Goal: Information Seeking & Learning: Learn about a topic

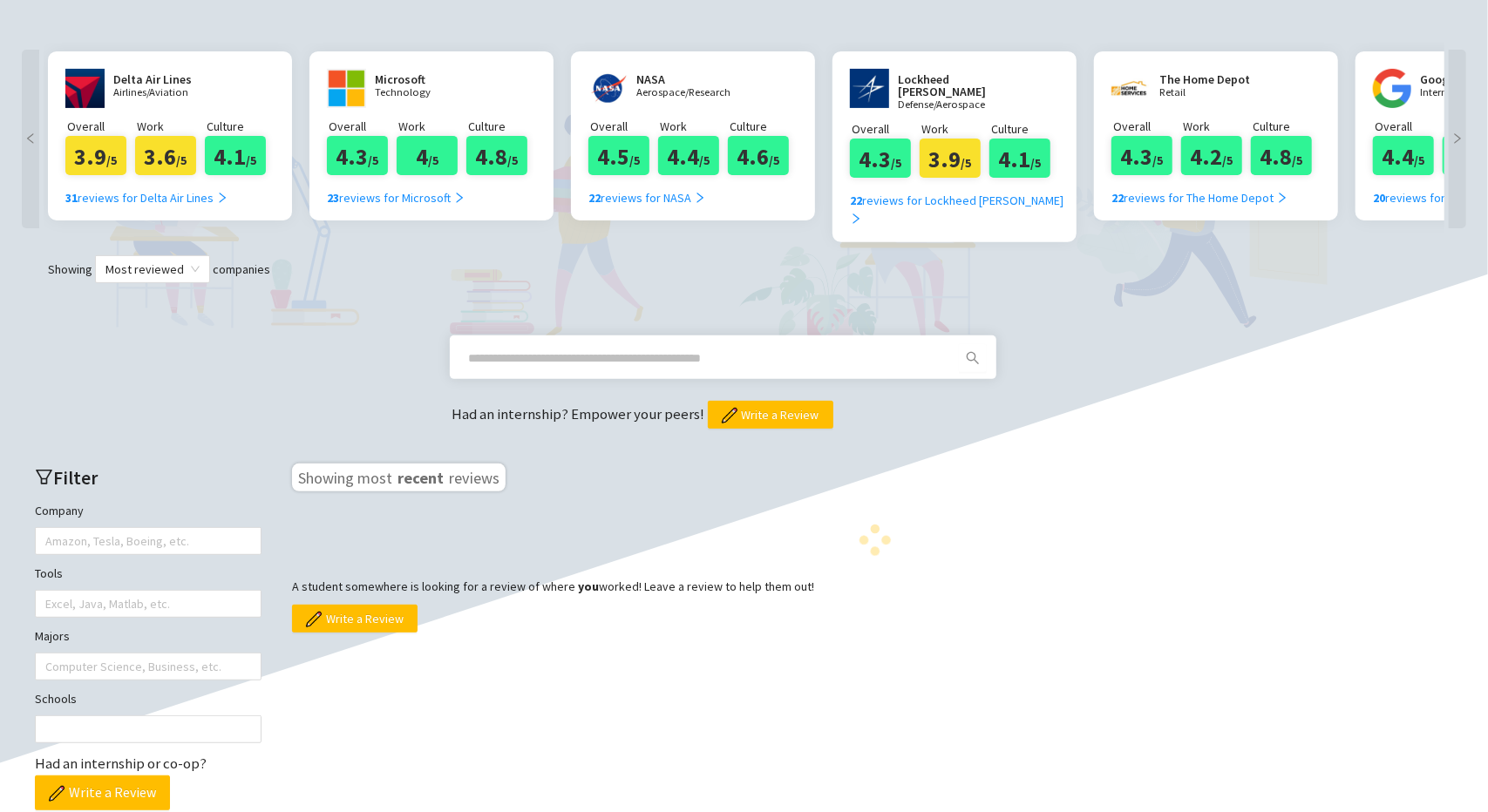
scroll to position [349, 0]
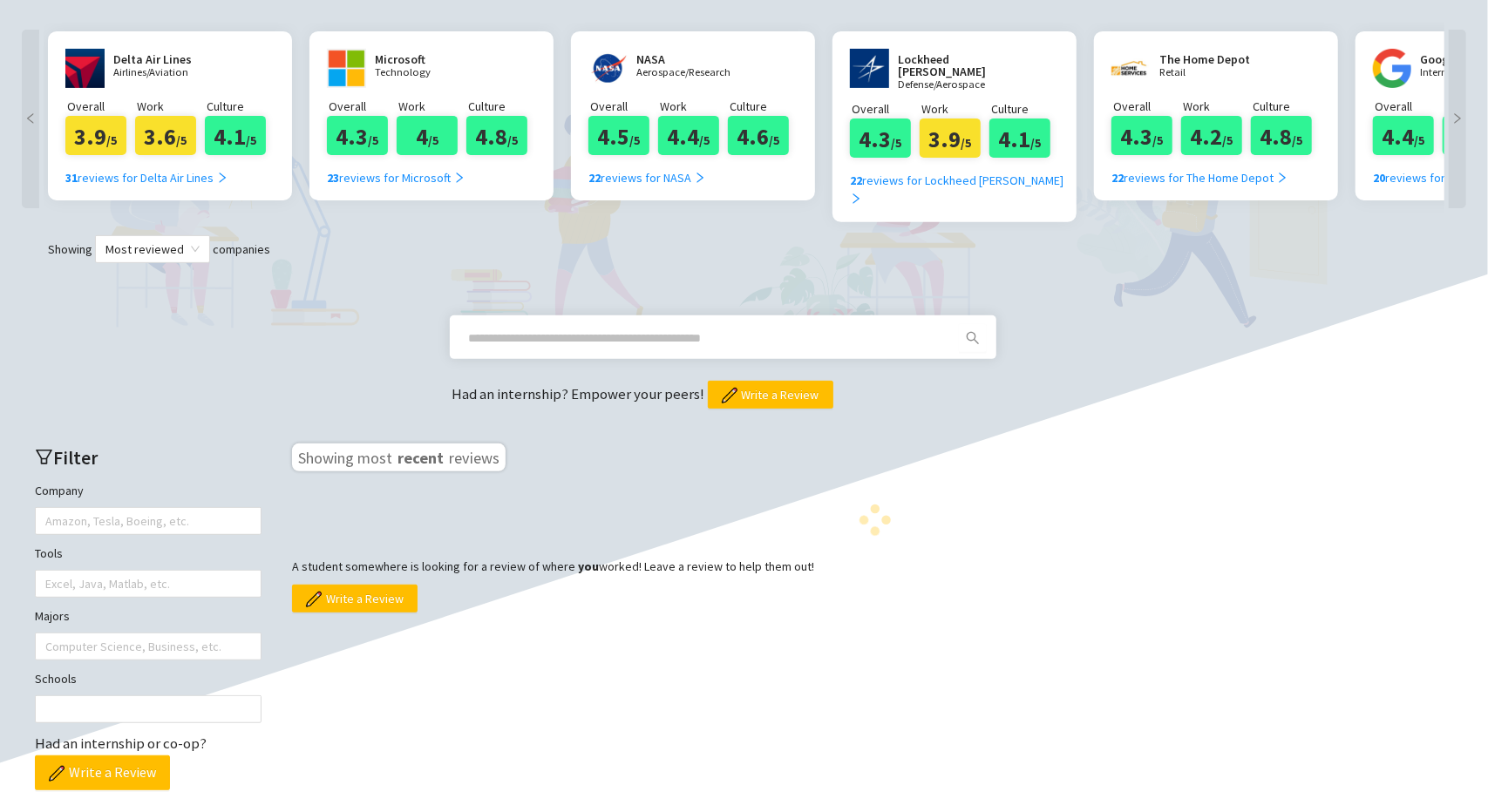
click at [590, 316] on span at bounding box center [723, 337] width 546 height 43
click at [595, 328] on input "text" at bounding box center [703, 338] width 466 height 19
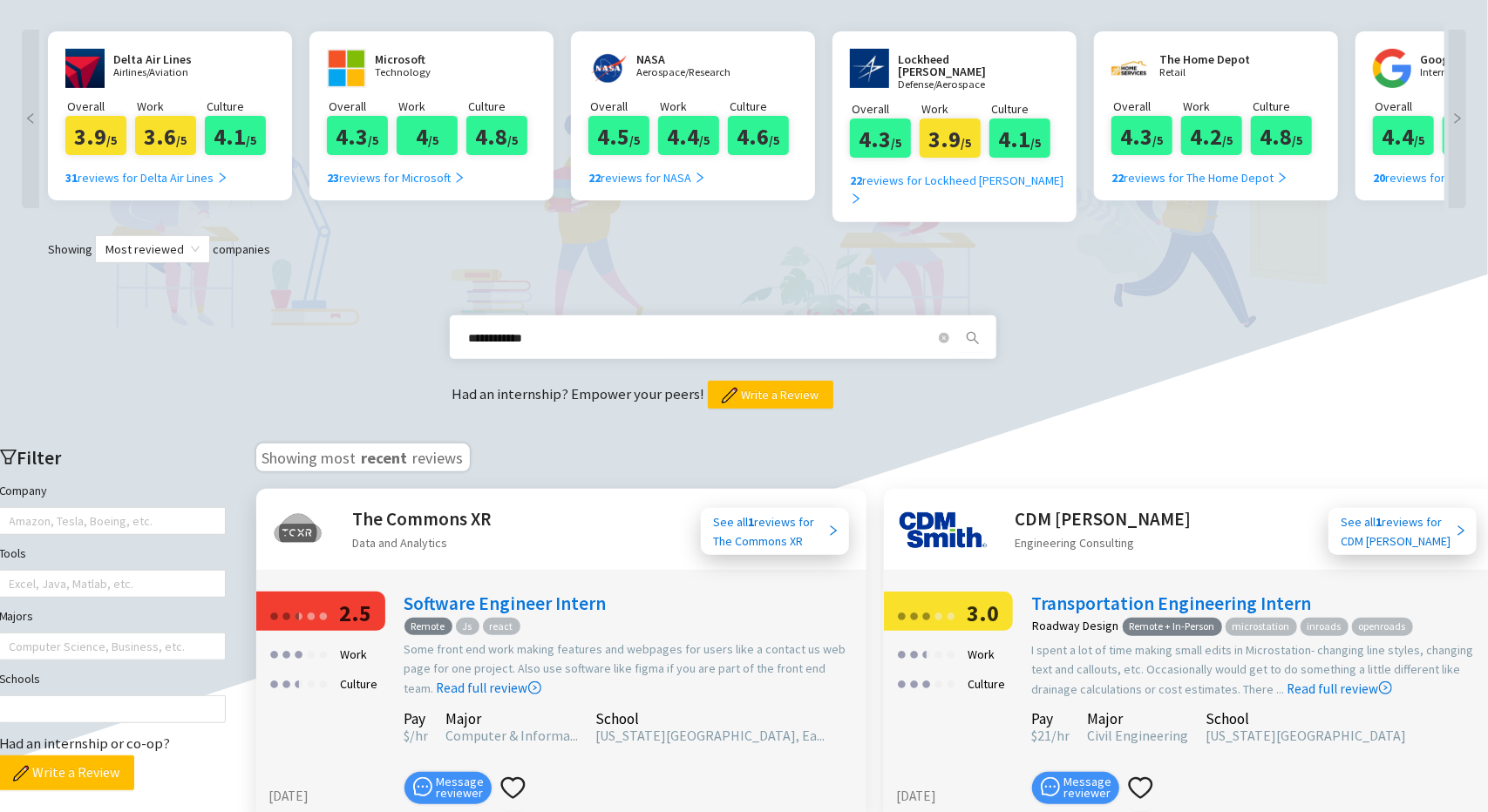
type input "**********"
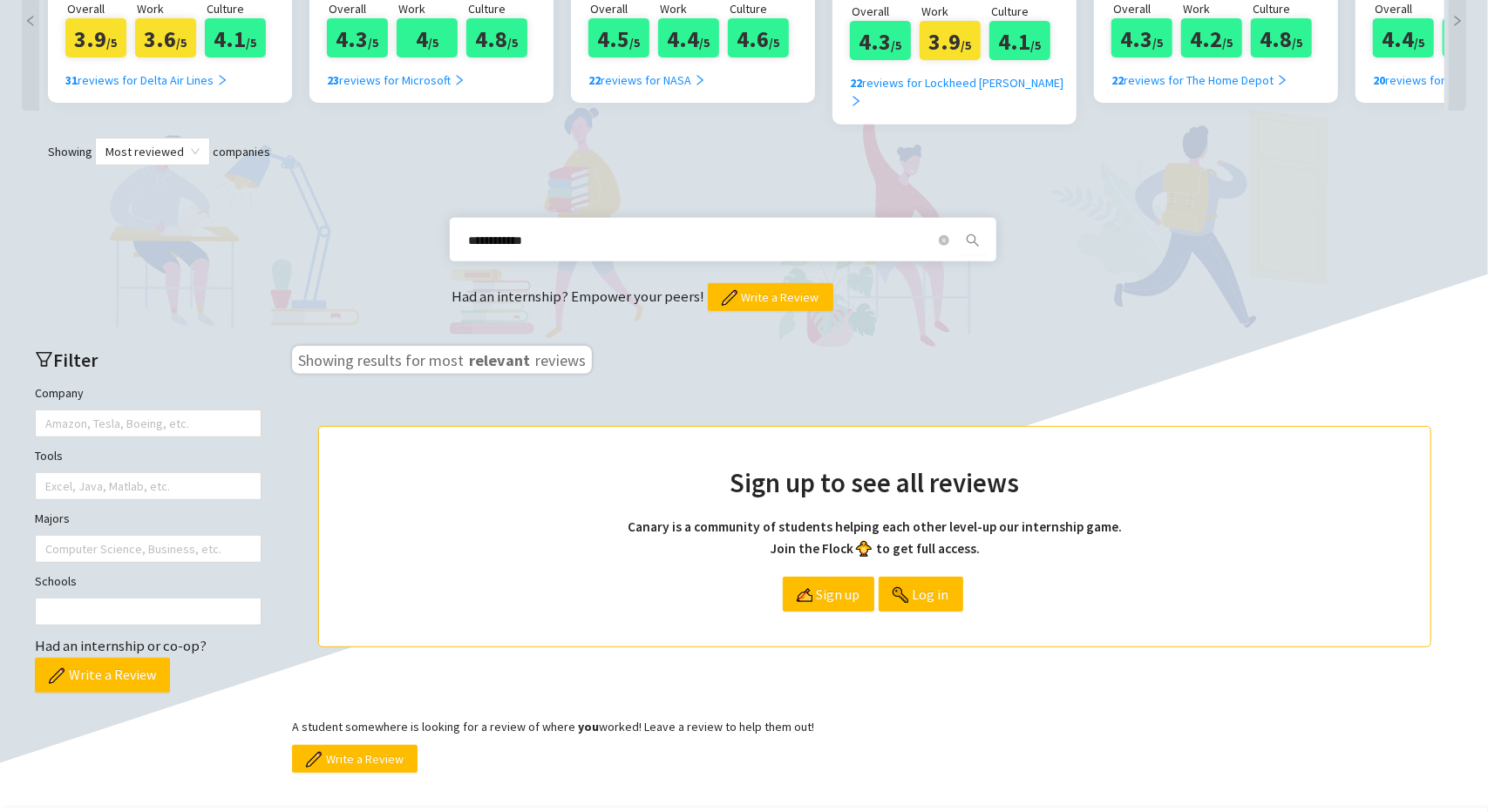
scroll to position [524, 0]
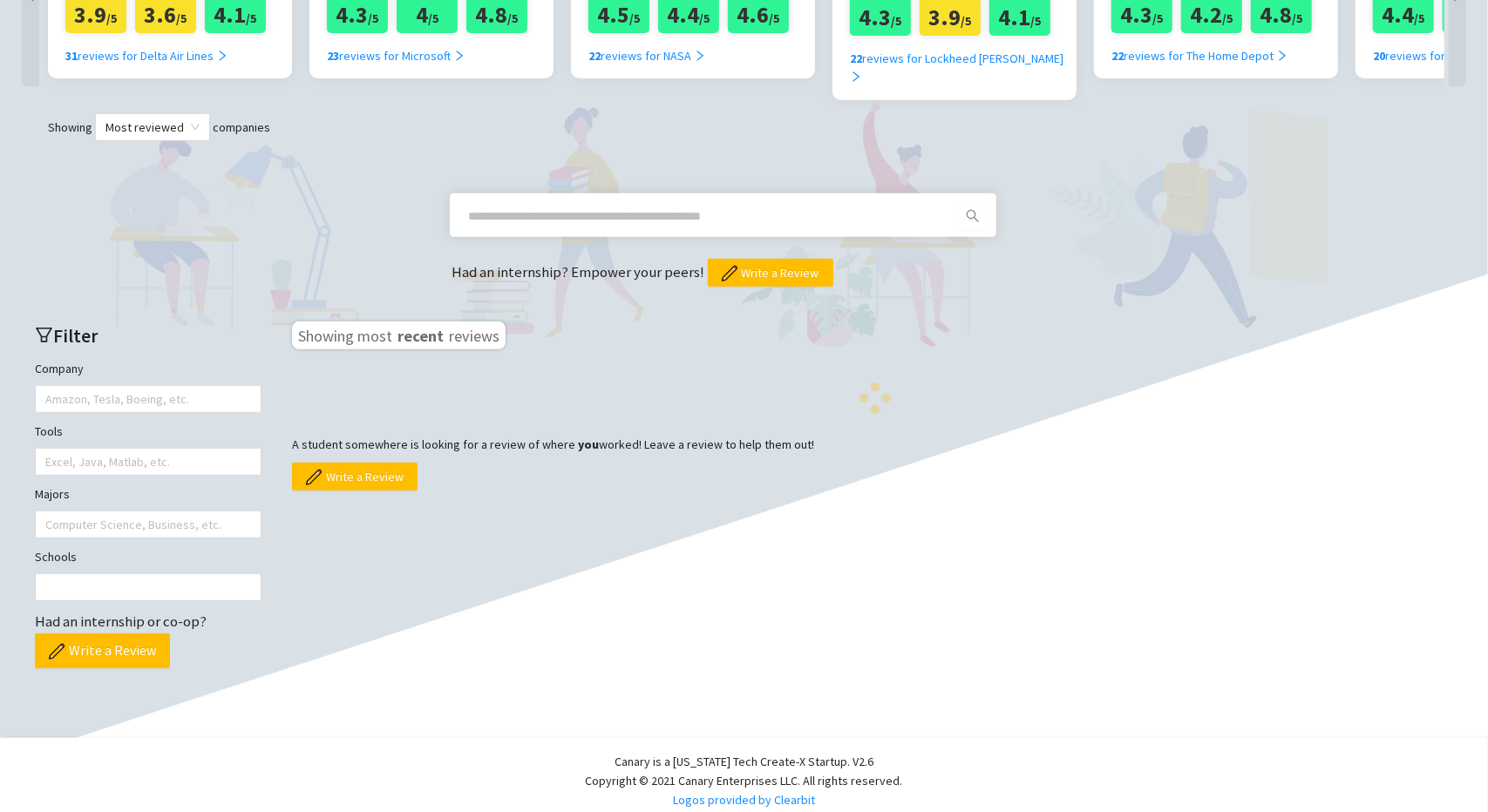
scroll to position [480, 0]
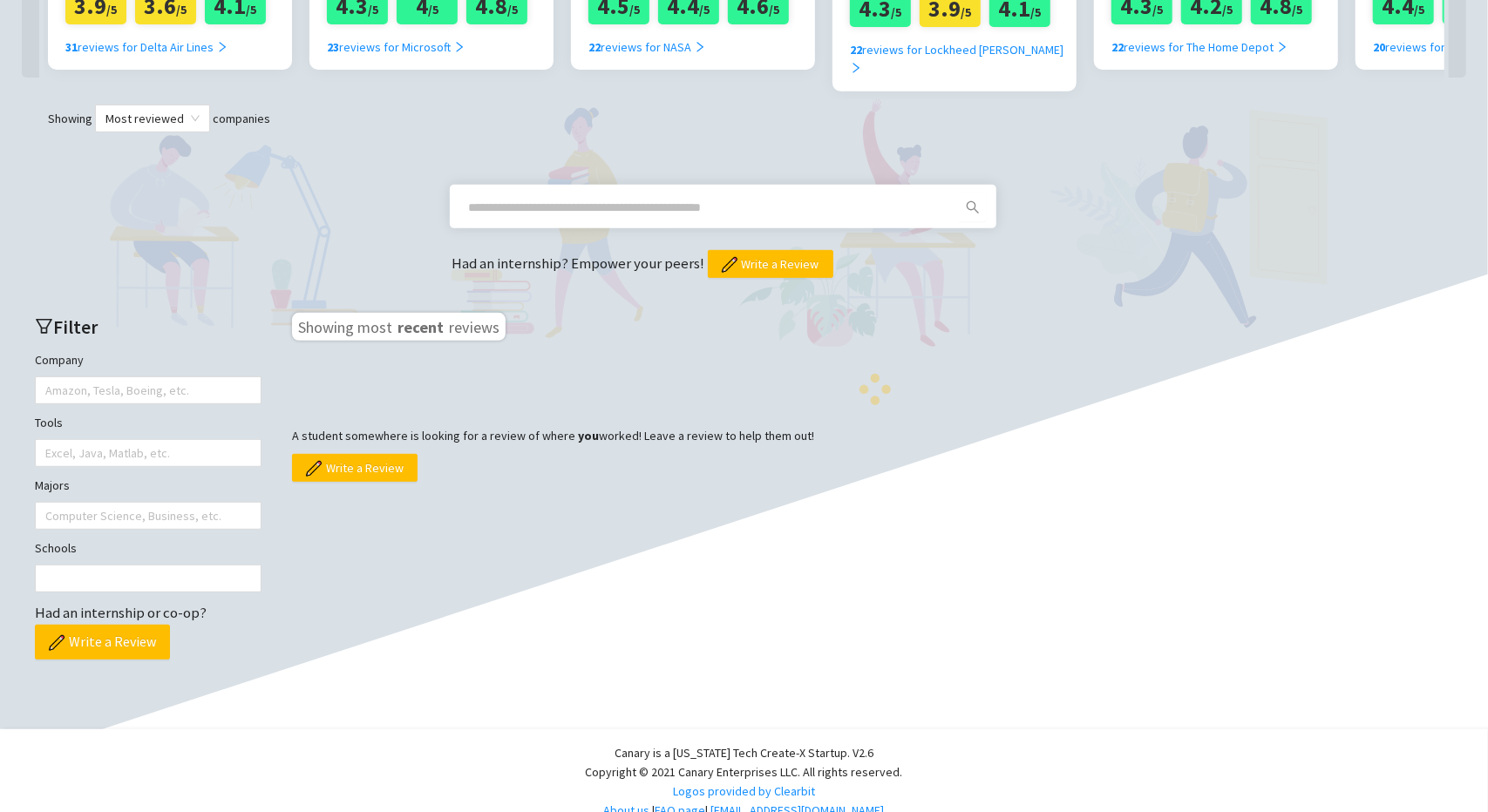
click at [549, 194] on span at bounding box center [709, 207] width 501 height 28
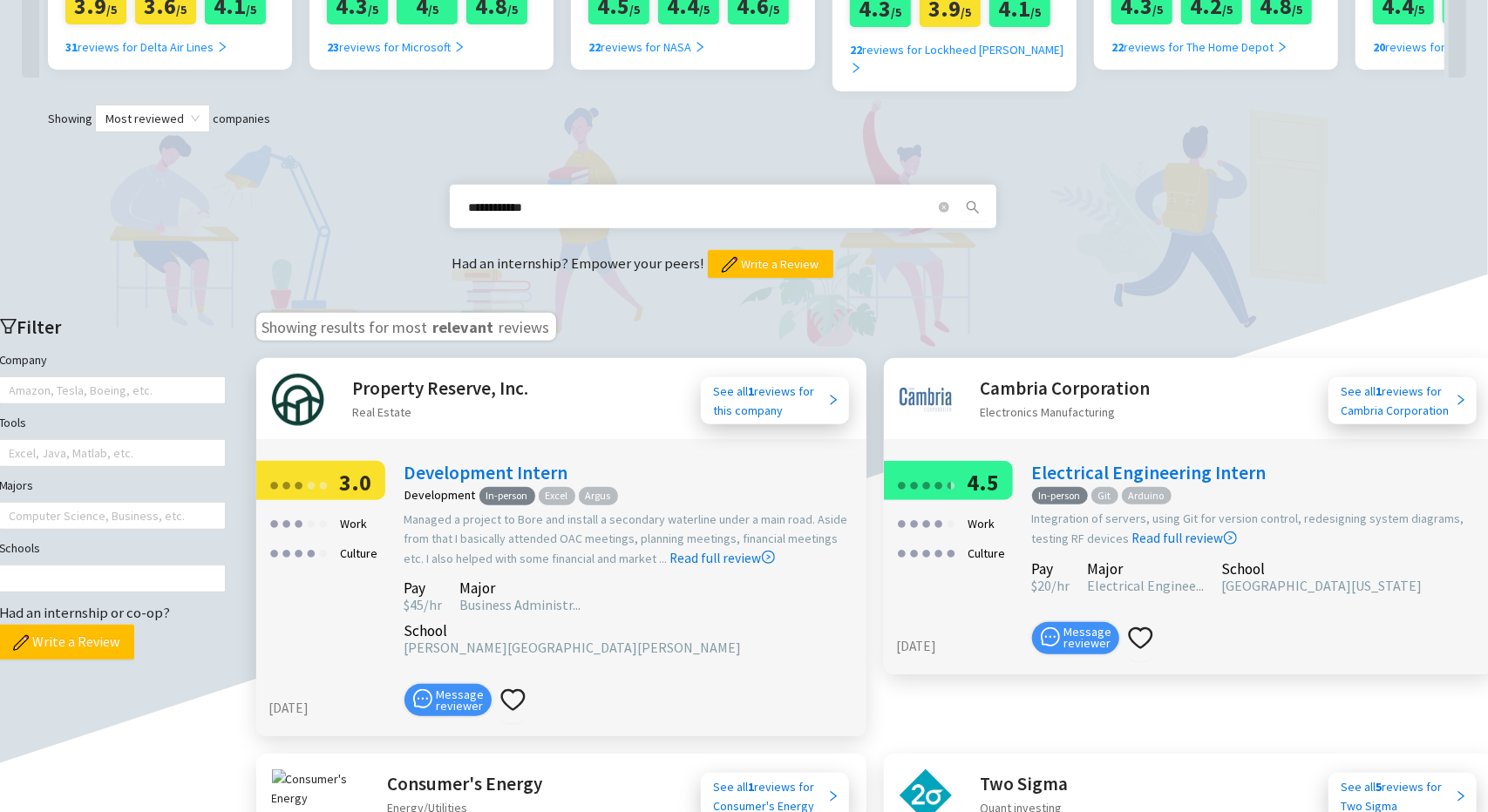
type input "**********"
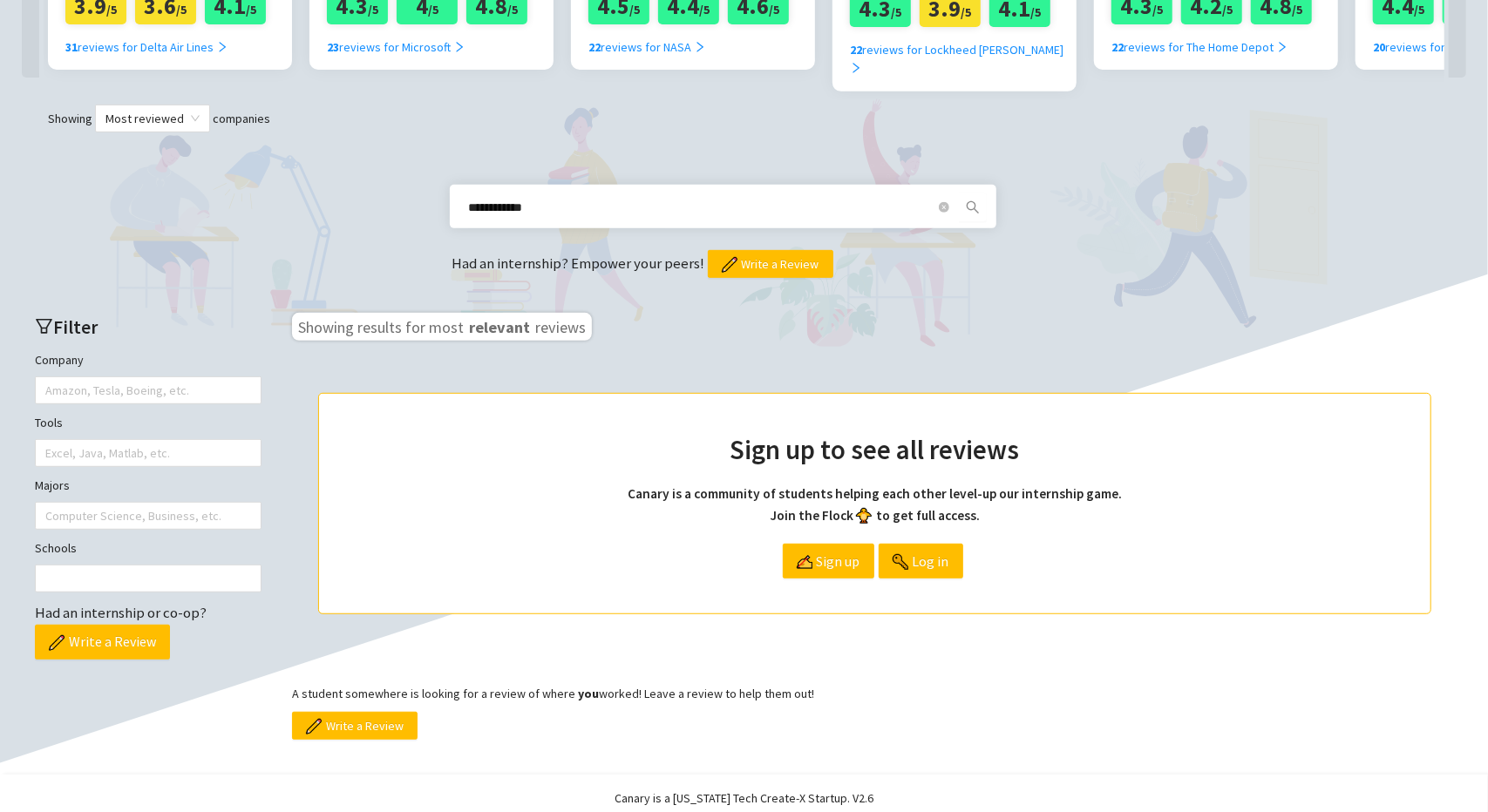
drag, startPoint x: 928, startPoint y: 312, endPoint x: 931, endPoint y: 321, distance: 9.5
click at [931, 321] on div "Showing results for most relevant reviews Sign up to see all reviews Canary is …" at bounding box center [875, 526] width 1166 height 427
click at [842, 546] on span "Sign up" at bounding box center [838, 561] width 43 height 33
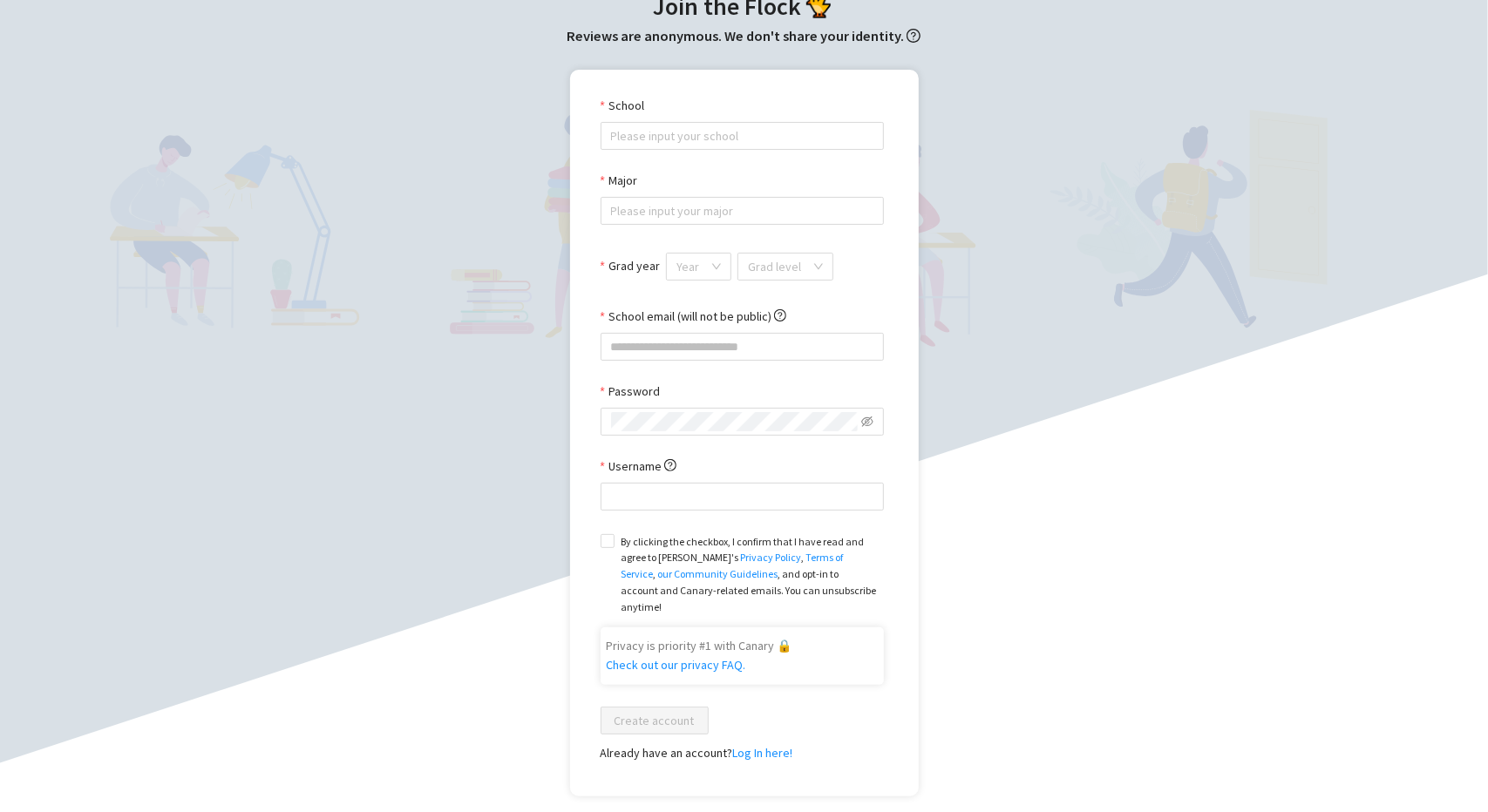
scroll to position [174, 0]
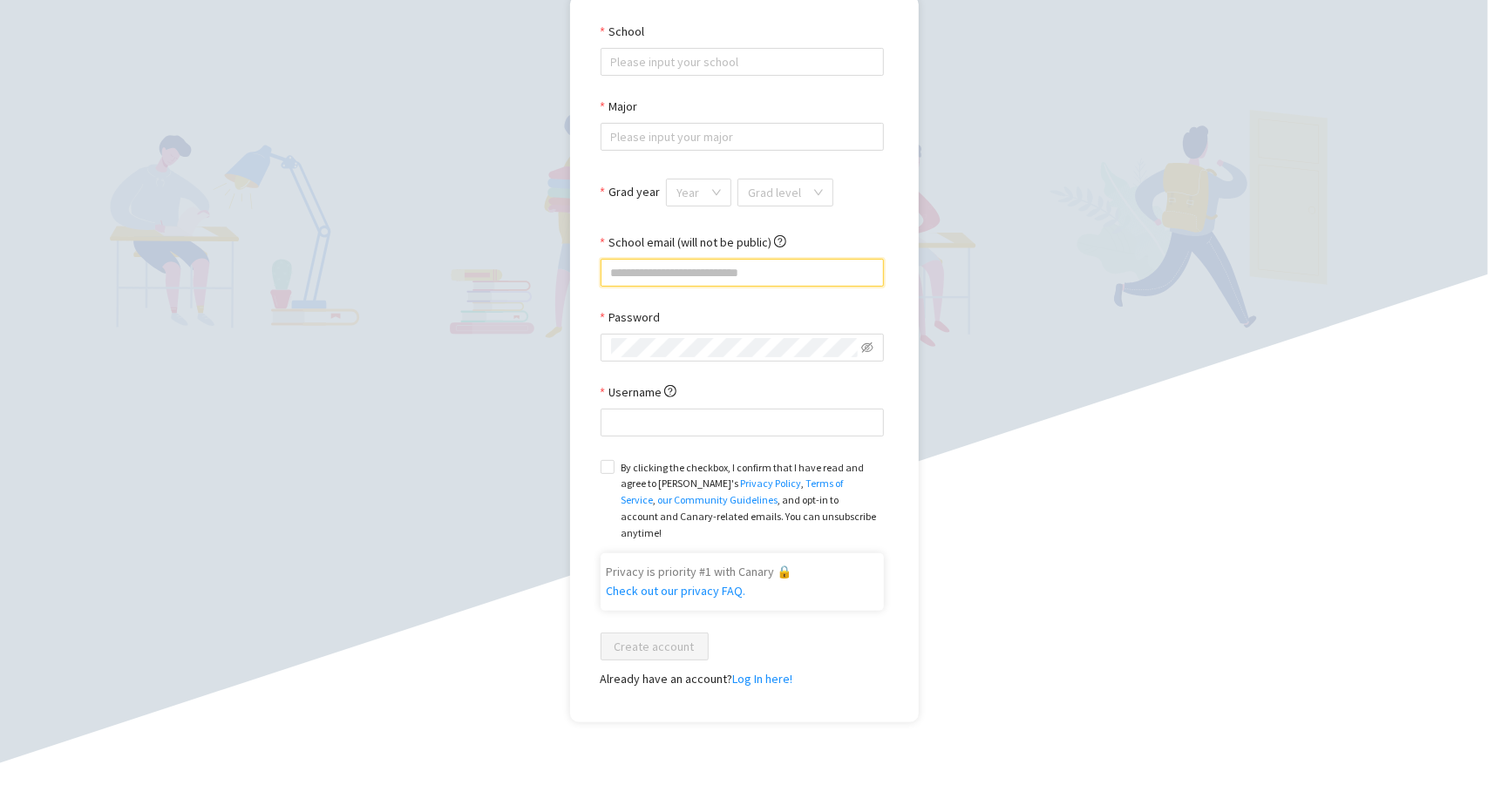
click at [763, 281] on input "School email (will not be public)" at bounding box center [742, 273] width 283 height 28
click at [659, 275] on input "**********" at bounding box center [742, 273] width 283 height 28
type input "**********"
click at [1066, 210] on div "**********" at bounding box center [744, 359] width 1453 height 728
click at [840, 281] on input "**********" at bounding box center [742, 273] width 283 height 28
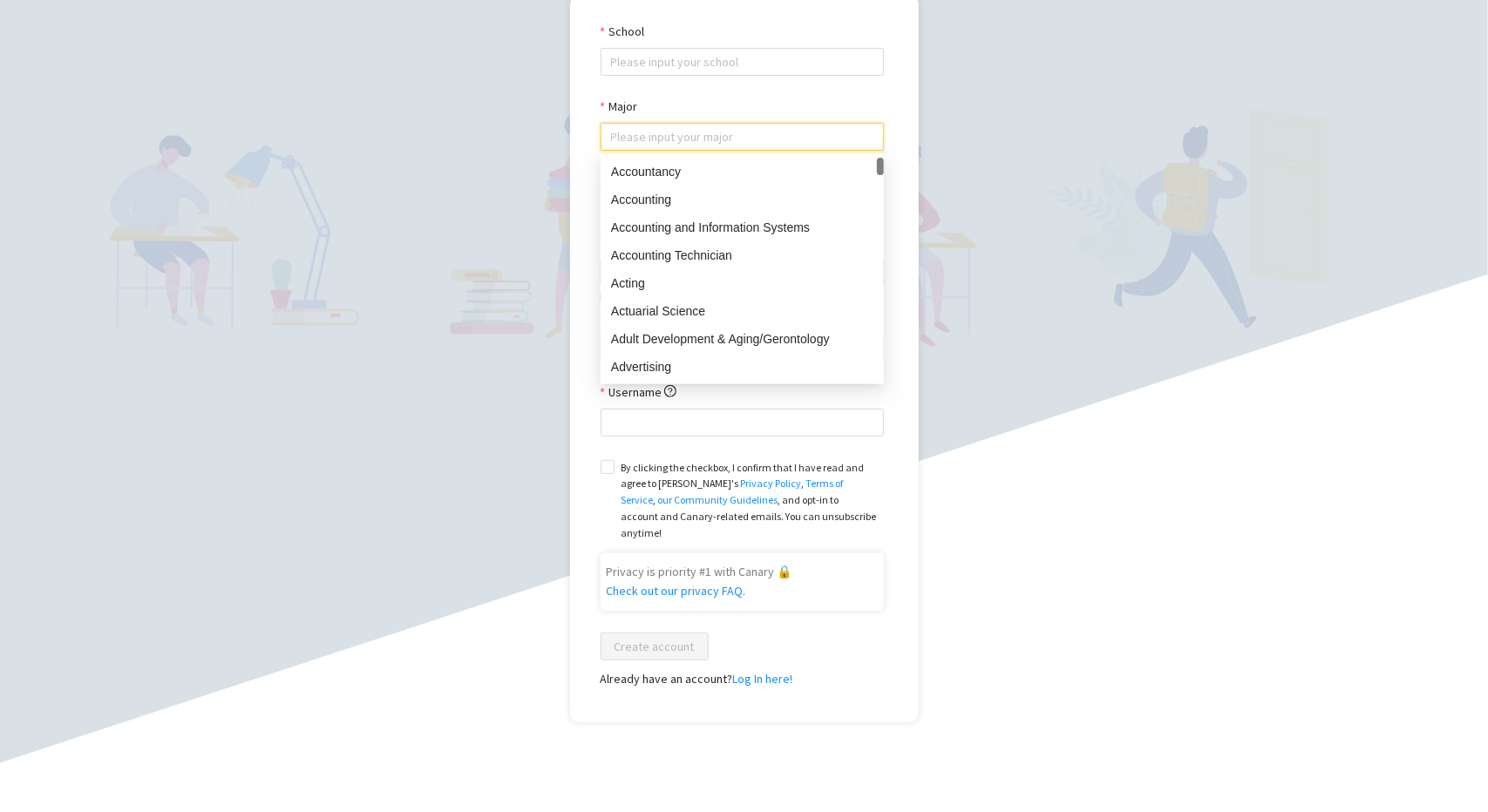
click at [731, 142] on input "Major" at bounding box center [742, 136] width 262 height 26
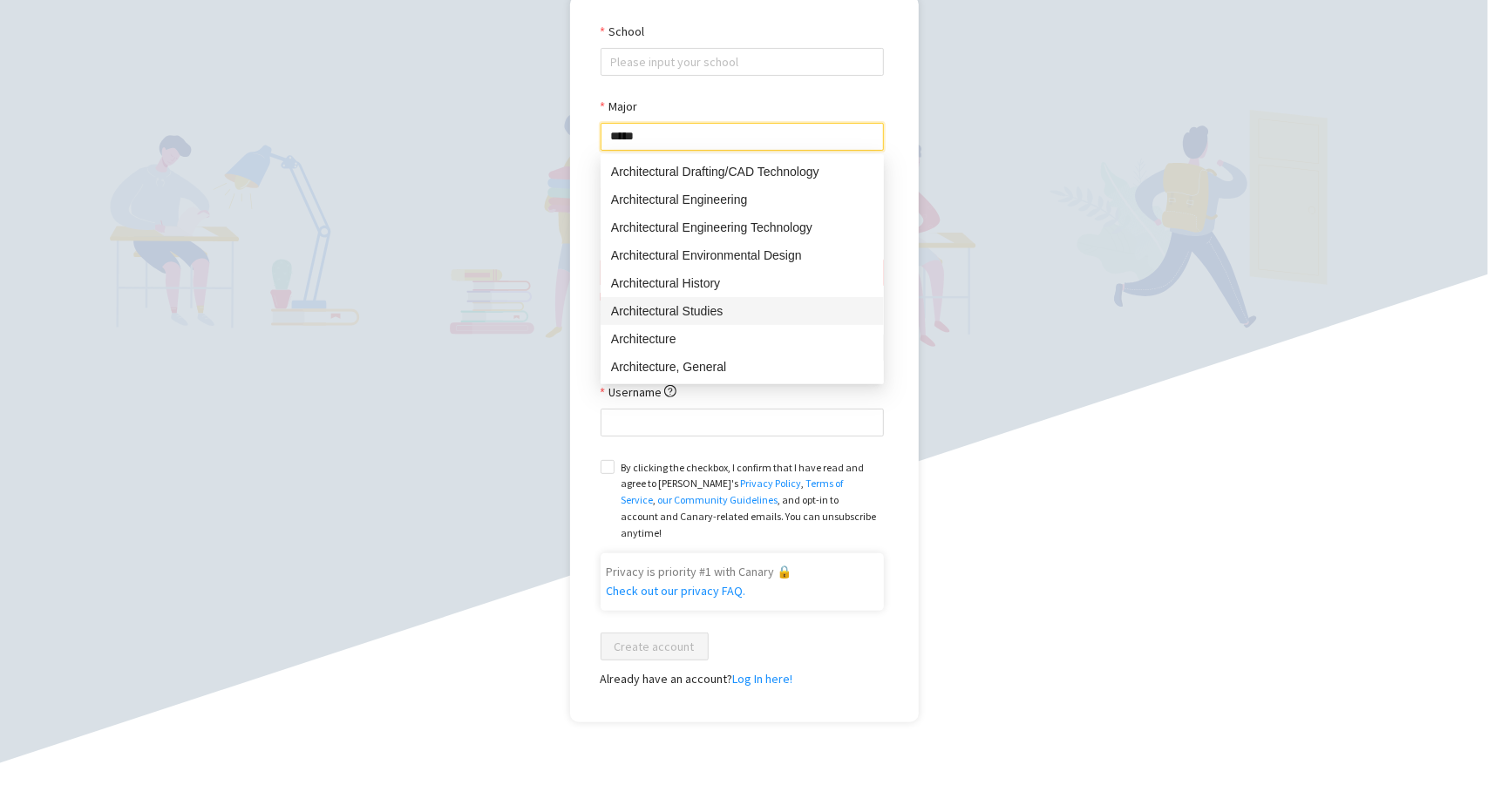
click at [774, 309] on div "Architectural Studies" at bounding box center [742, 311] width 262 height 19
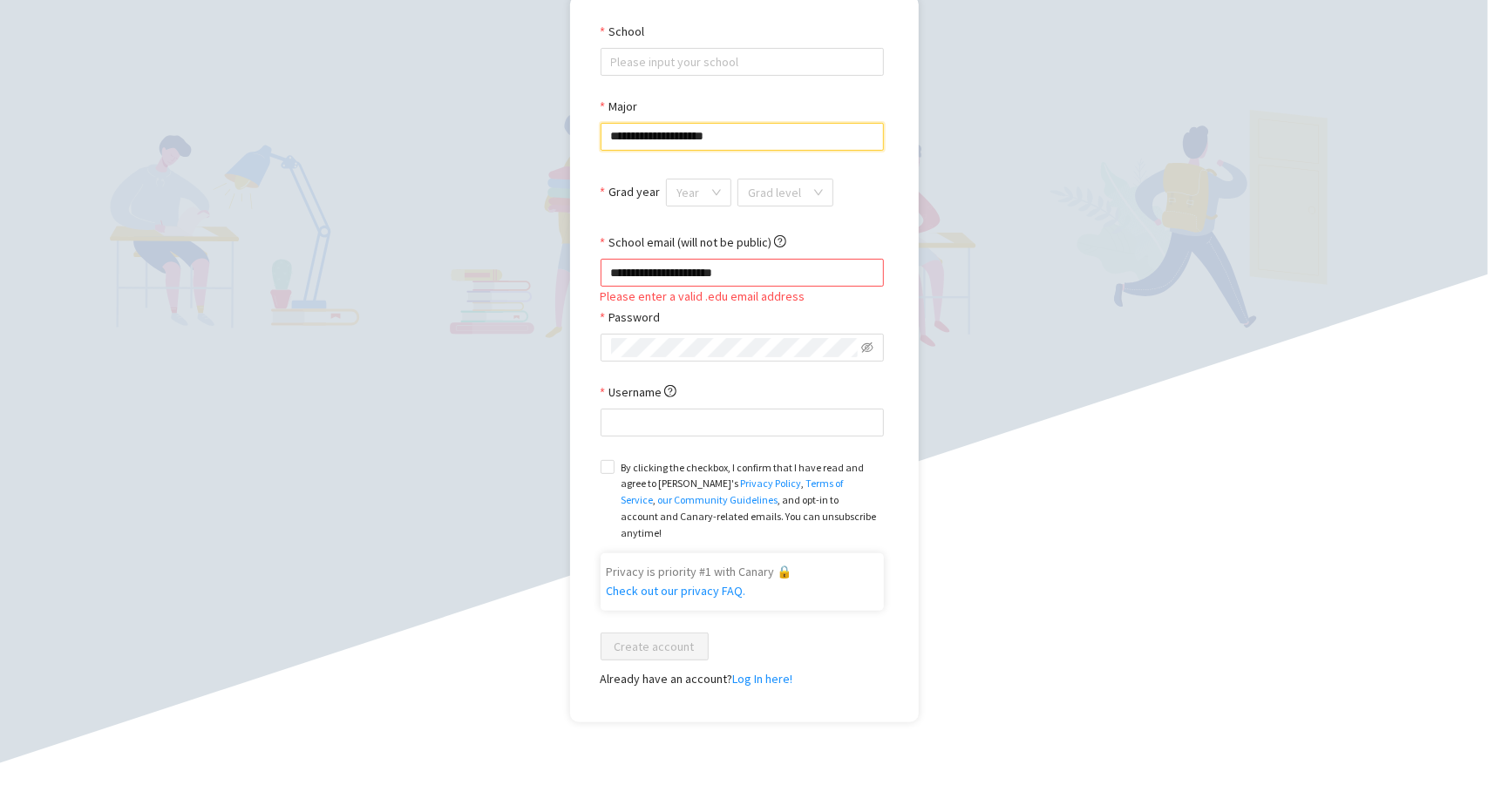
type input "**********"
click at [744, 78] on form "**********" at bounding box center [742, 355] width 283 height 668
click at [752, 65] on input "School" at bounding box center [742, 62] width 262 height 26
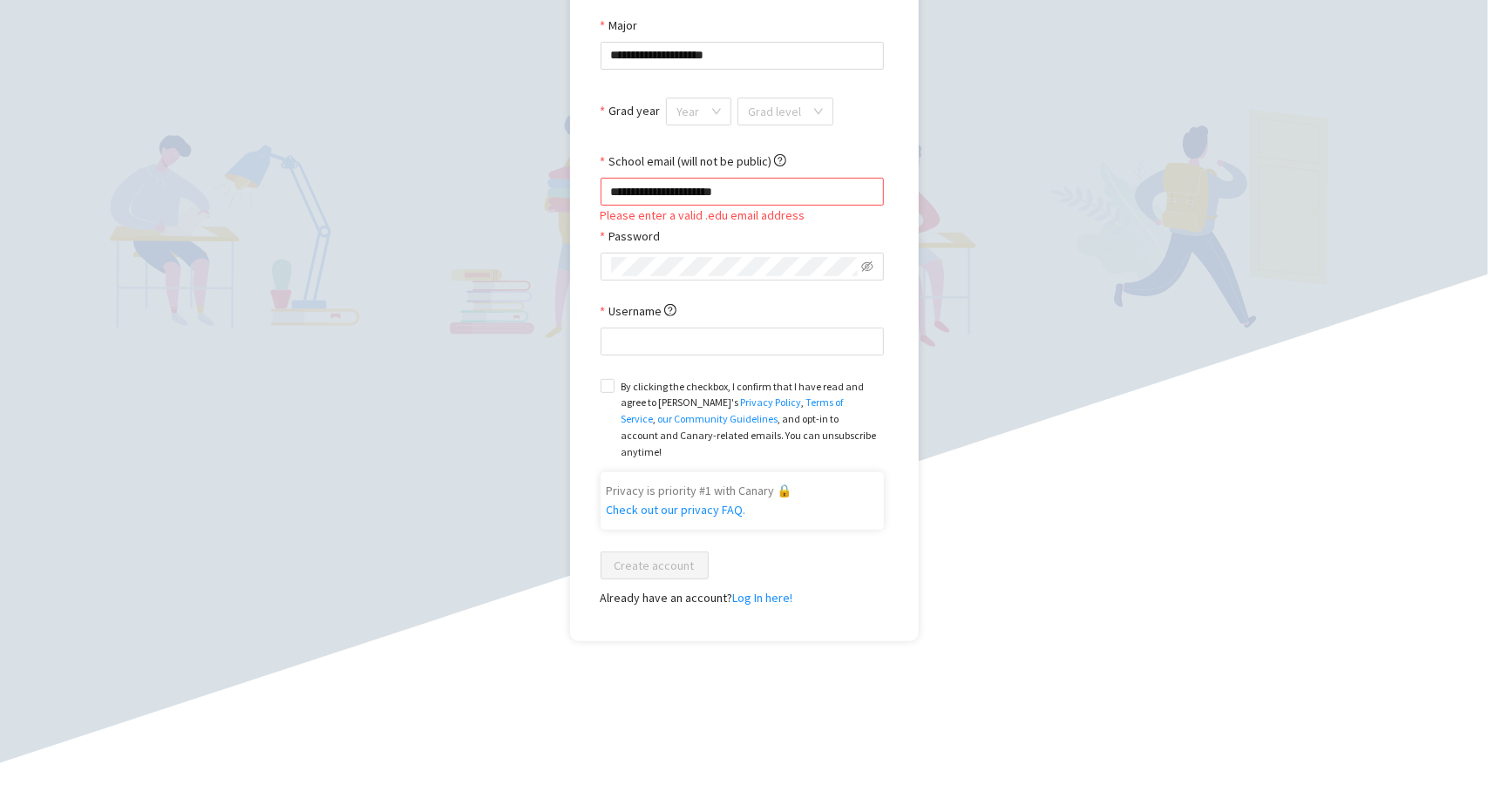
scroll to position [261, 0]
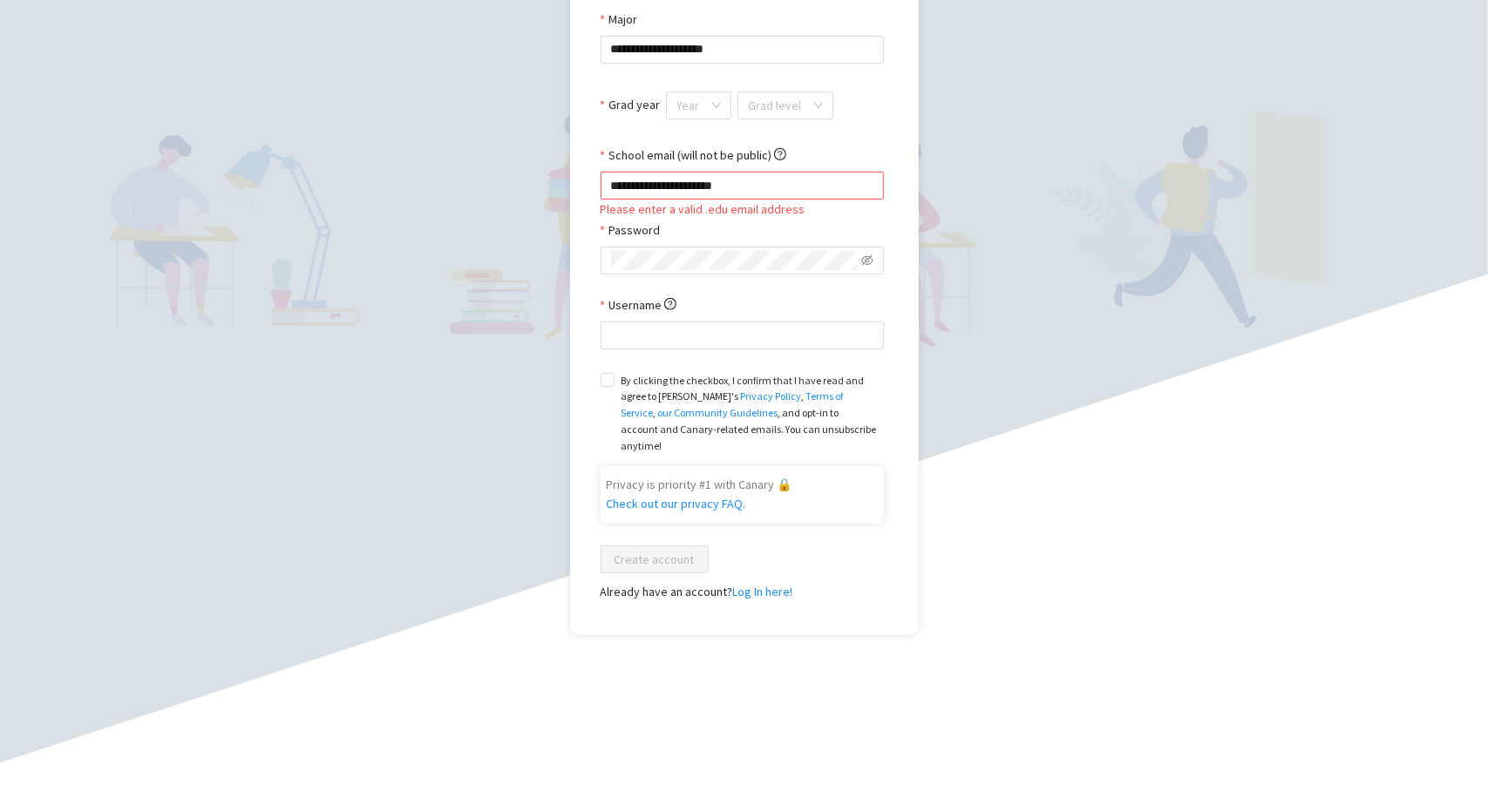
type input "**********"
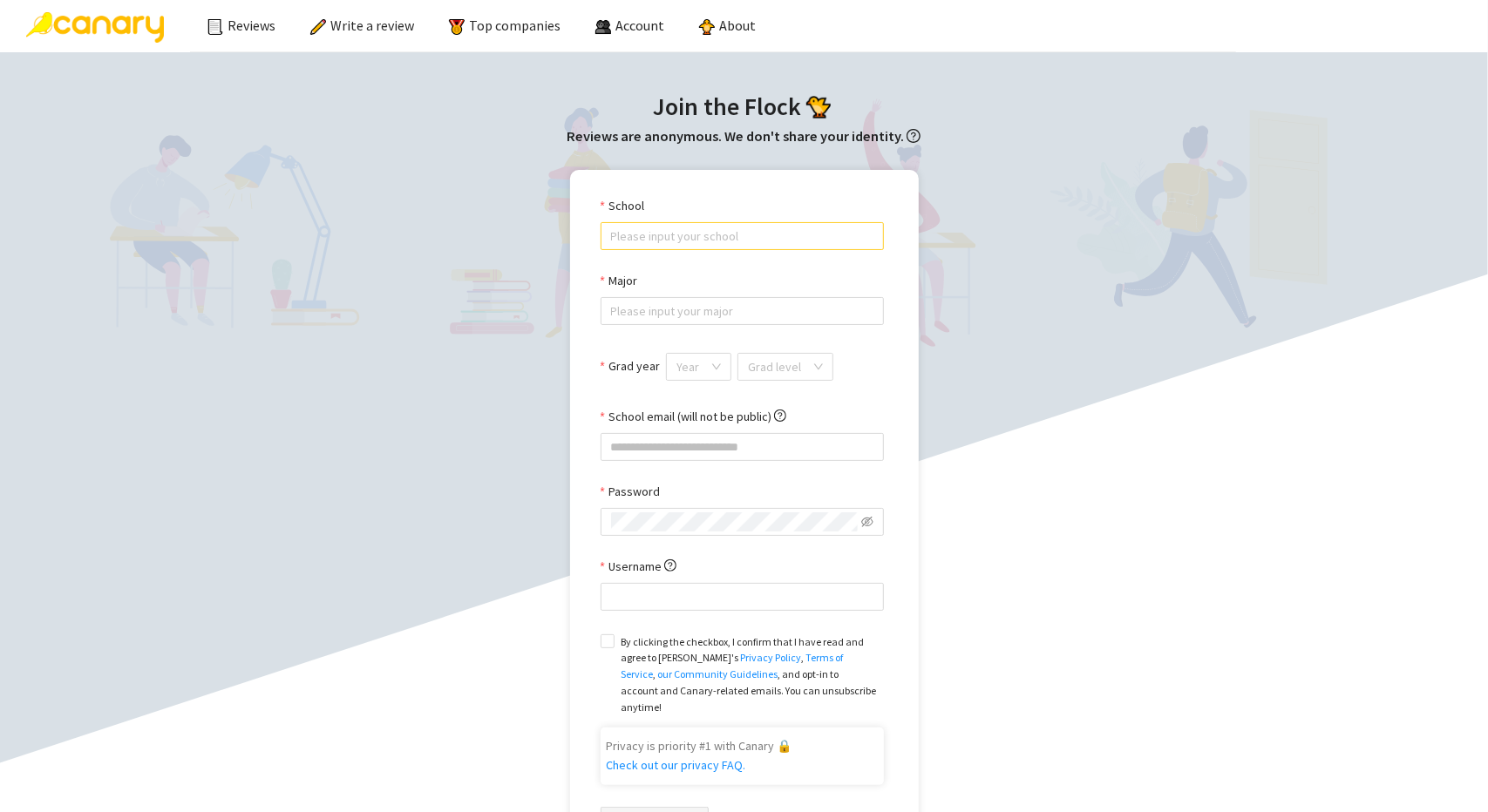
click at [724, 231] on input "School" at bounding box center [742, 236] width 262 height 26
type input "**********"
drag, startPoint x: 743, startPoint y: 292, endPoint x: 750, endPoint y: 320, distance: 28.9
click at [748, 311] on div "Major Please input your major" at bounding box center [742, 298] width 283 height 54
click at [750, 320] on input "Major" at bounding box center [742, 310] width 262 height 26
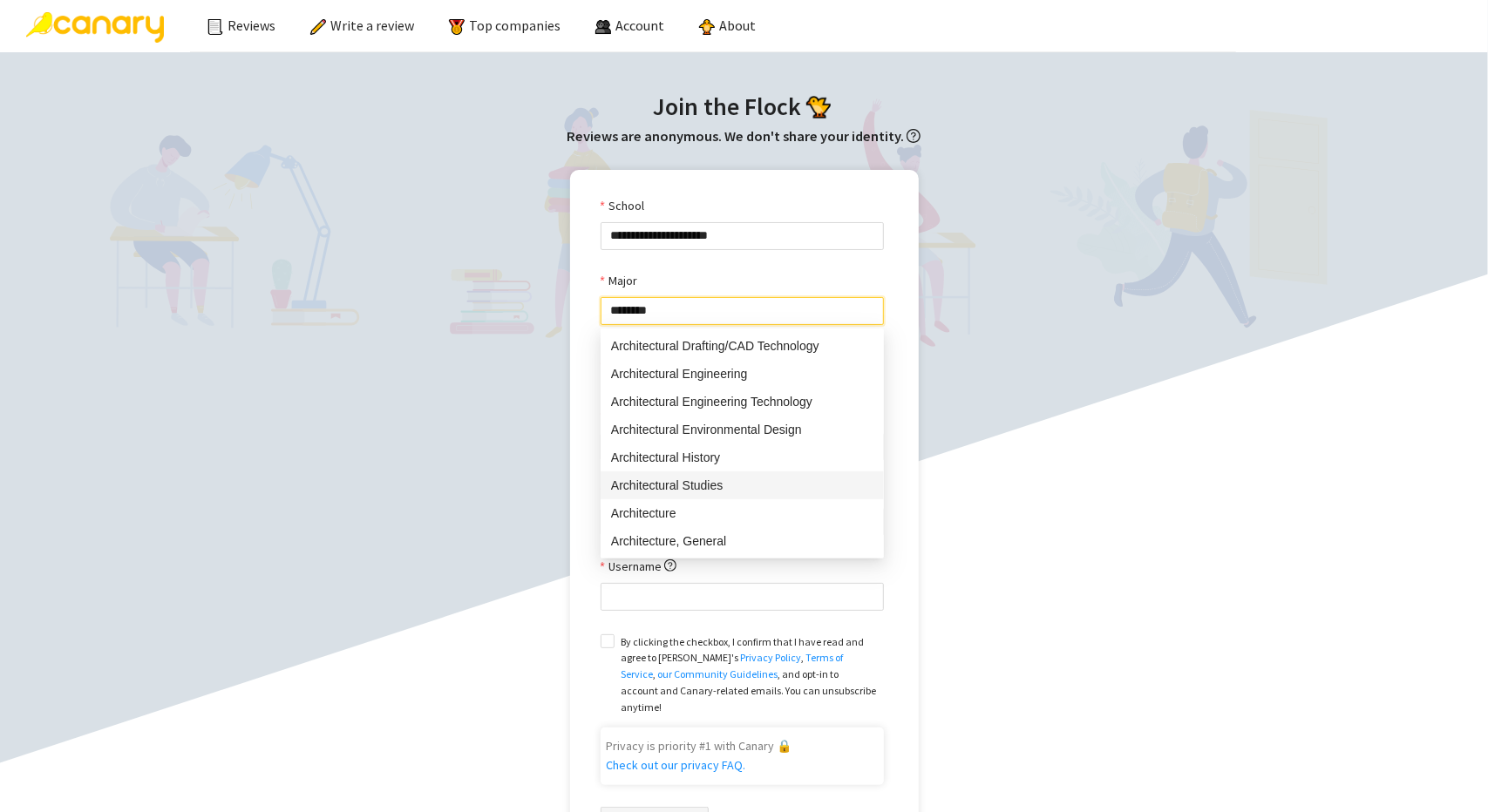
click at [696, 471] on div "Architectural Studies" at bounding box center [742, 485] width 283 height 28
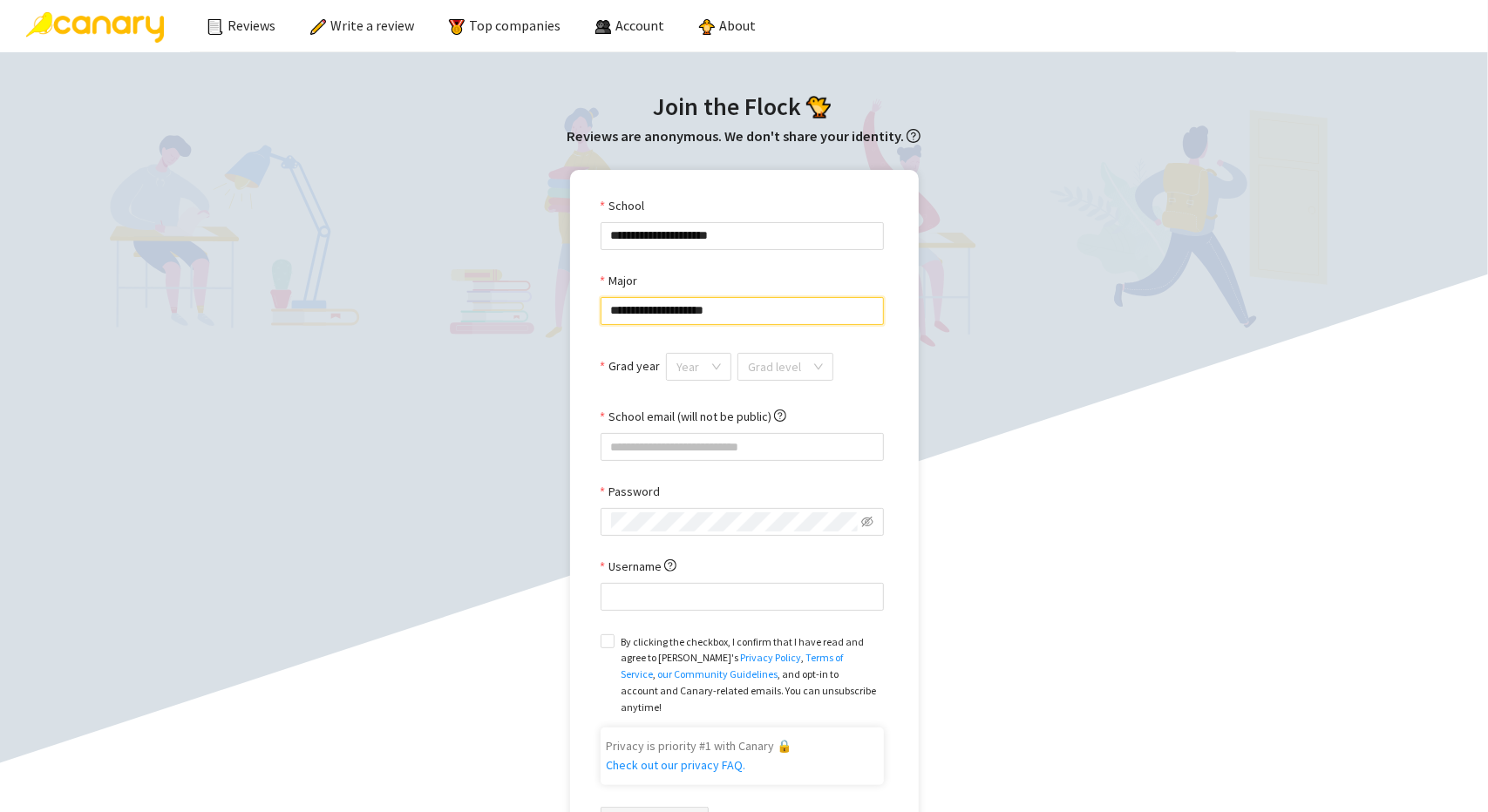
type input "**********"
click at [731, 375] on div "Grad level" at bounding box center [780, 377] width 96 height 41
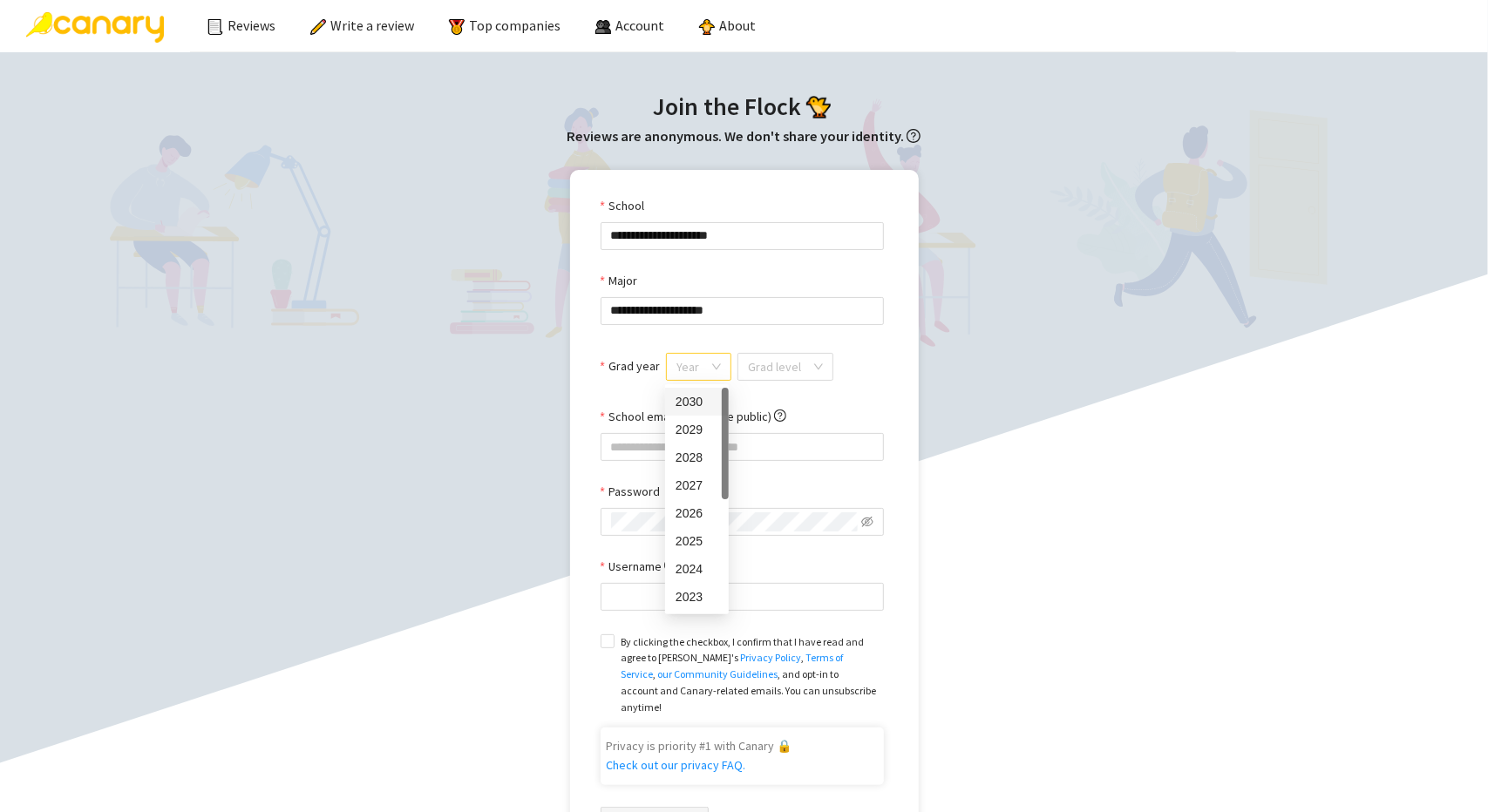
click at [719, 369] on div "Year" at bounding box center [699, 366] width 66 height 28
click at [707, 514] on div "2026" at bounding box center [697, 513] width 42 height 19
click at [713, 372] on span "2026" at bounding box center [700, 366] width 46 height 26
drag, startPoint x: 695, startPoint y: 537, endPoint x: 738, endPoint y: 428, distance: 117.2
click at [695, 536] on div "2025" at bounding box center [698, 541] width 45 height 19
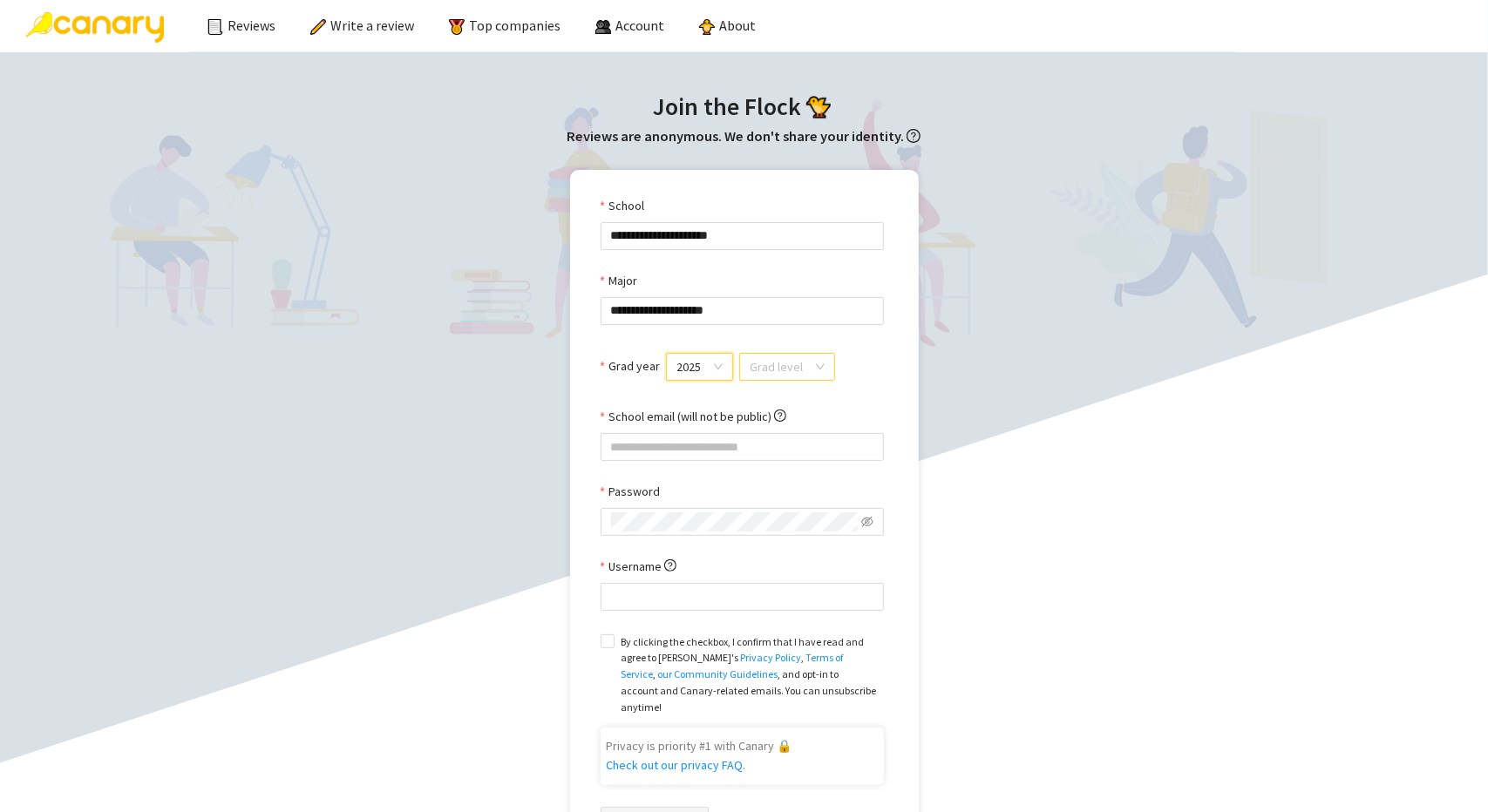
click at [769, 377] on input "search" at bounding box center [781, 366] width 63 height 26
click at [769, 398] on div "Undergrad" at bounding box center [784, 402] width 72 height 19
click at [734, 442] on input "School email (will not be public)" at bounding box center [742, 447] width 283 height 28
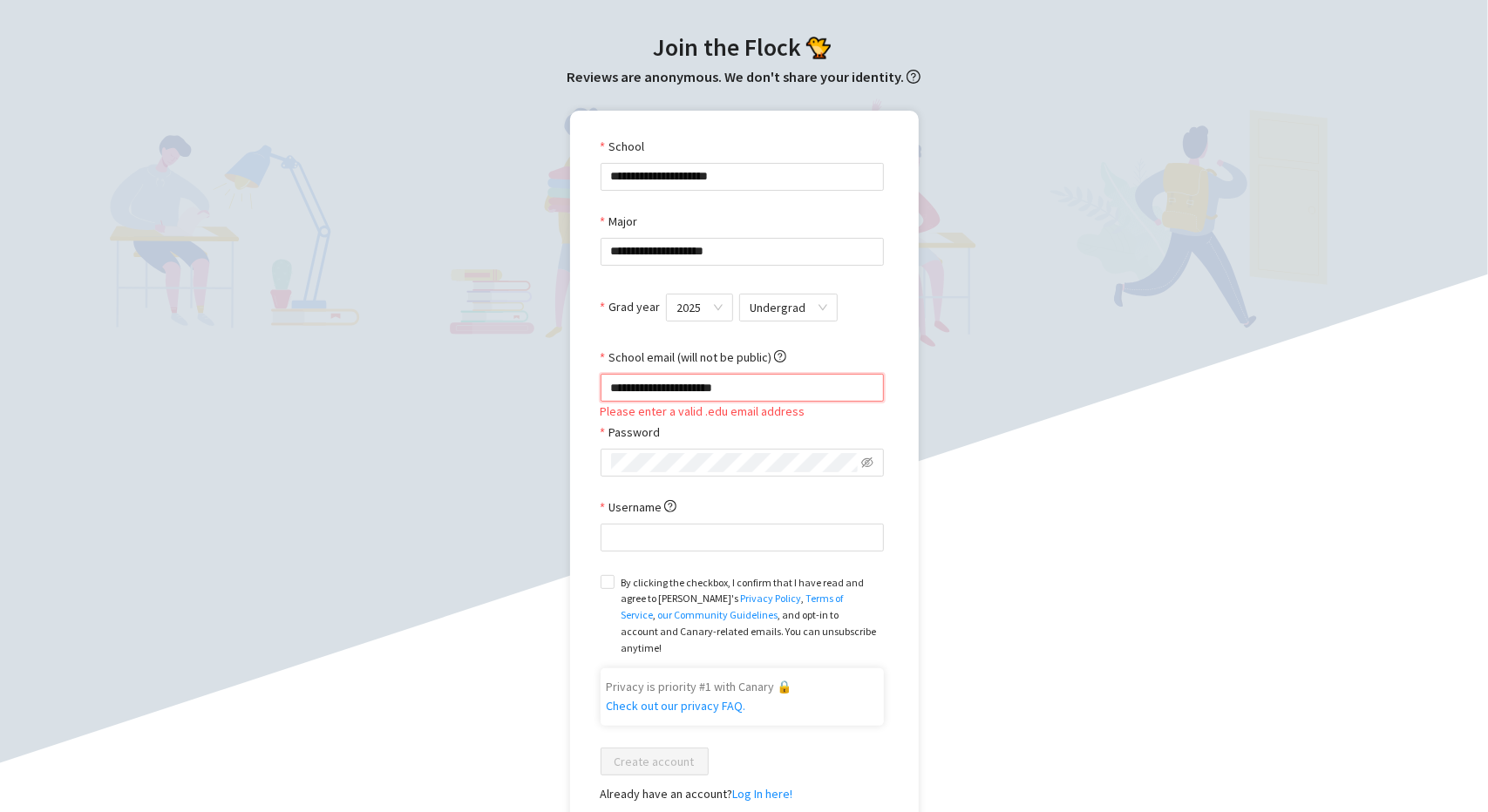
scroll to position [87, 0]
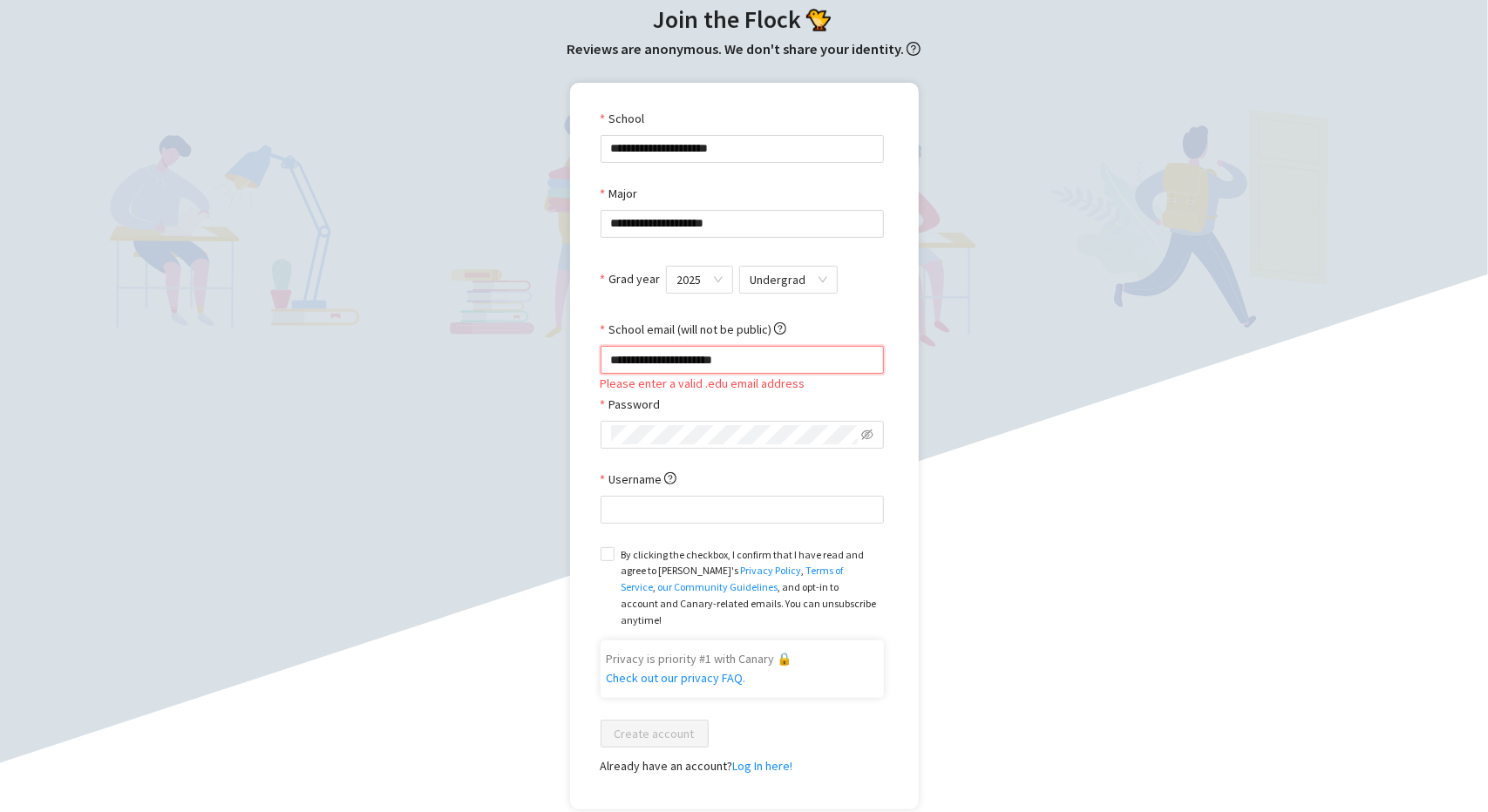
type input "**********"
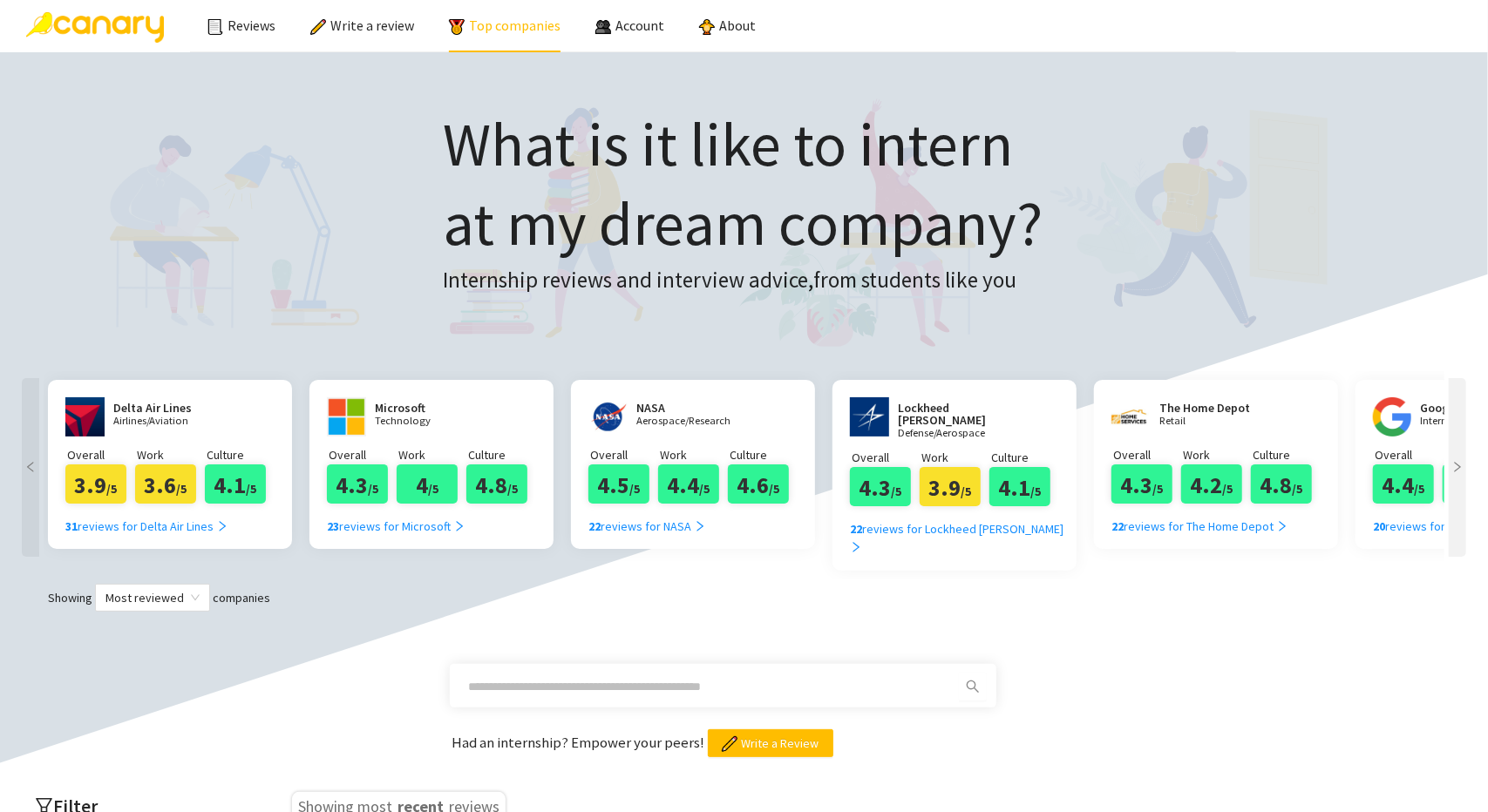
click at [543, 23] on link "Top companies" at bounding box center [505, 25] width 112 height 17
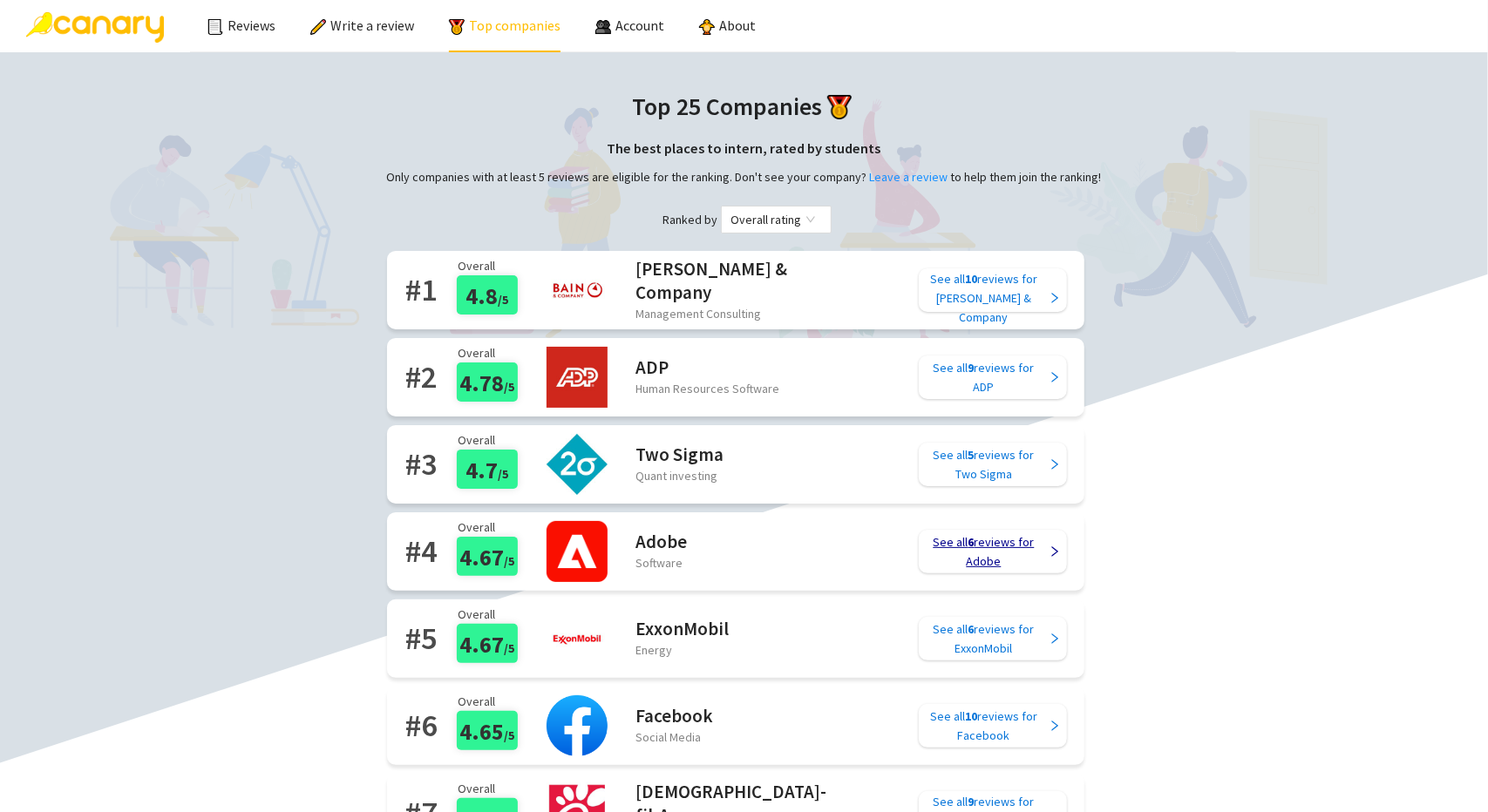
click at [940, 538] on div "See all 6 reviews for Adobe" at bounding box center [984, 552] width 123 height 39
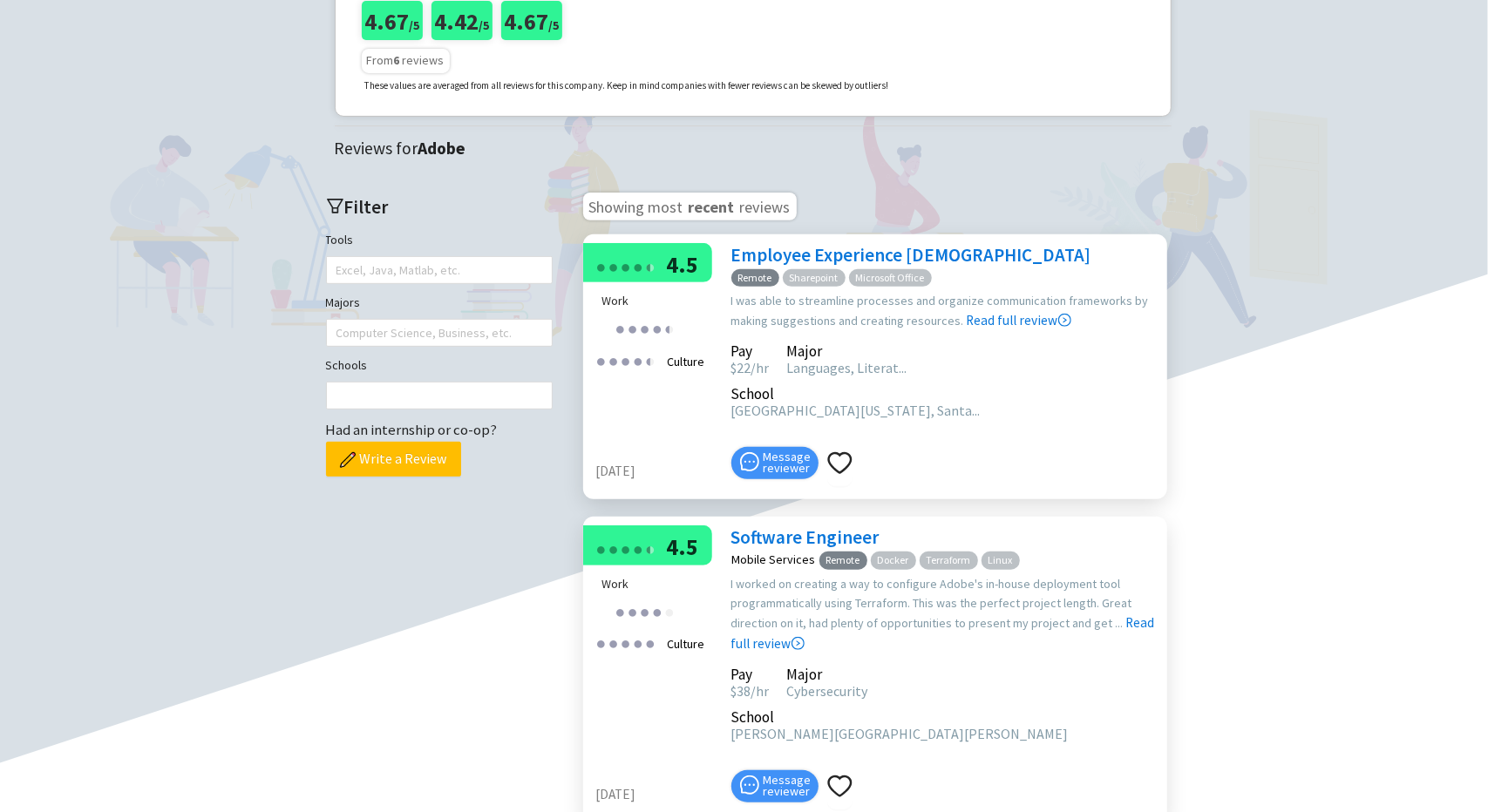
scroll to position [435, 0]
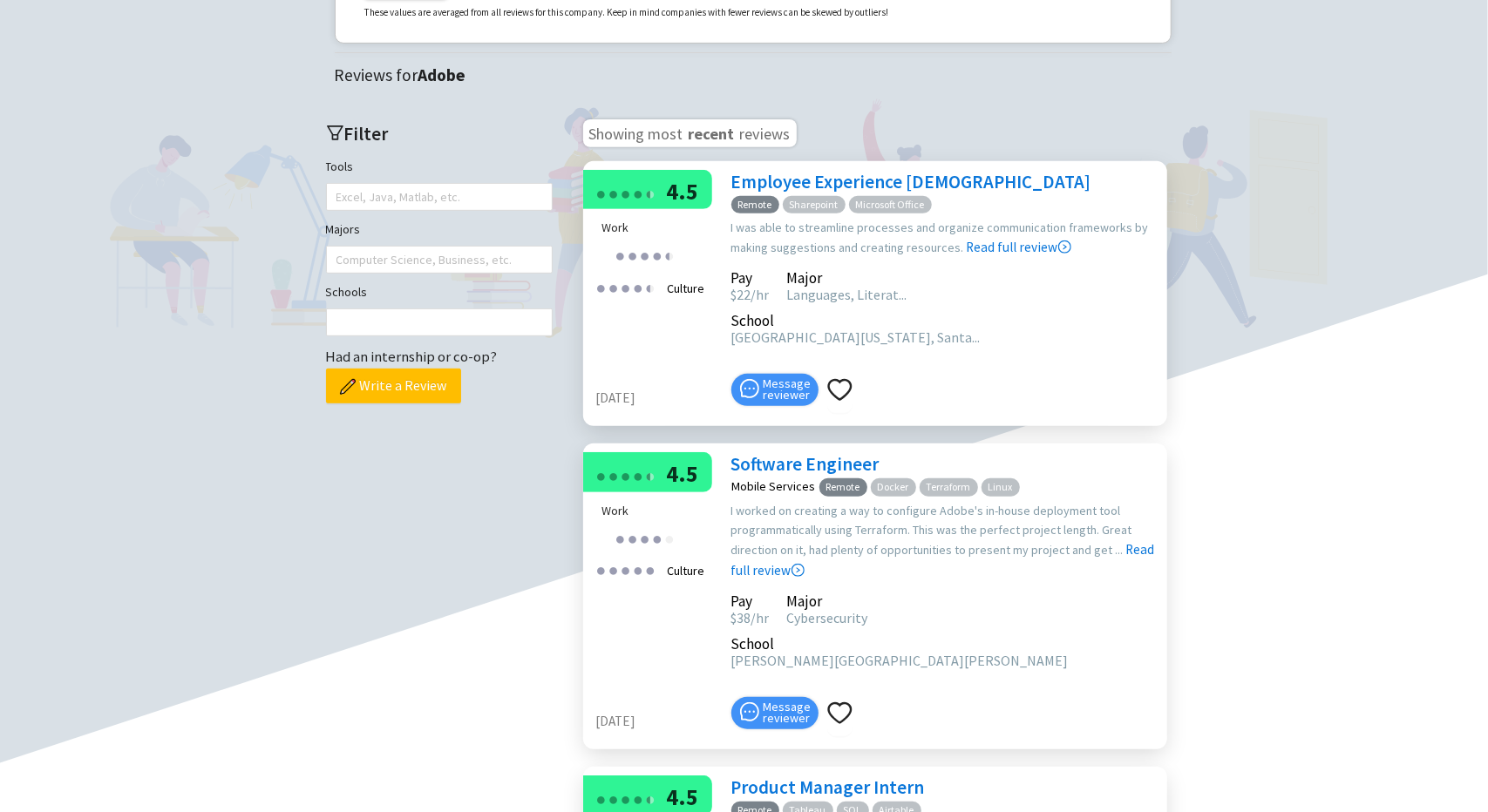
click at [884, 194] on link "Employee Experience Intern" at bounding box center [912, 181] width 360 height 23
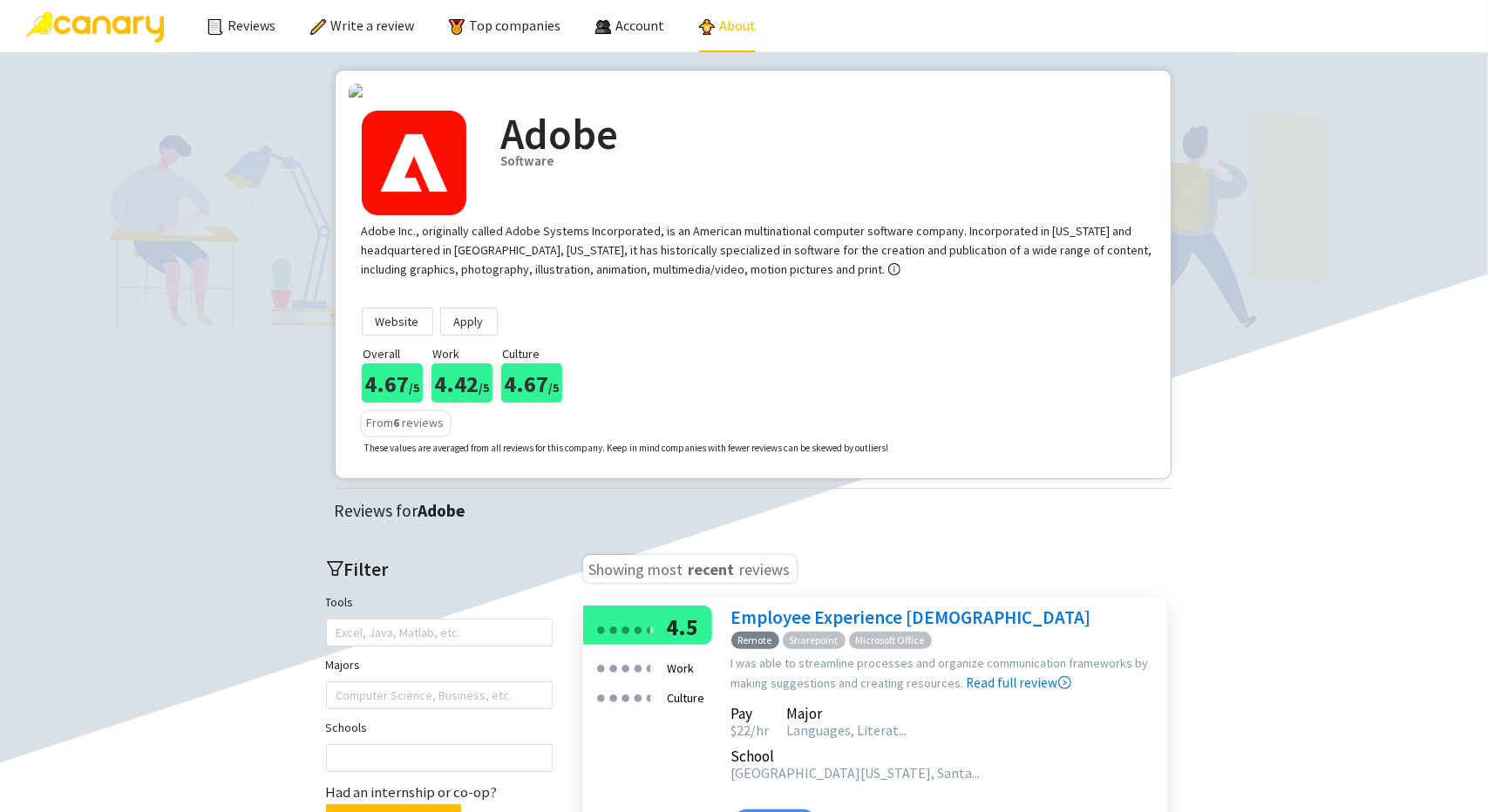
click at [747, 22] on link "About" at bounding box center [728, 25] width 57 height 17
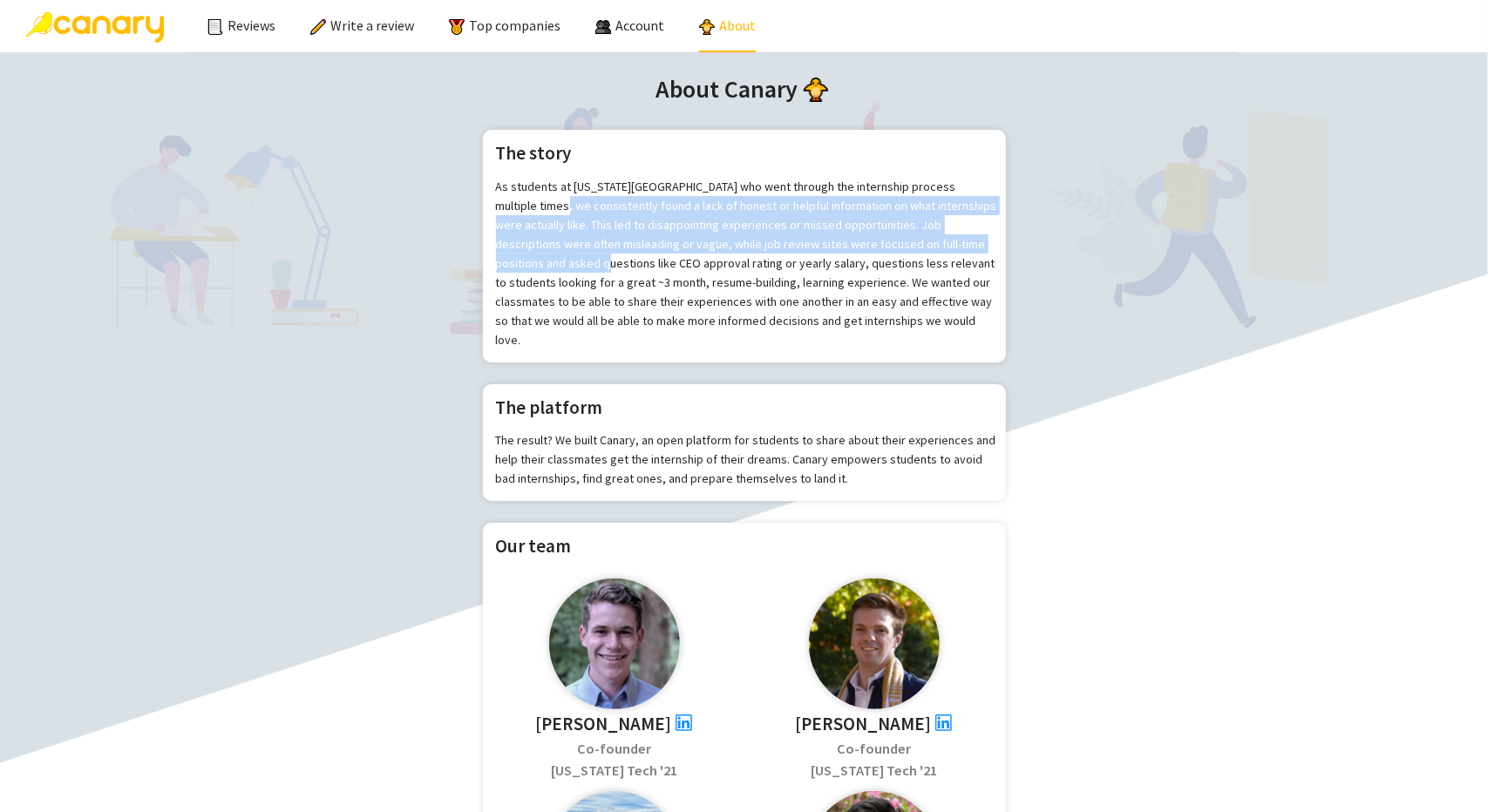
drag, startPoint x: 548, startPoint y: 208, endPoint x: 575, endPoint y: 261, distance: 59.5
click at [575, 261] on p "As students at Georgia Tech who went through the internship process multiple ti…" at bounding box center [747, 263] width 501 height 172
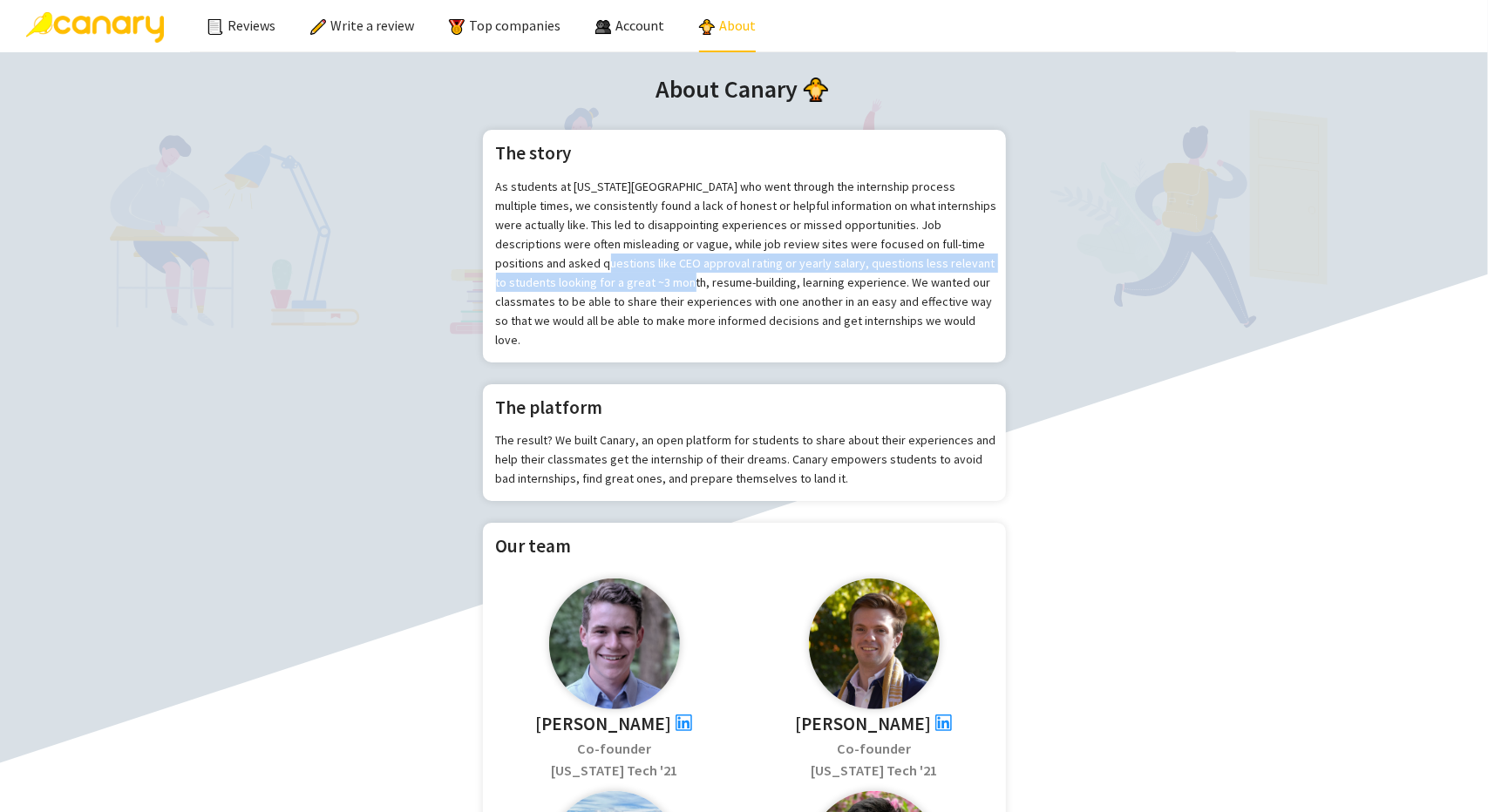
drag, startPoint x: 576, startPoint y: 262, endPoint x: 644, endPoint y: 290, distance: 73.5
click at [644, 290] on p "As students at Georgia Tech who went through the internship process multiple ti…" at bounding box center [747, 263] width 501 height 172
click at [609, 297] on p "As students at Georgia Tech who went through the internship process multiple ti…" at bounding box center [747, 263] width 501 height 172
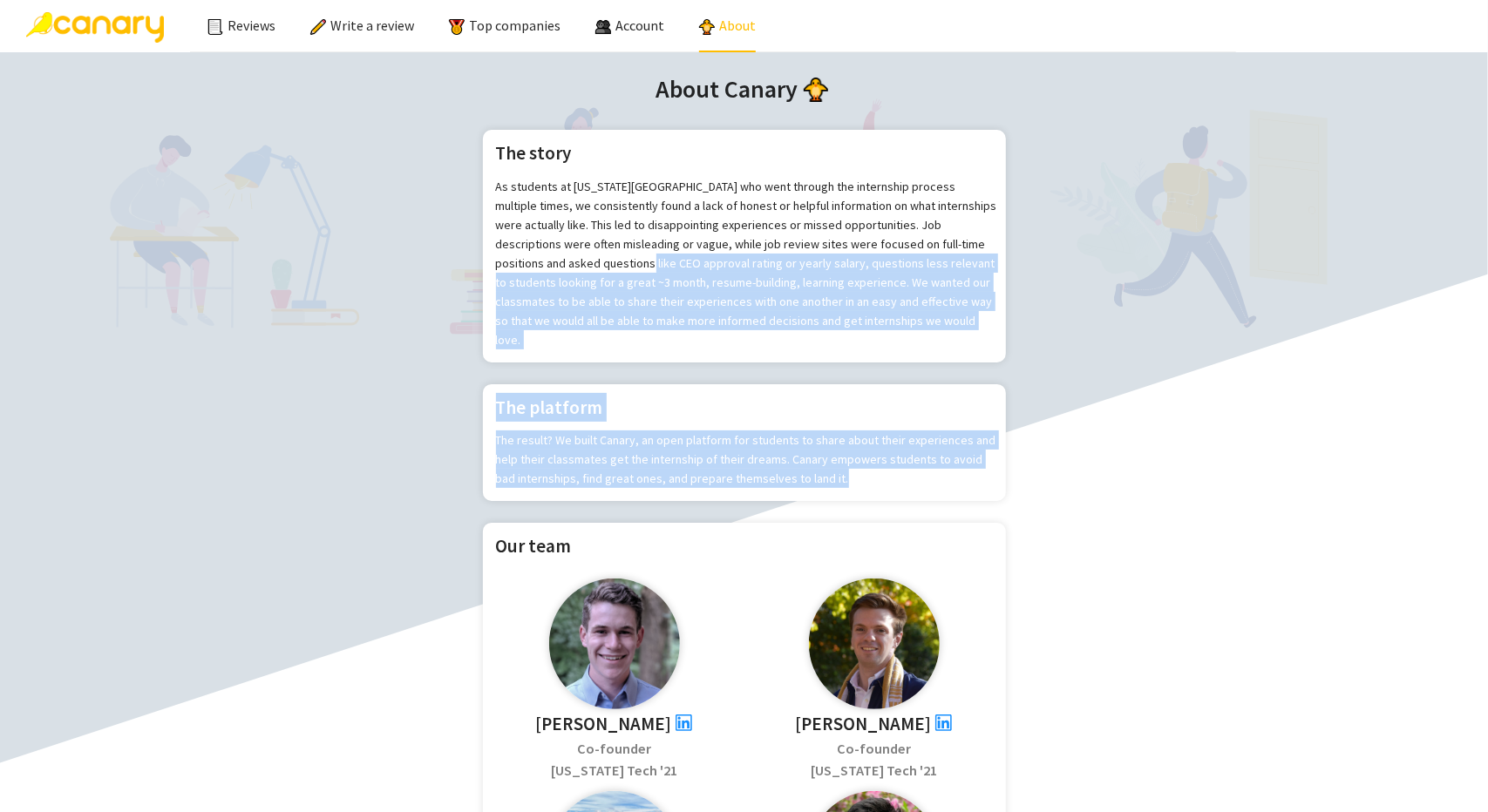
drag, startPoint x: 619, startPoint y: 258, endPoint x: 838, endPoint y: 468, distance: 303.4
click at [838, 468] on div "About Canary The story As students at Georgia Tech who went through the interns…" at bounding box center [744, 722] width 1453 height 1306
click at [838, 468] on p "The result? We built Canary, an open platform for students to share about their…" at bounding box center [747, 459] width 501 height 58
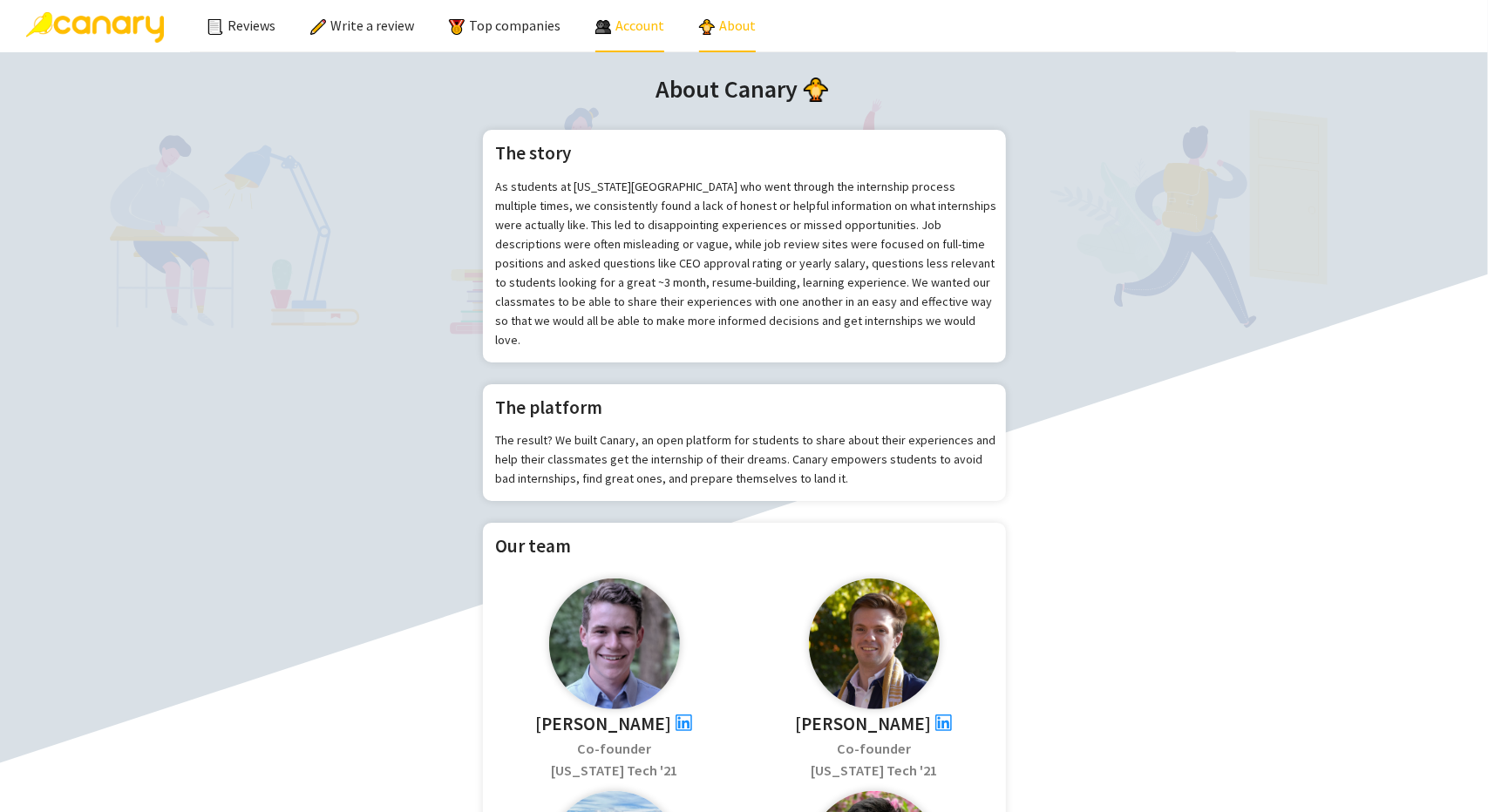
click at [625, 29] on span "Account" at bounding box center [640, 25] width 49 height 17
click at [310, 29] on link "Write a review" at bounding box center [362, 25] width 104 height 17
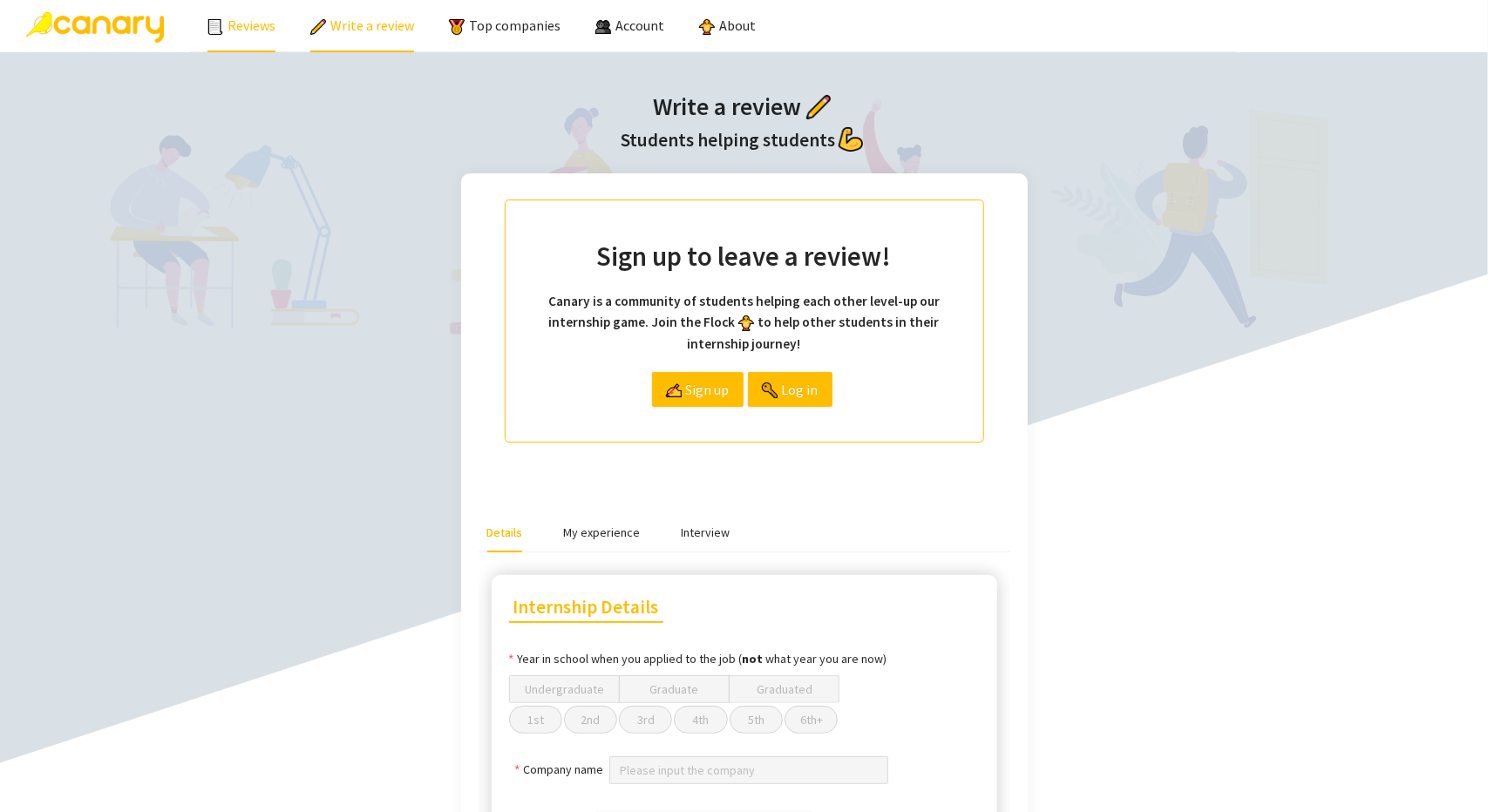
click at [239, 34] on link "Reviews" at bounding box center [241, 25] width 68 height 17
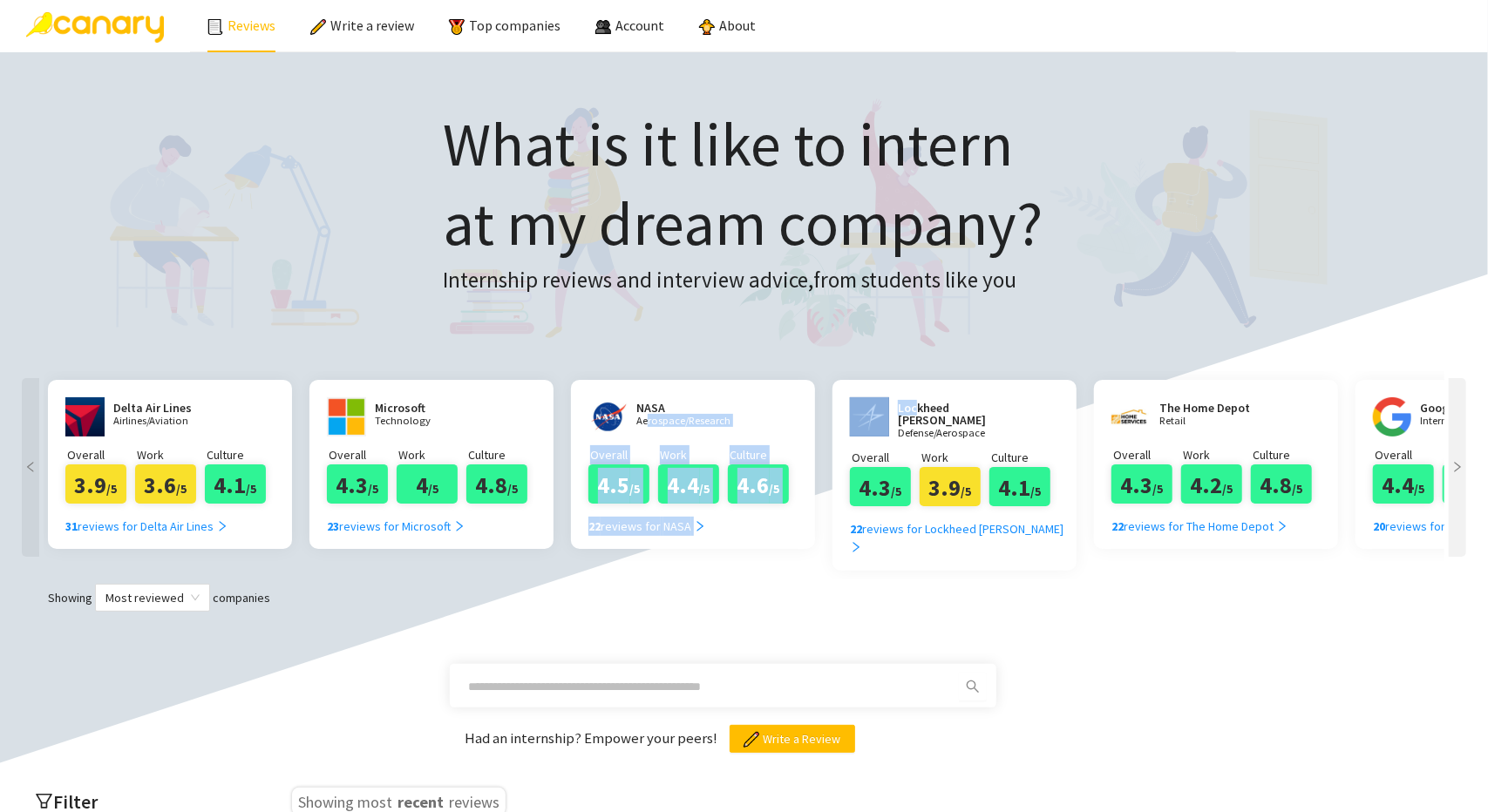
drag, startPoint x: 917, startPoint y: 404, endPoint x: 647, endPoint y: 432, distance: 271.4
click at [647, 430] on div "Delta Air Lines Airlines/Aviation Overall 3.9 /5 Work 3.6 /5 Culture 4.1 /5 31 …" at bounding box center [744, 474] width 1401 height 207
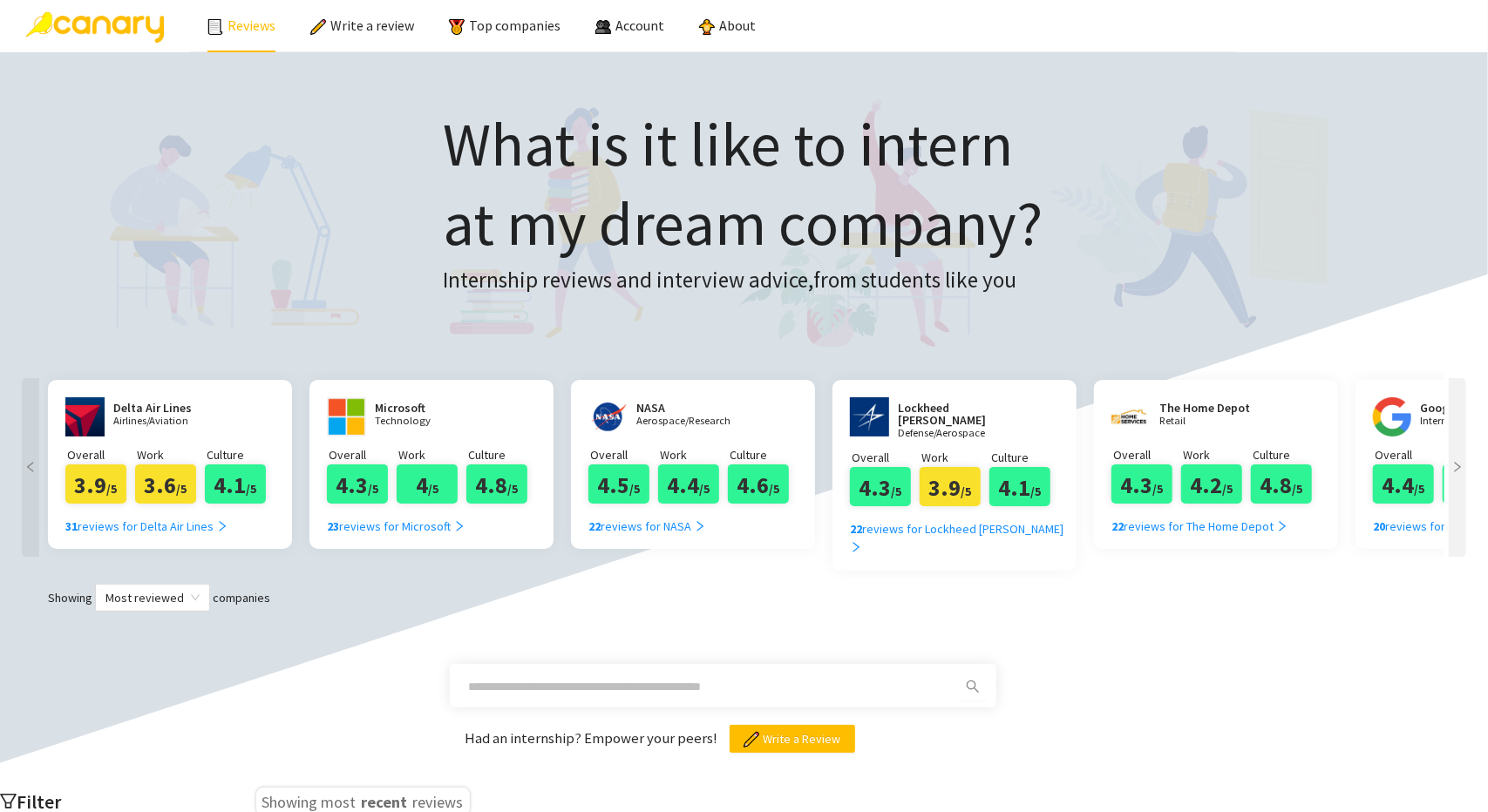
click at [1463, 462] on icon "right" at bounding box center [1457, 467] width 13 height 13
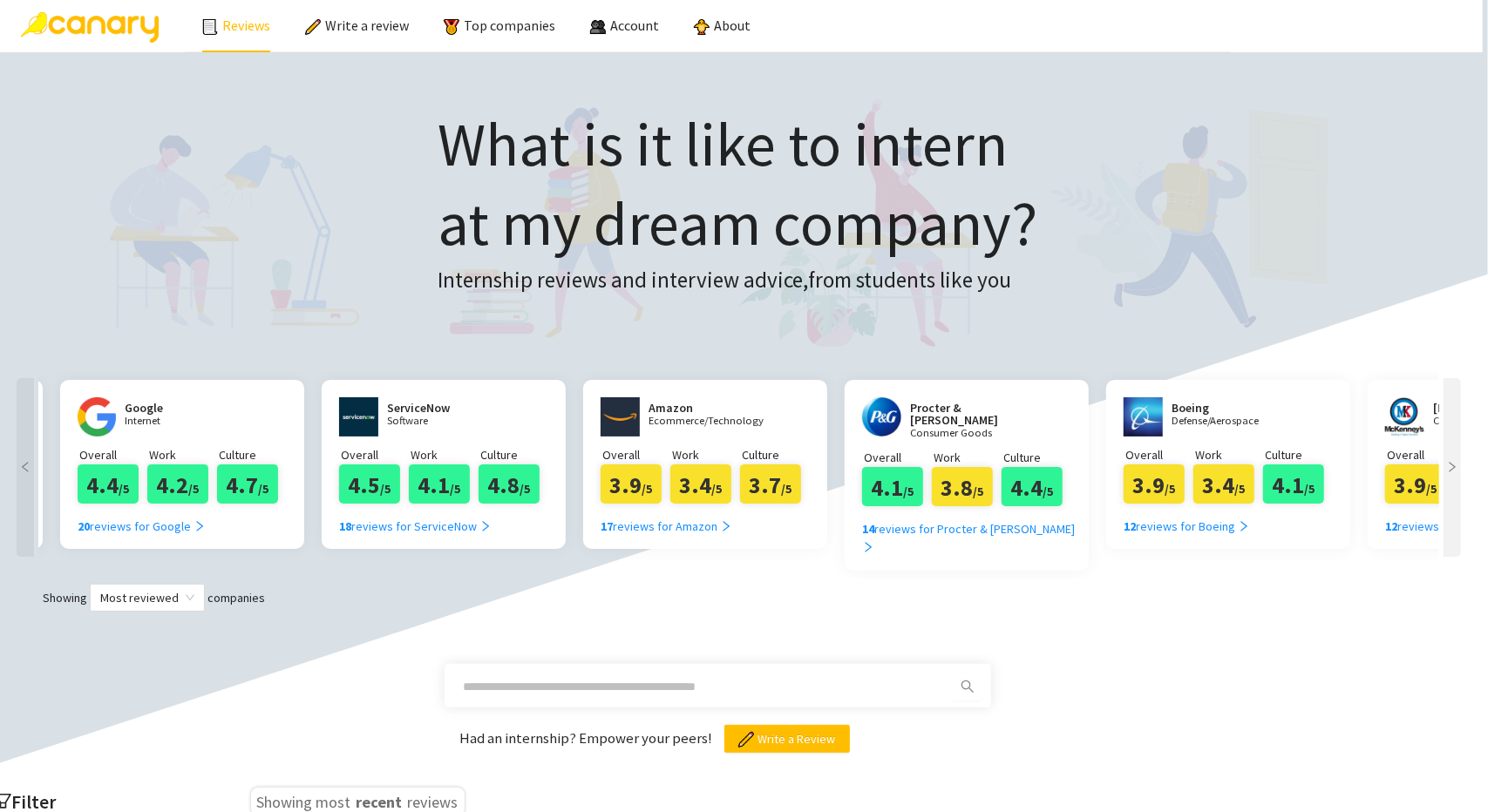
scroll to position [0, 1308]
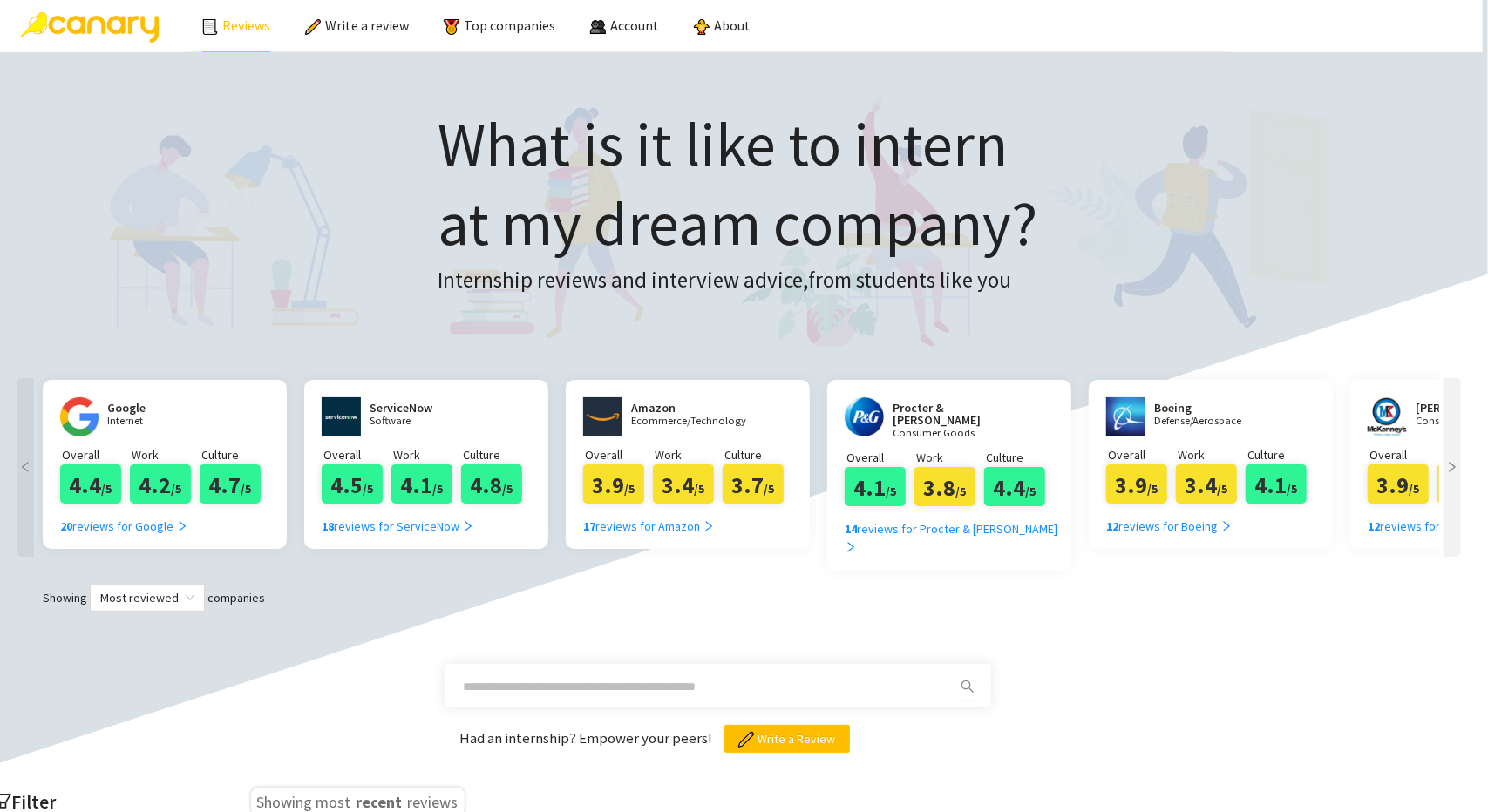
click at [1463, 466] on div at bounding box center [1452, 474] width 26 height 207
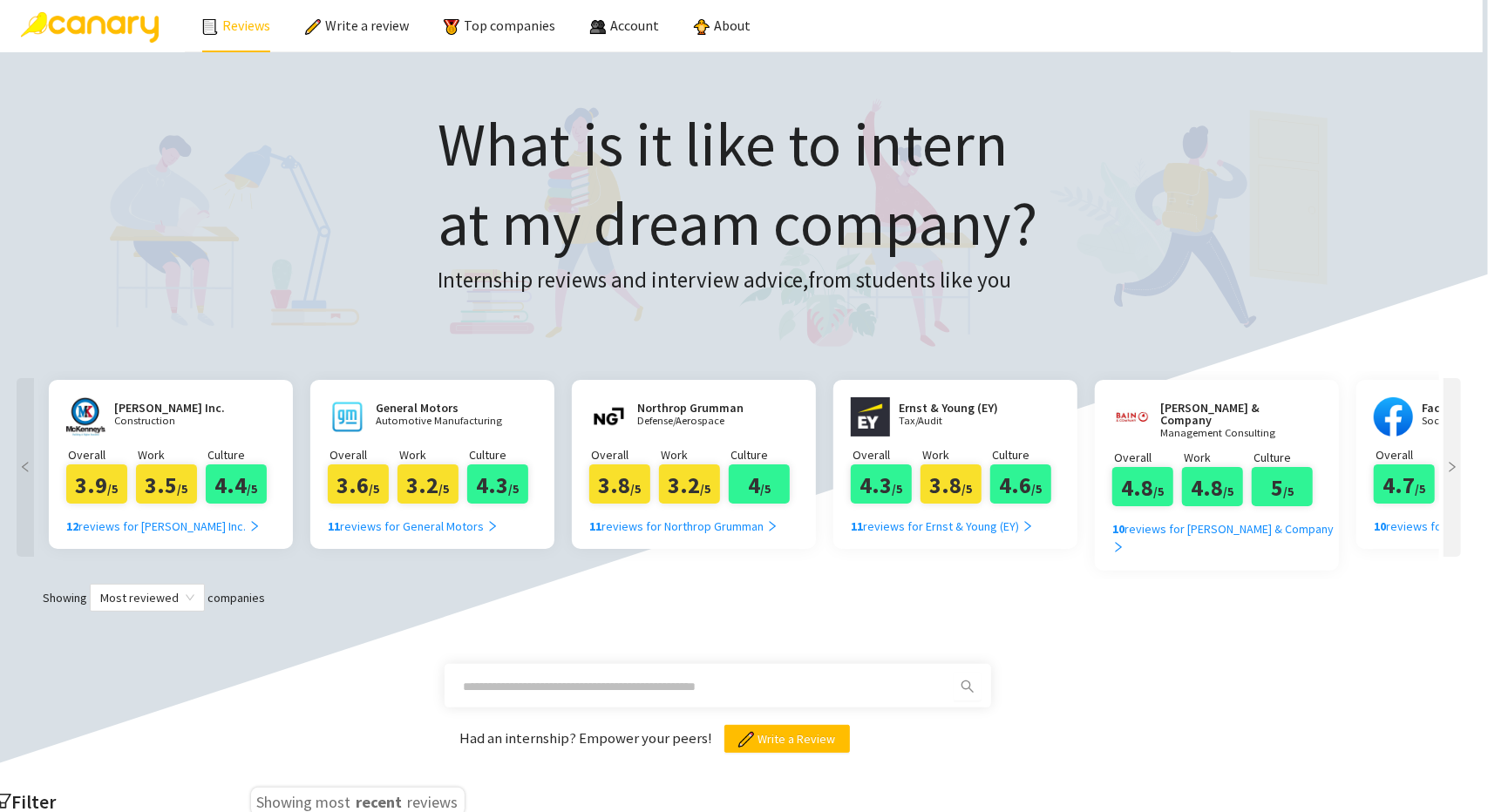
scroll to position [0, 2616]
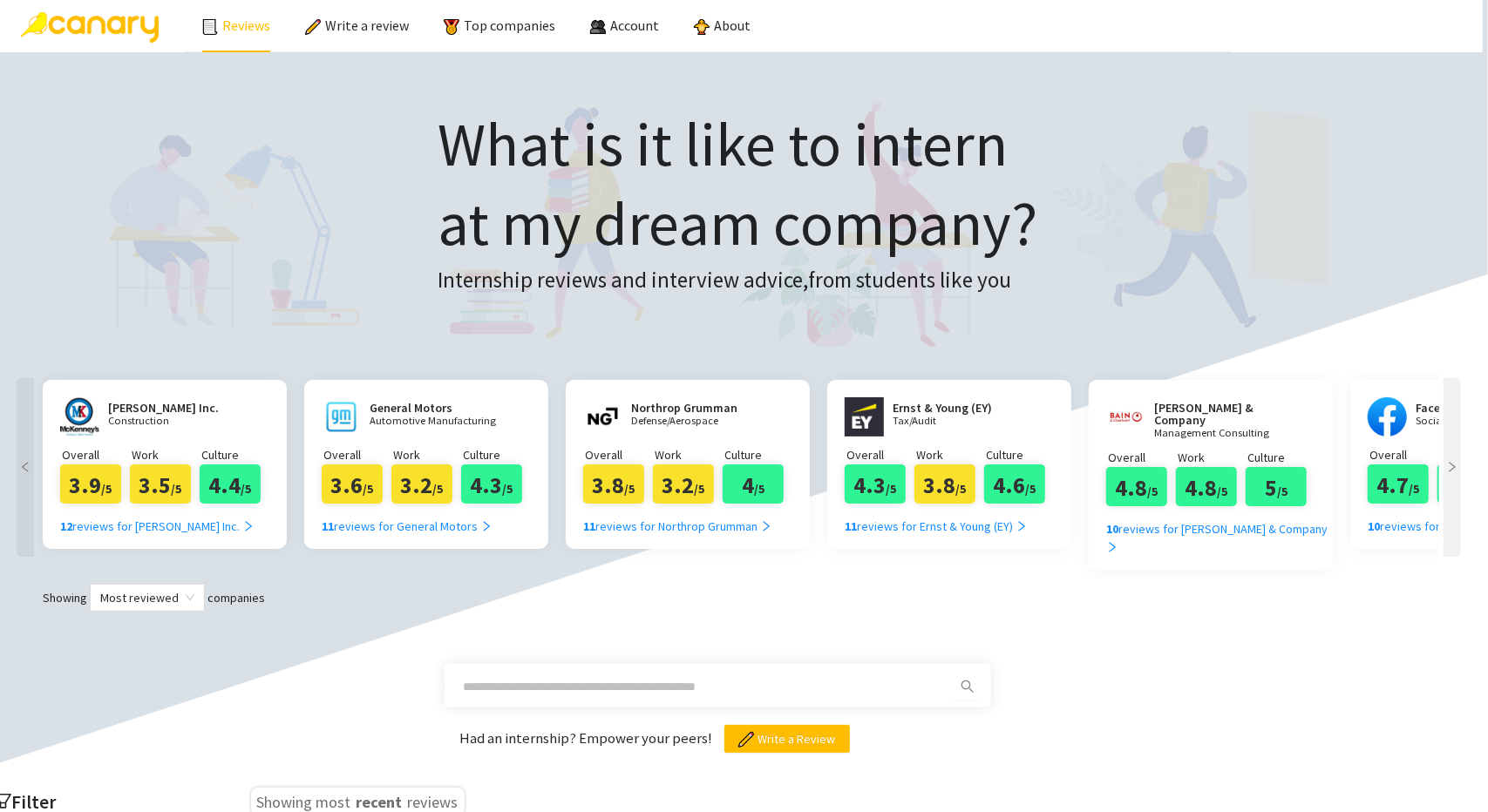
click at [1461, 470] on span "right" at bounding box center [1452, 467] width 17 height 13
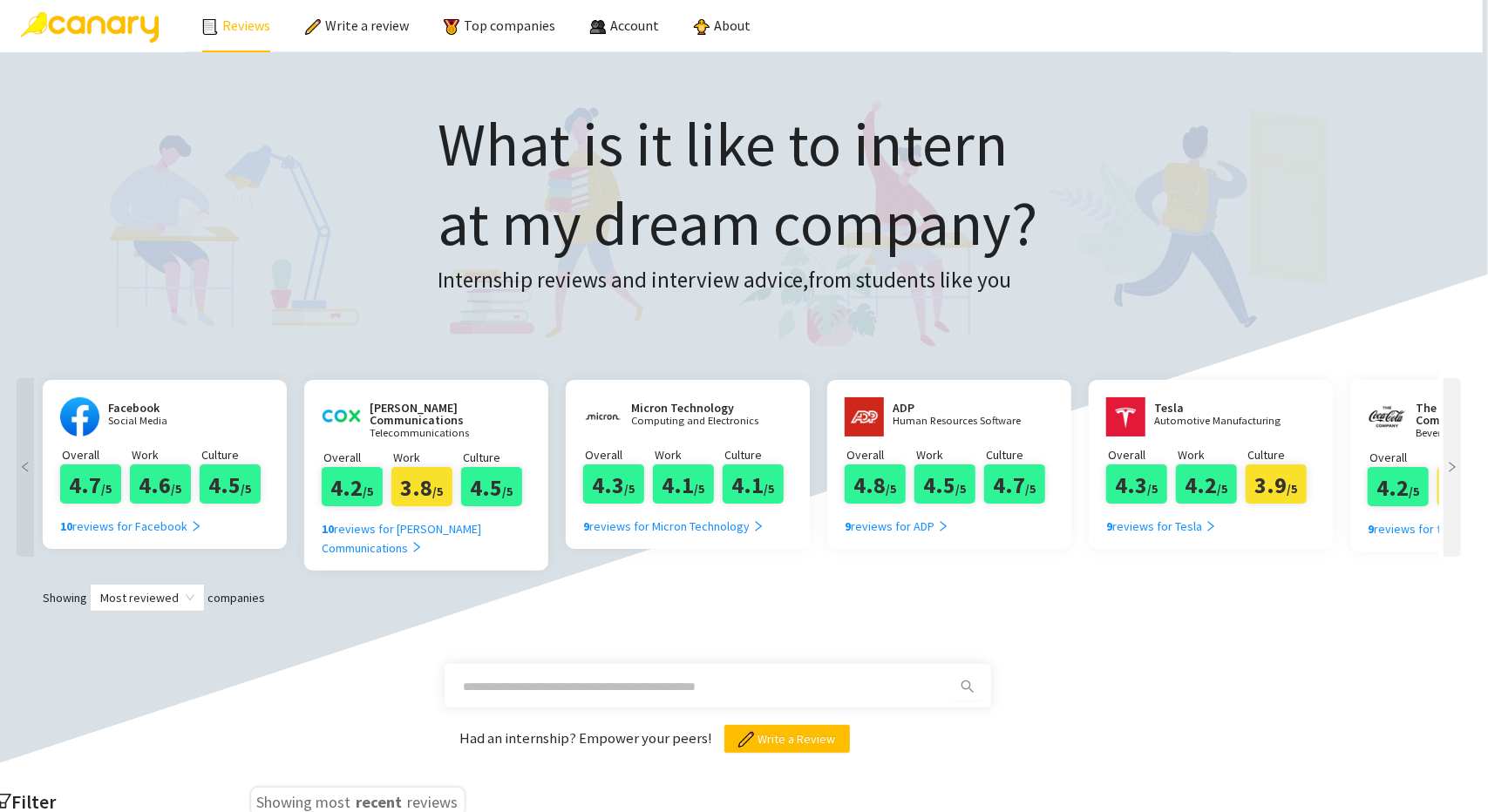
click at [1461, 470] on span "right" at bounding box center [1452, 467] width 17 height 13
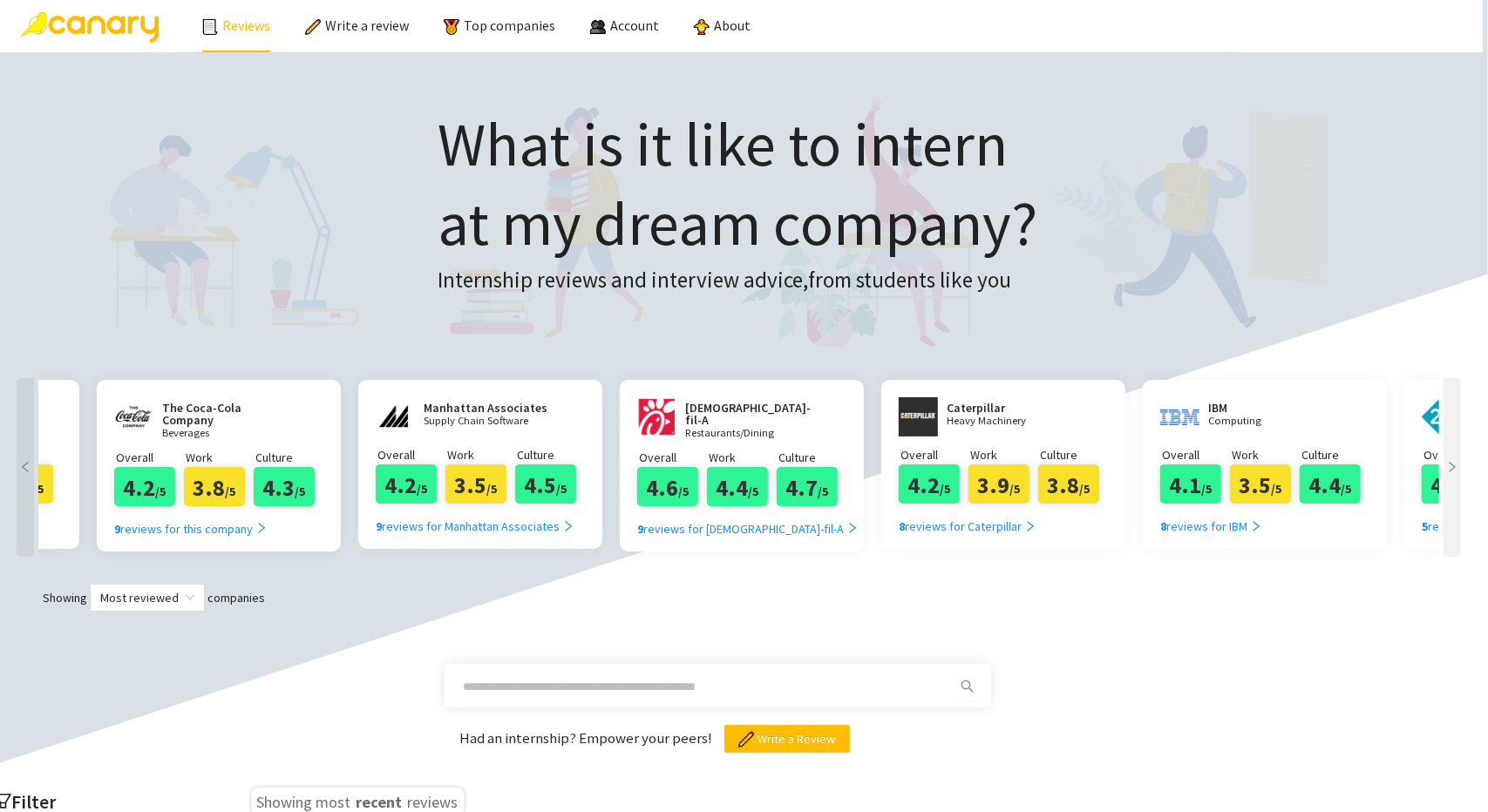
scroll to position [0, 5232]
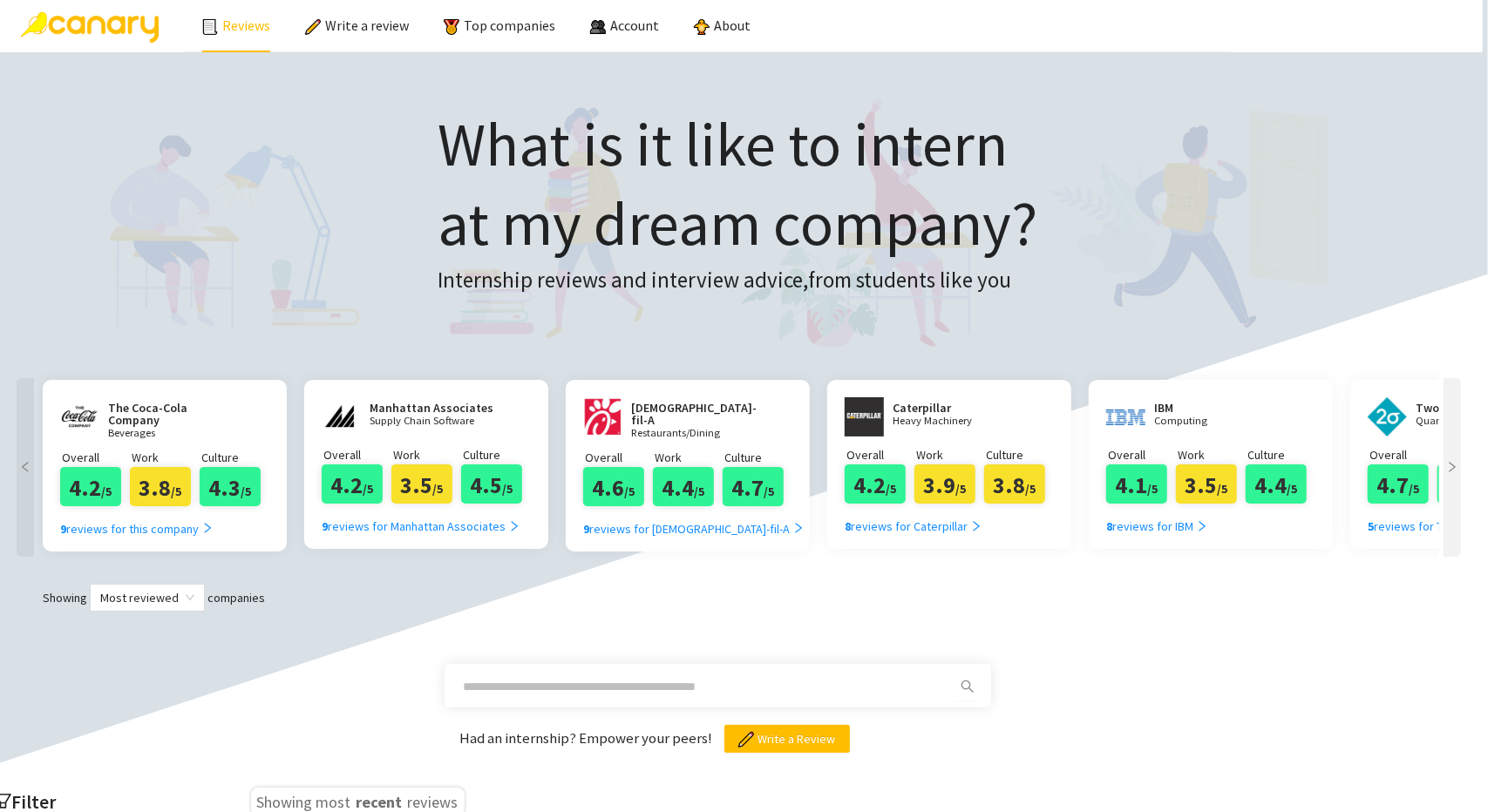
click at [1456, 475] on div at bounding box center [1452, 467] width 17 height 178
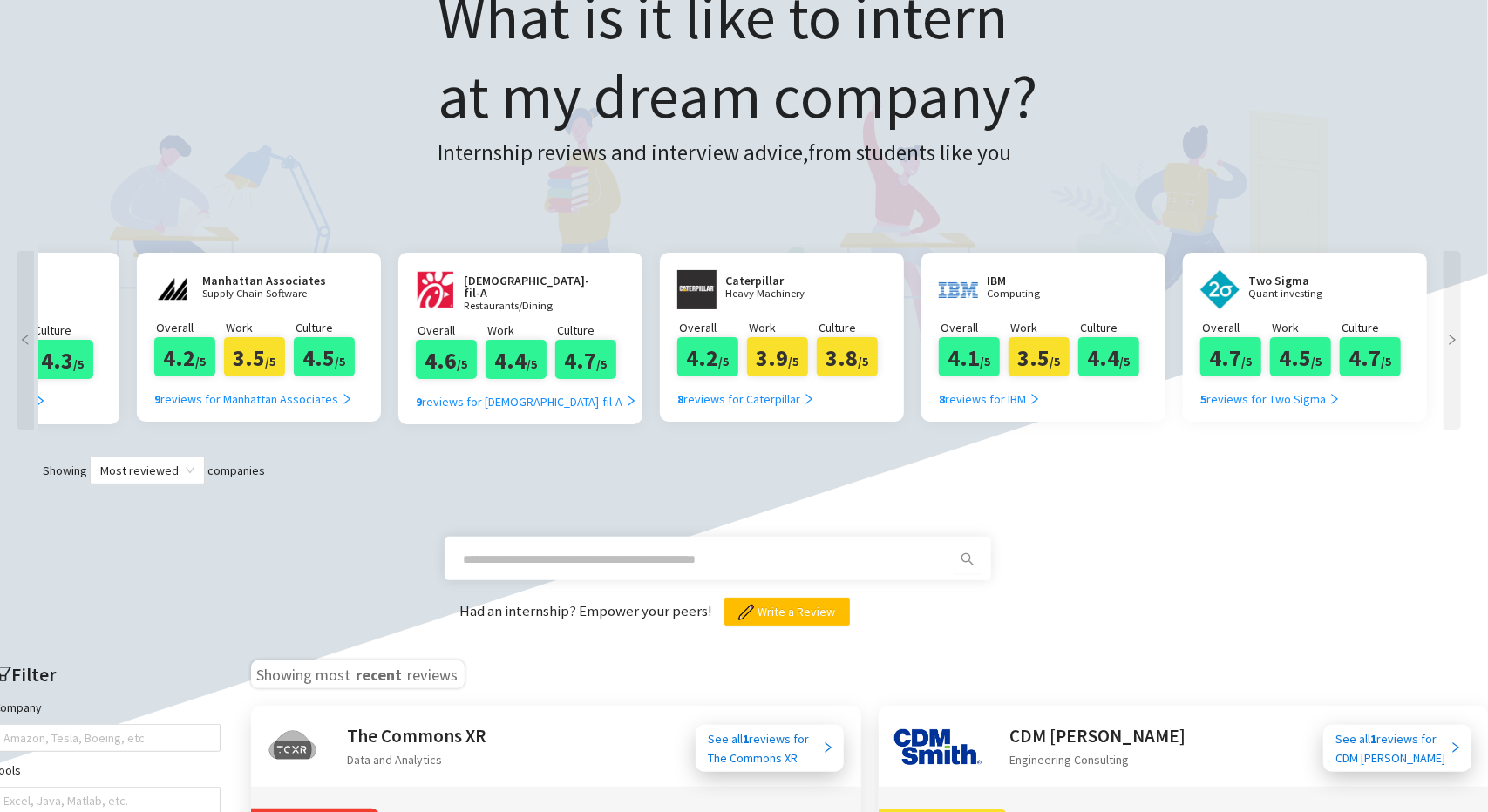
scroll to position [174, 5]
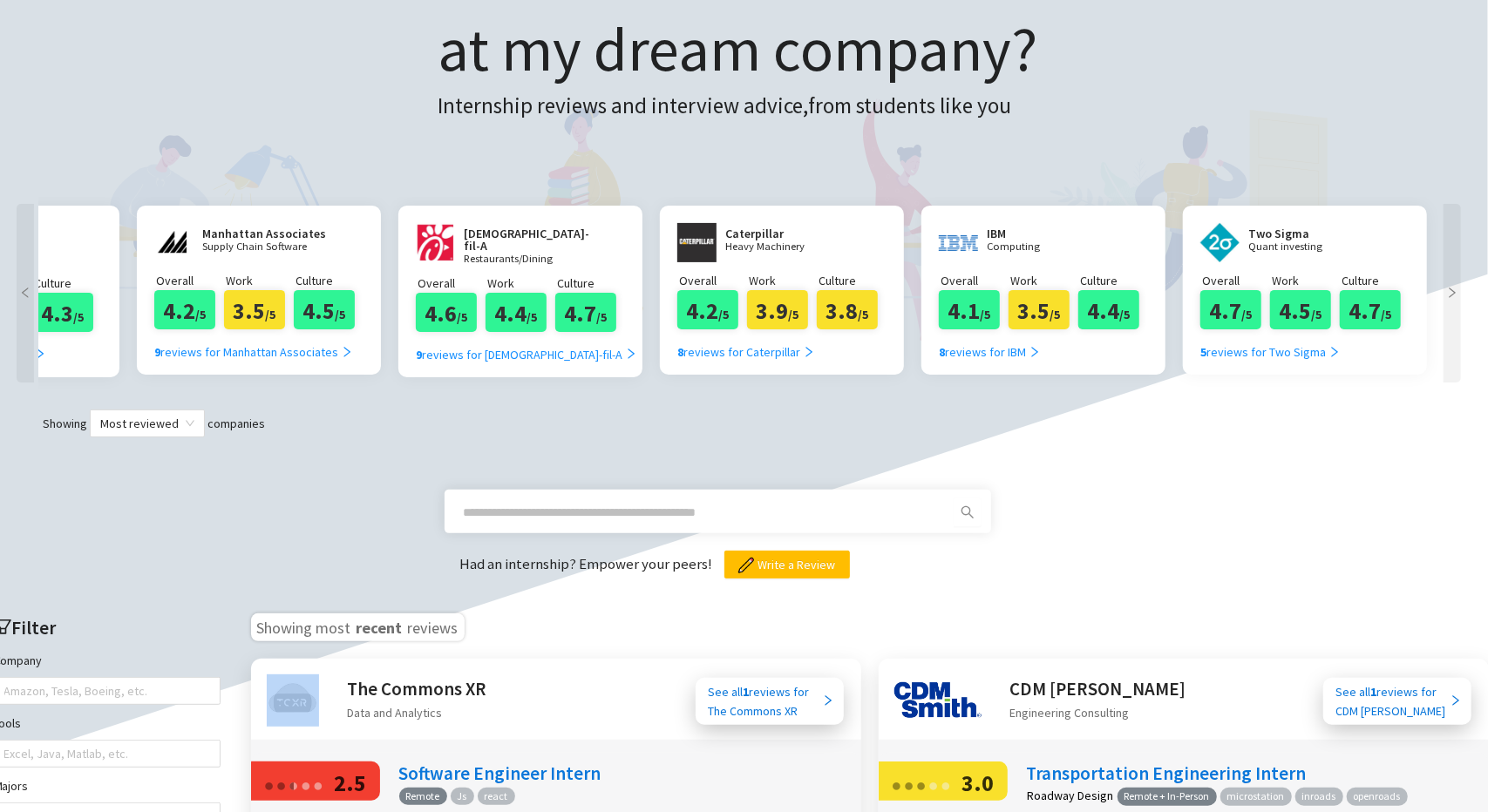
drag, startPoint x: 302, startPoint y: 619, endPoint x: 455, endPoint y: 609, distance: 153.3
click at [455, 614] on h3 "Showing most recent reviews" at bounding box center [359, 627] width 214 height 28
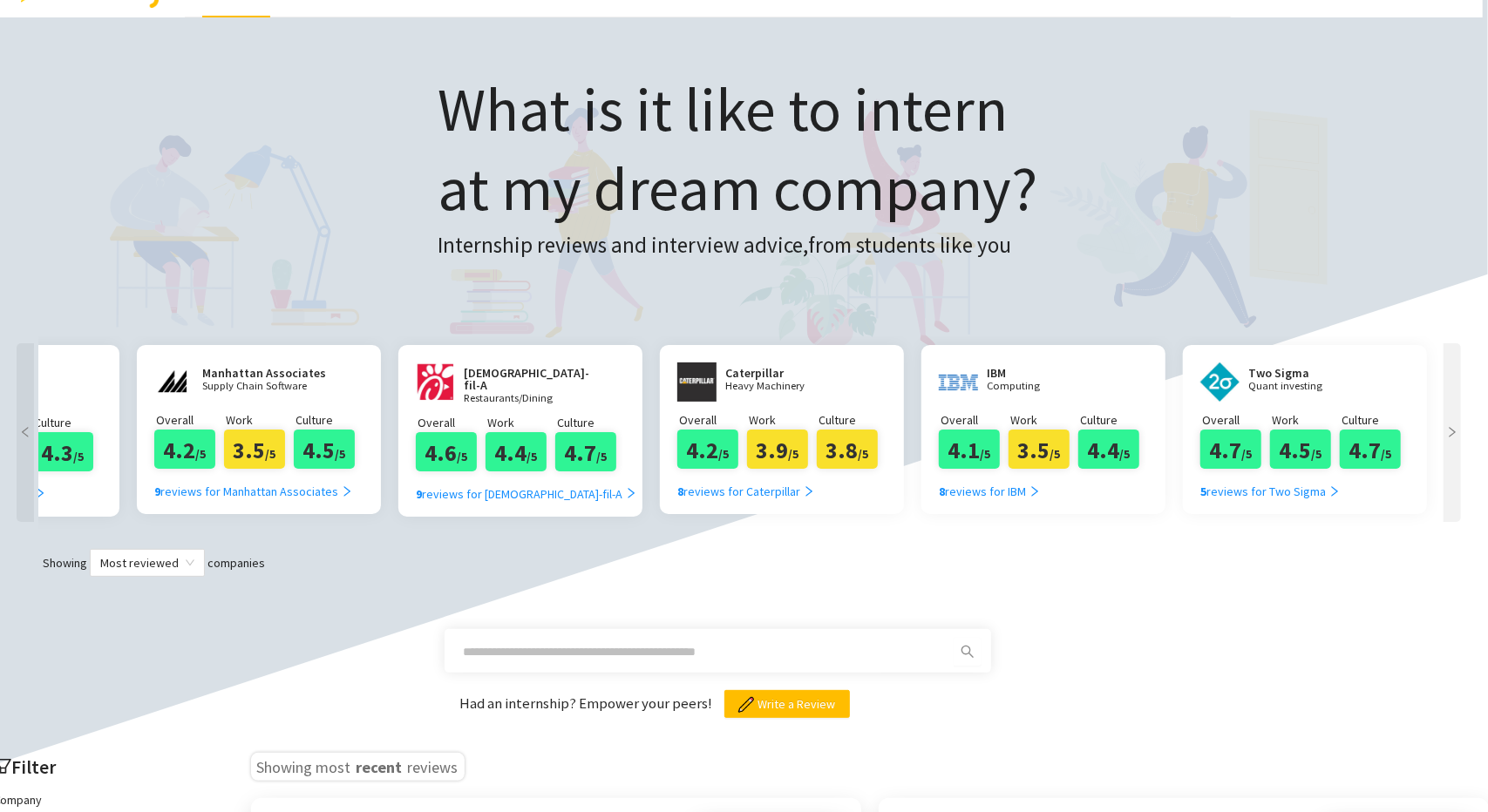
scroll to position [0, 5]
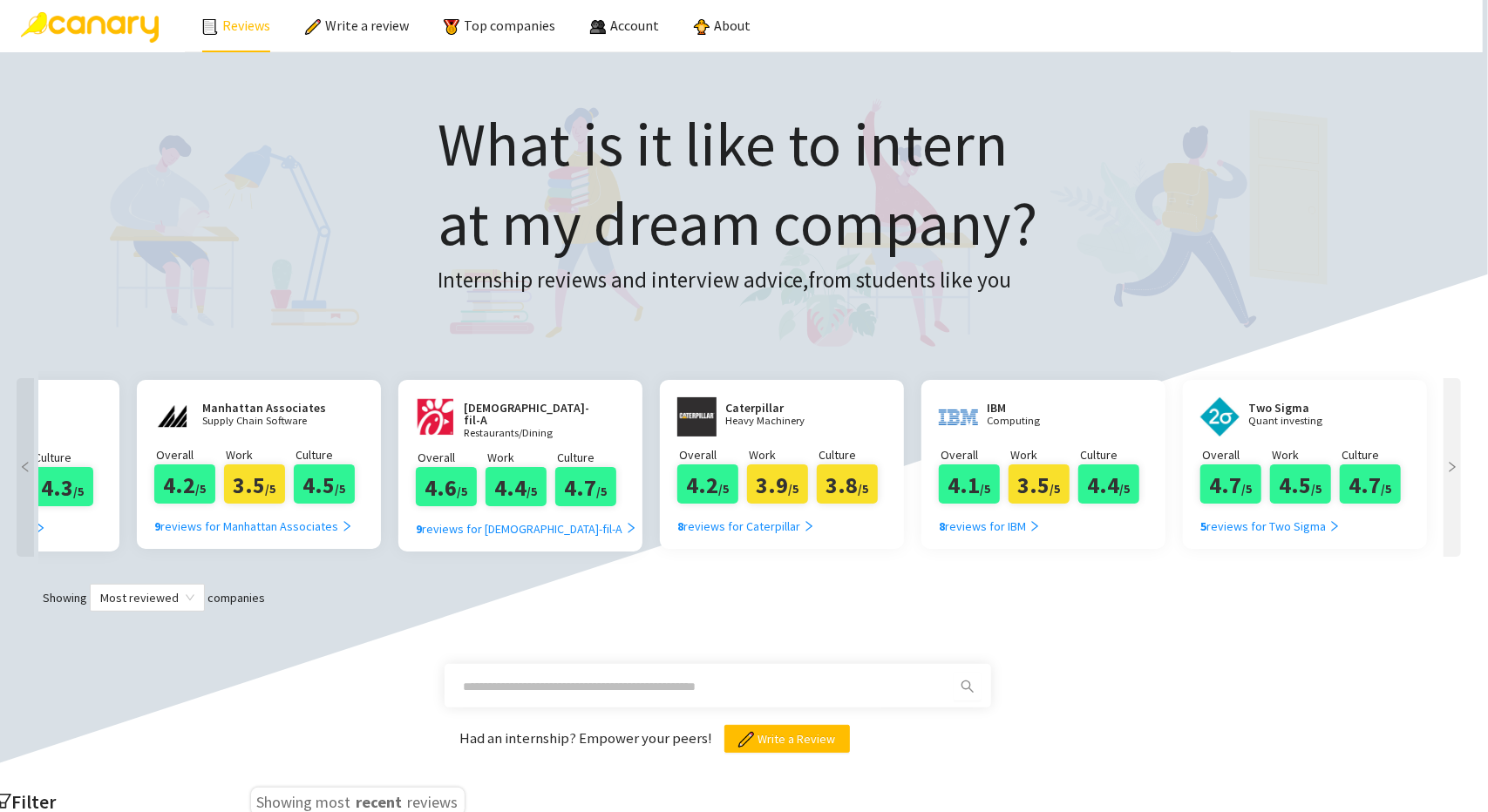
click at [1455, 453] on div at bounding box center [1452, 467] width 17 height 178
click at [1452, 464] on icon "right" at bounding box center [1452, 467] width 13 height 13
click at [1446, 477] on div at bounding box center [1452, 467] width 17 height 178
click at [723, 32] on link "About" at bounding box center [722, 25] width 57 height 17
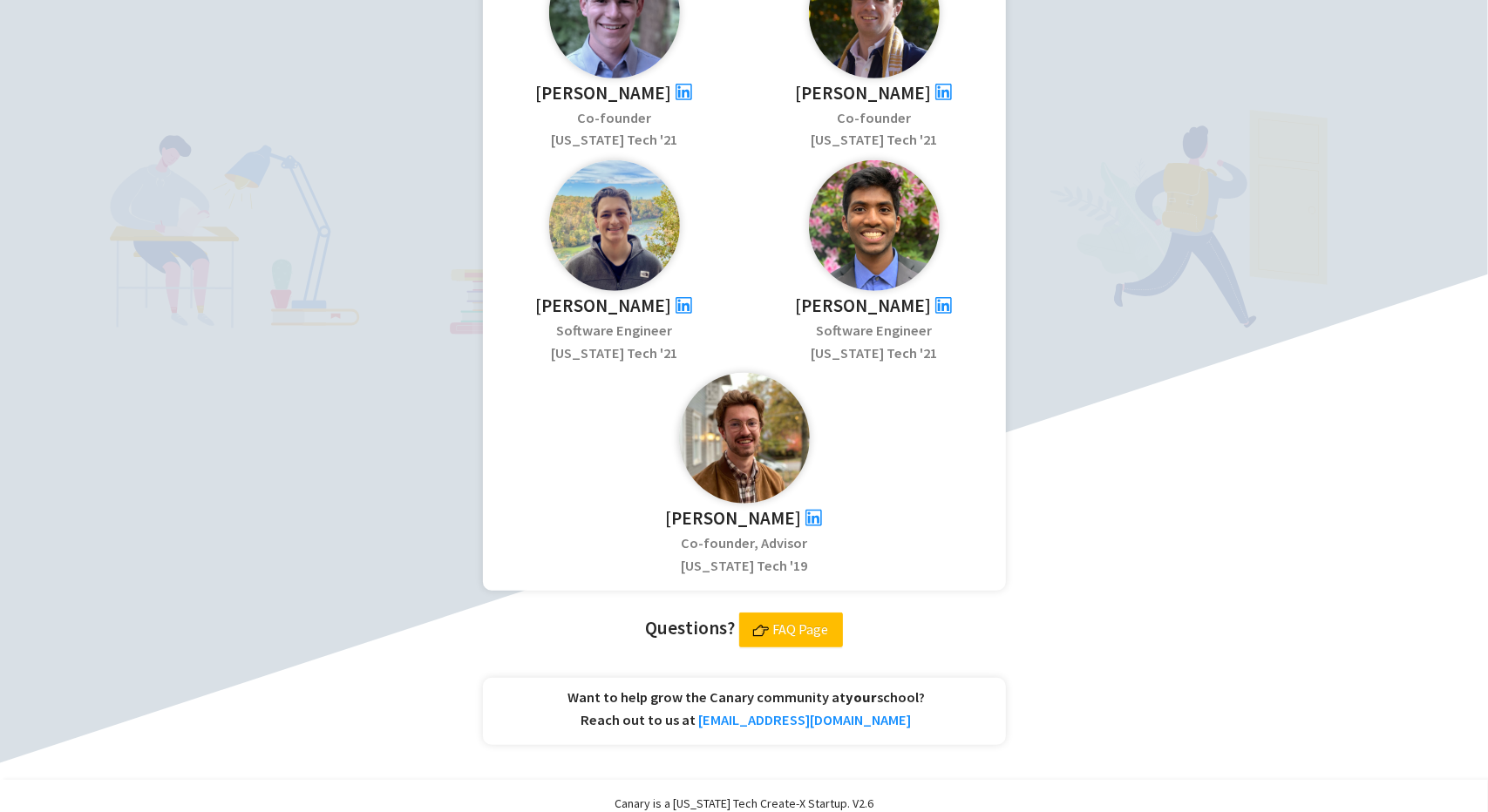
scroll to position [683, 0]
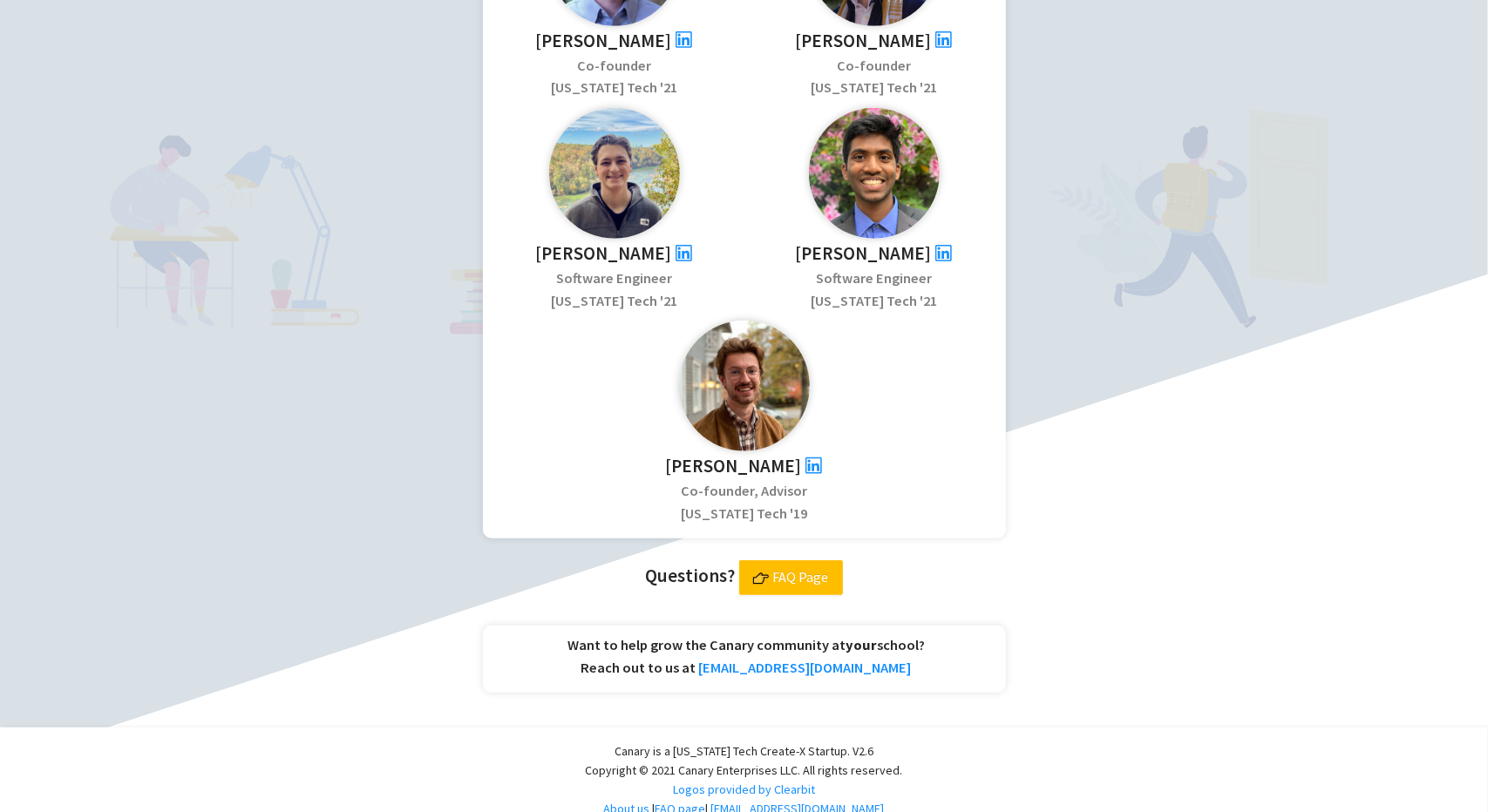
drag, startPoint x: 814, startPoint y: 563, endPoint x: 685, endPoint y: 567, distance: 129.1
click at [652, 574] on h2 "Questions? FAQ Page" at bounding box center [744, 578] width 523 height 35
click at [790, 567] on span "FAQ Page" at bounding box center [802, 577] width 56 height 22
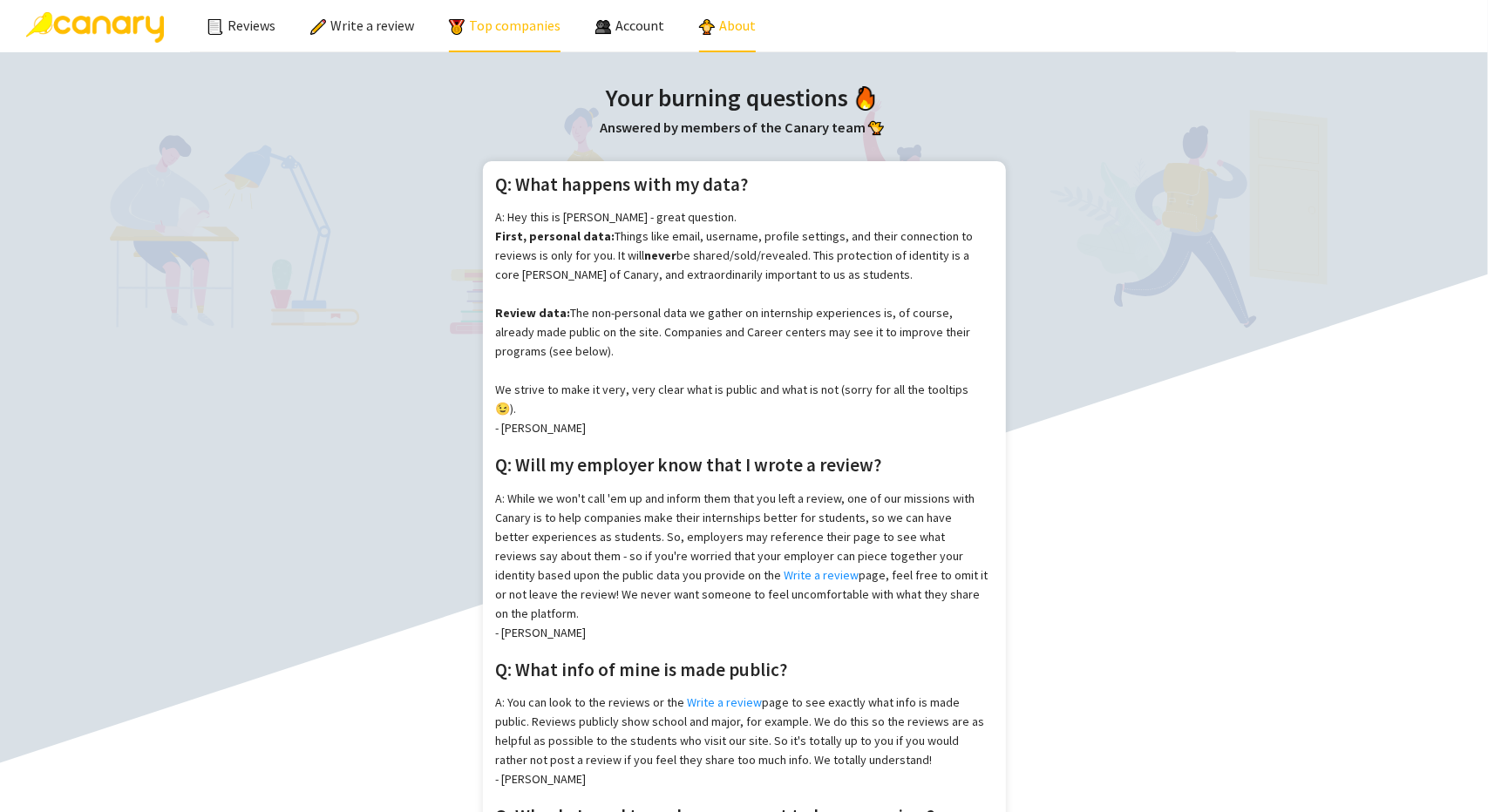
click at [530, 29] on link "Top companies" at bounding box center [505, 25] width 112 height 17
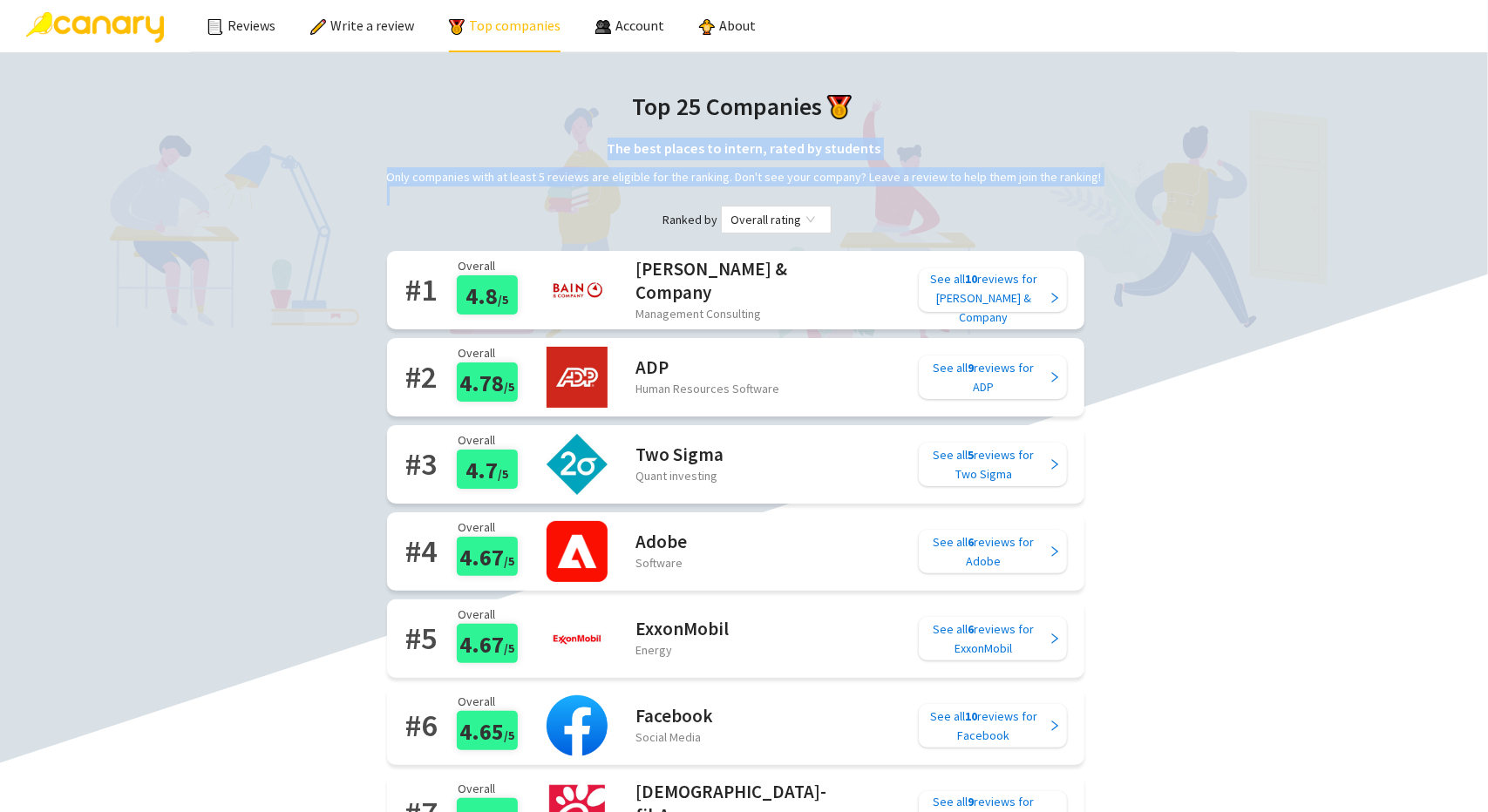
drag, startPoint x: 398, startPoint y: 157, endPoint x: 525, endPoint y: 208, distance: 136.9
click at [525, 208] on div "Ranked by Overall rating" at bounding box center [745, 220] width 715 height 28
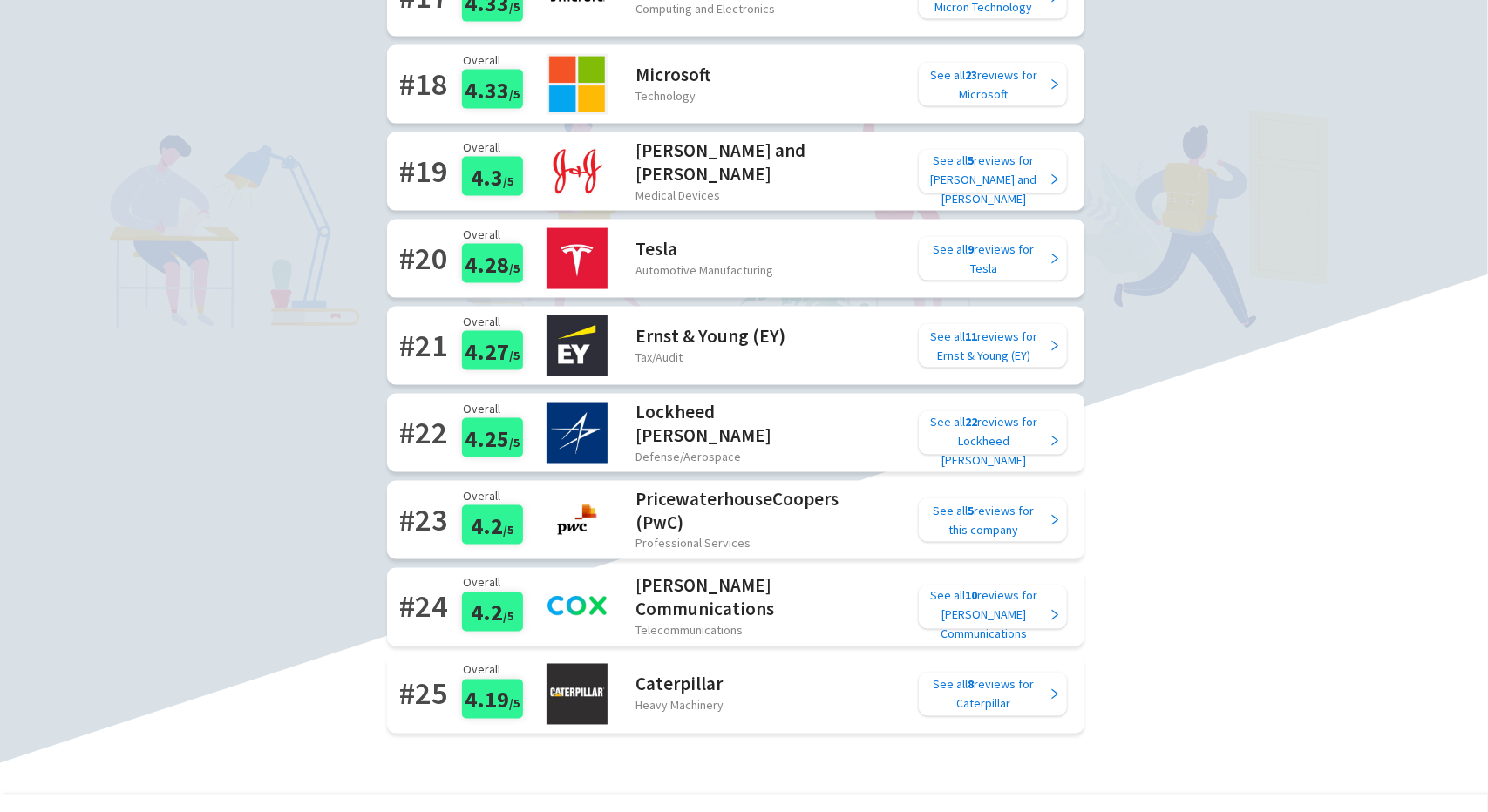
scroll to position [1688, 0]
click at [982, 175] on div "See all 5 reviews for Johnson and Johnson" at bounding box center [984, 180] width 123 height 58
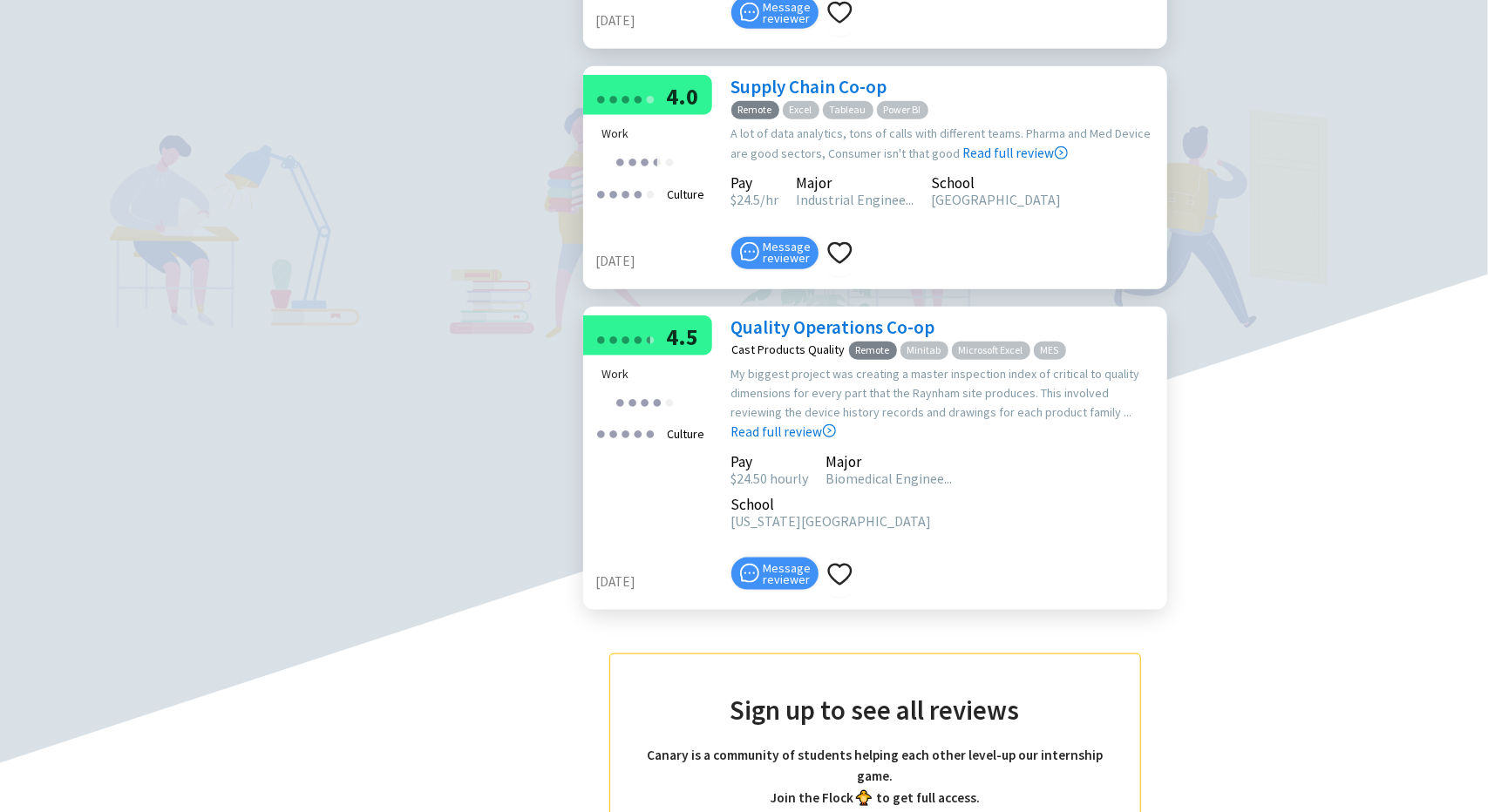
scroll to position [1133, 0]
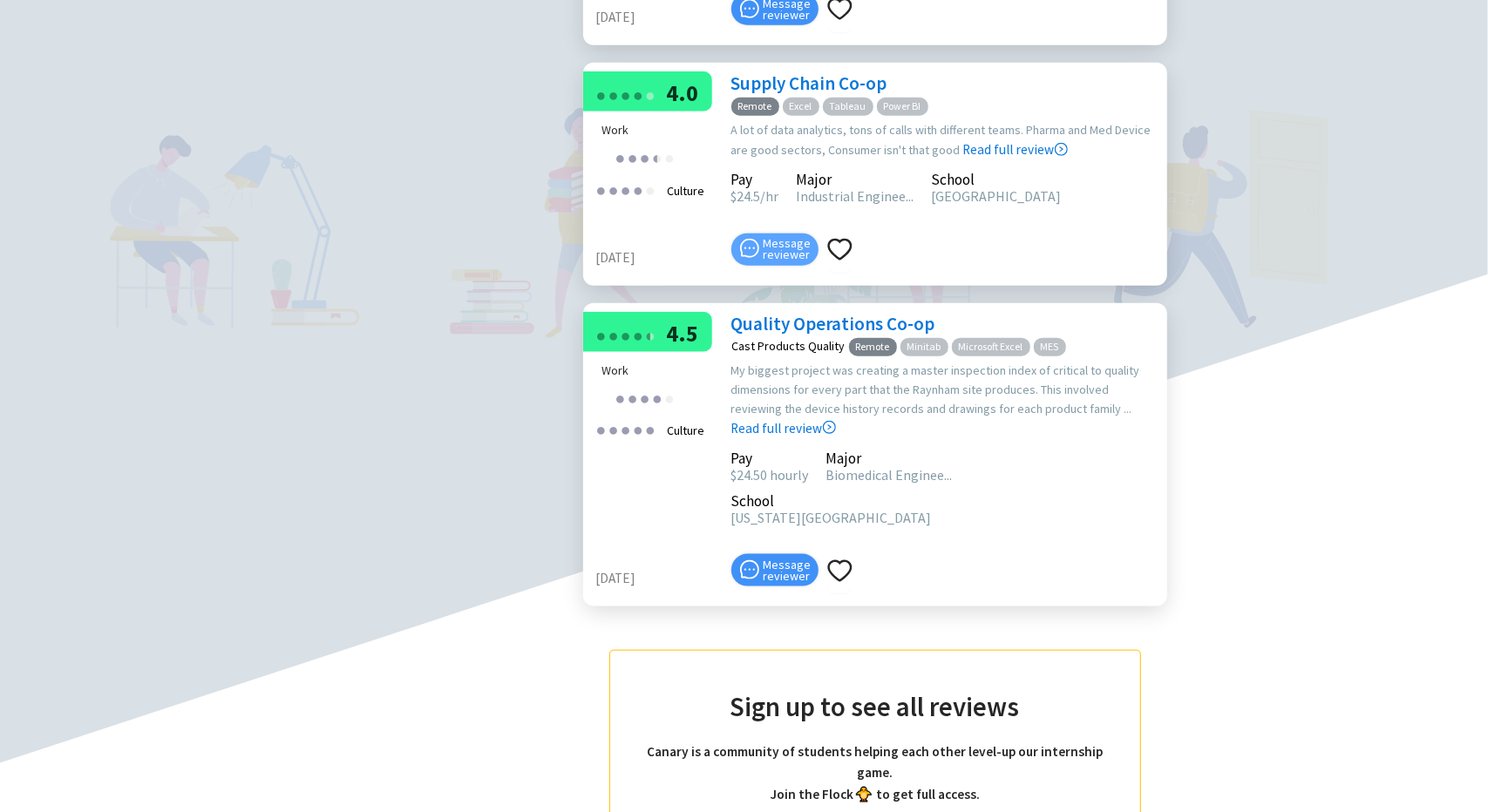
click at [788, 242] on span "Message reviewer" at bounding box center [787, 249] width 48 height 23
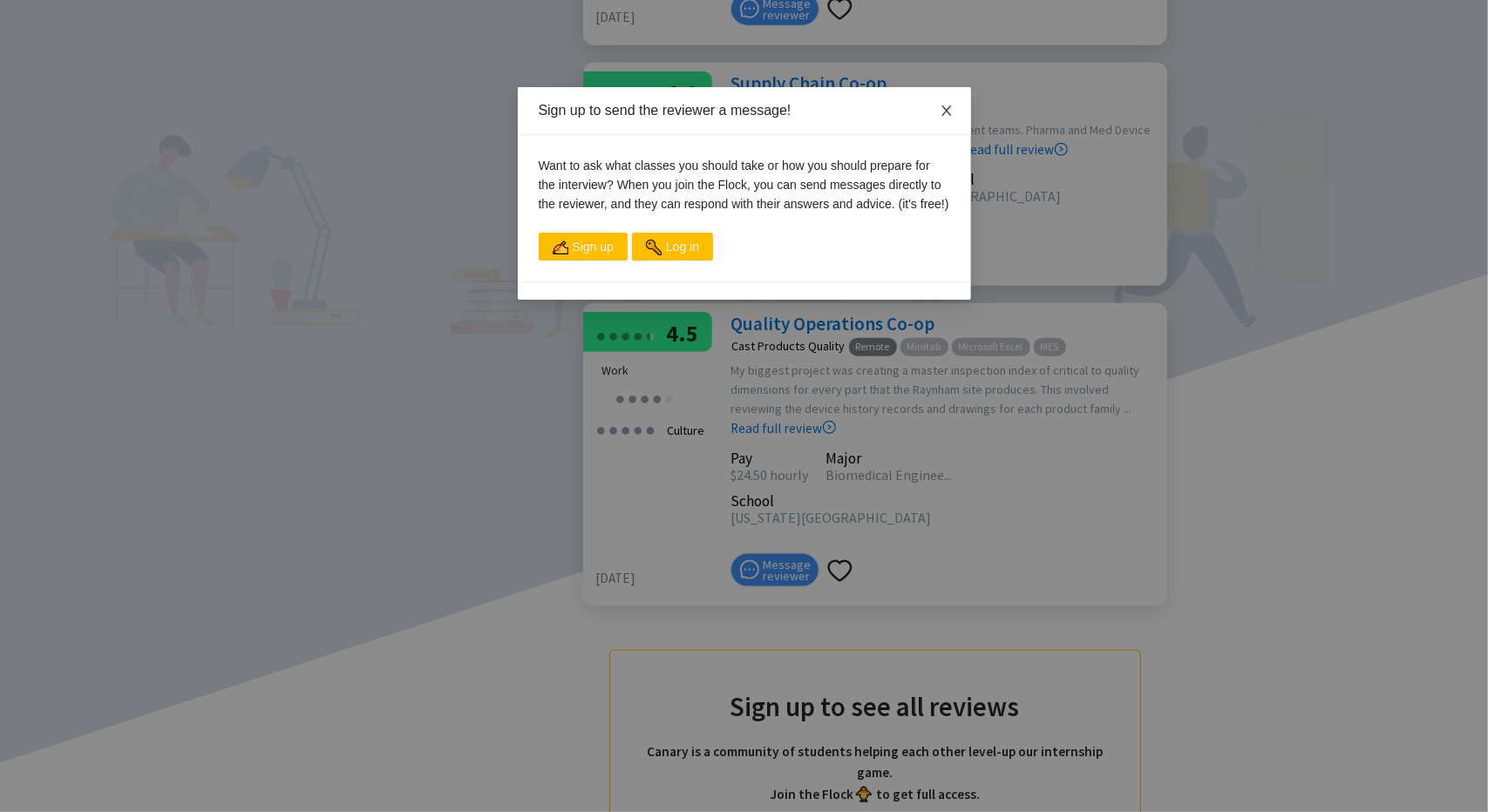
click at [922, 106] on span "Close" at bounding box center [946, 111] width 49 height 49
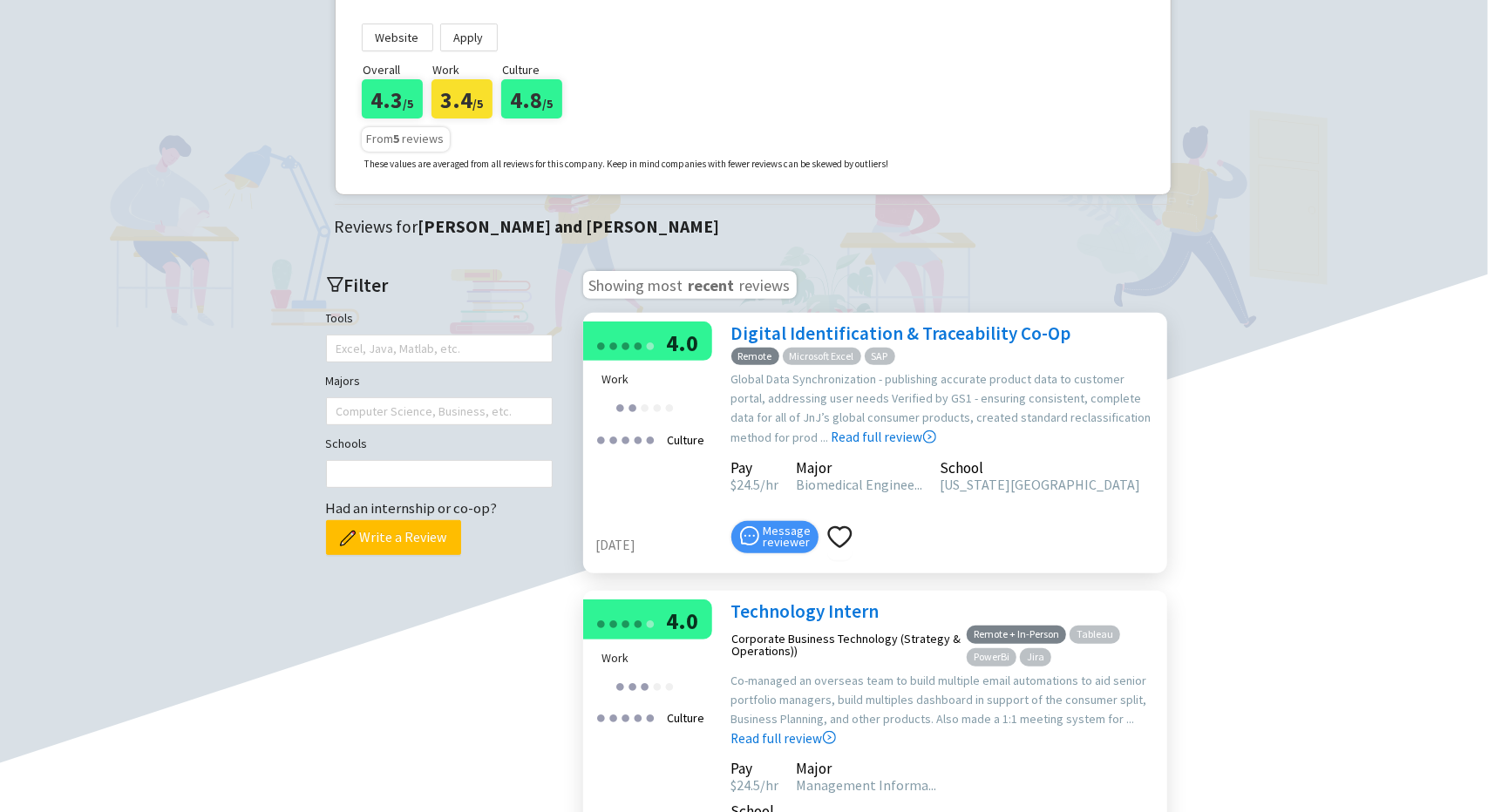
scroll to position [0, 0]
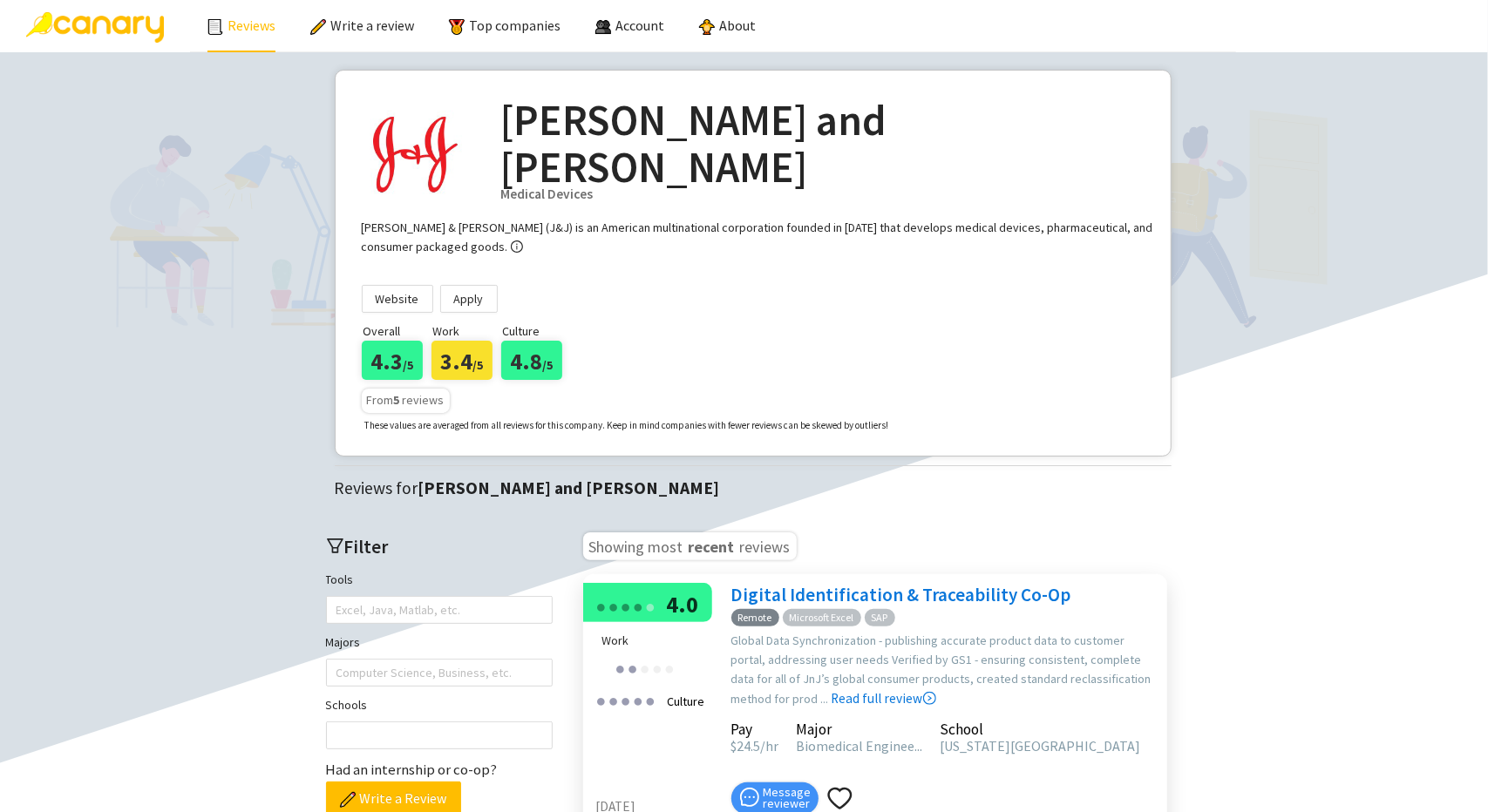
click at [252, 29] on link "Reviews" at bounding box center [241, 25] width 68 height 17
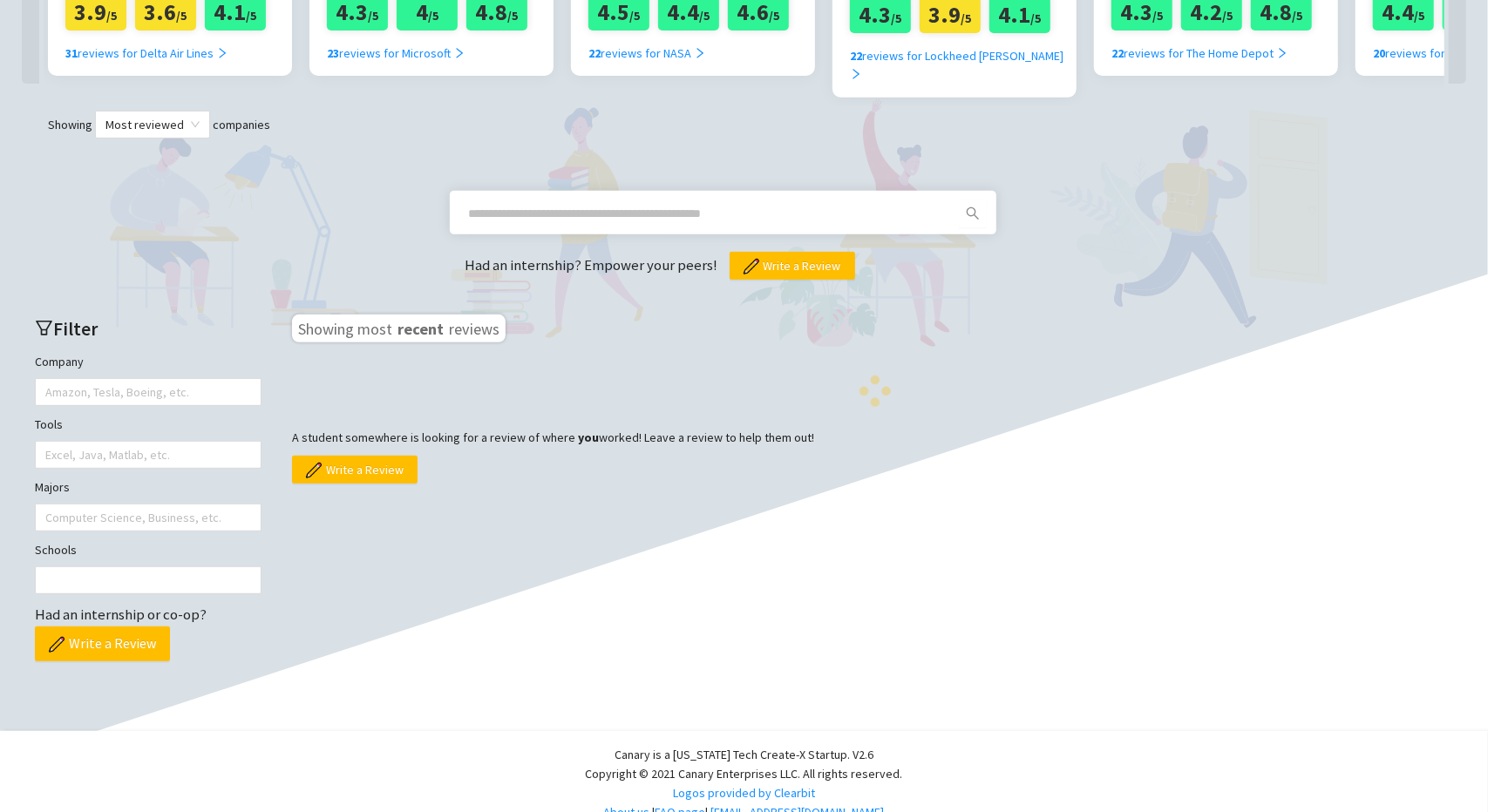
scroll to position [474, 0]
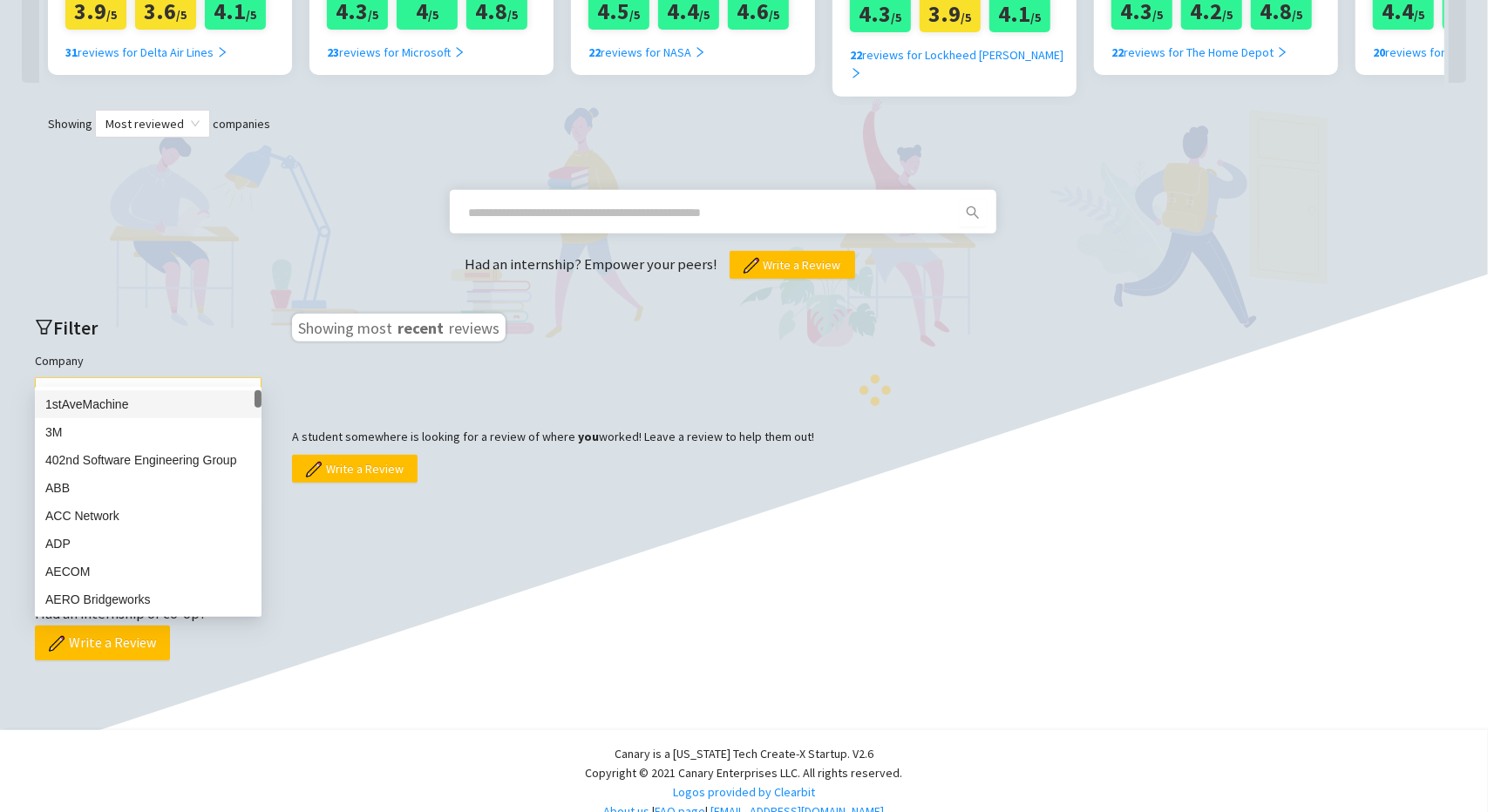
click at [105, 380] on div at bounding box center [140, 391] width 200 height 24
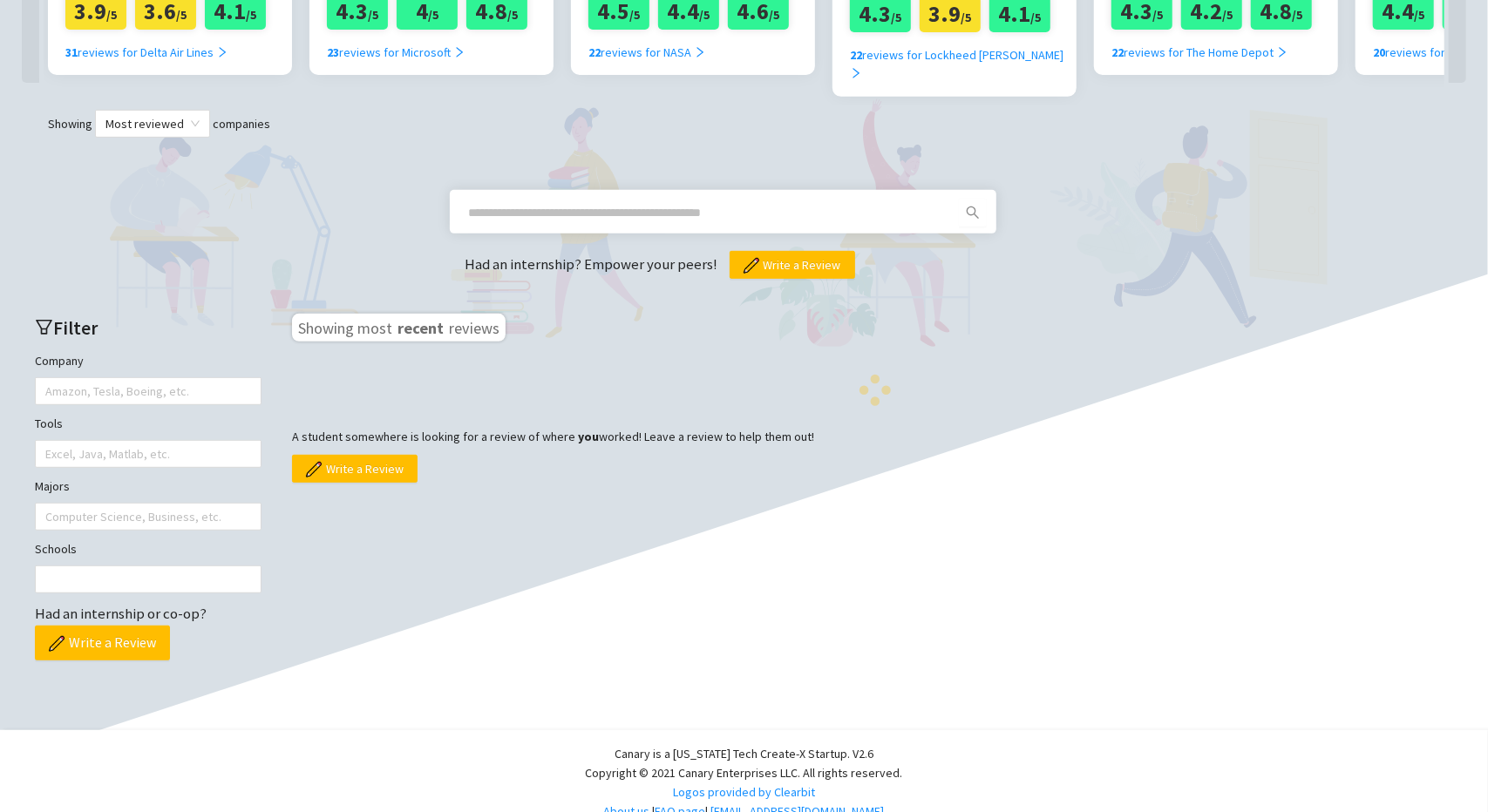
click at [483, 700] on div "Reviews Write a review Top companies Account About What is it like to intern at…" at bounding box center [744, 180] width 1488 height 1309
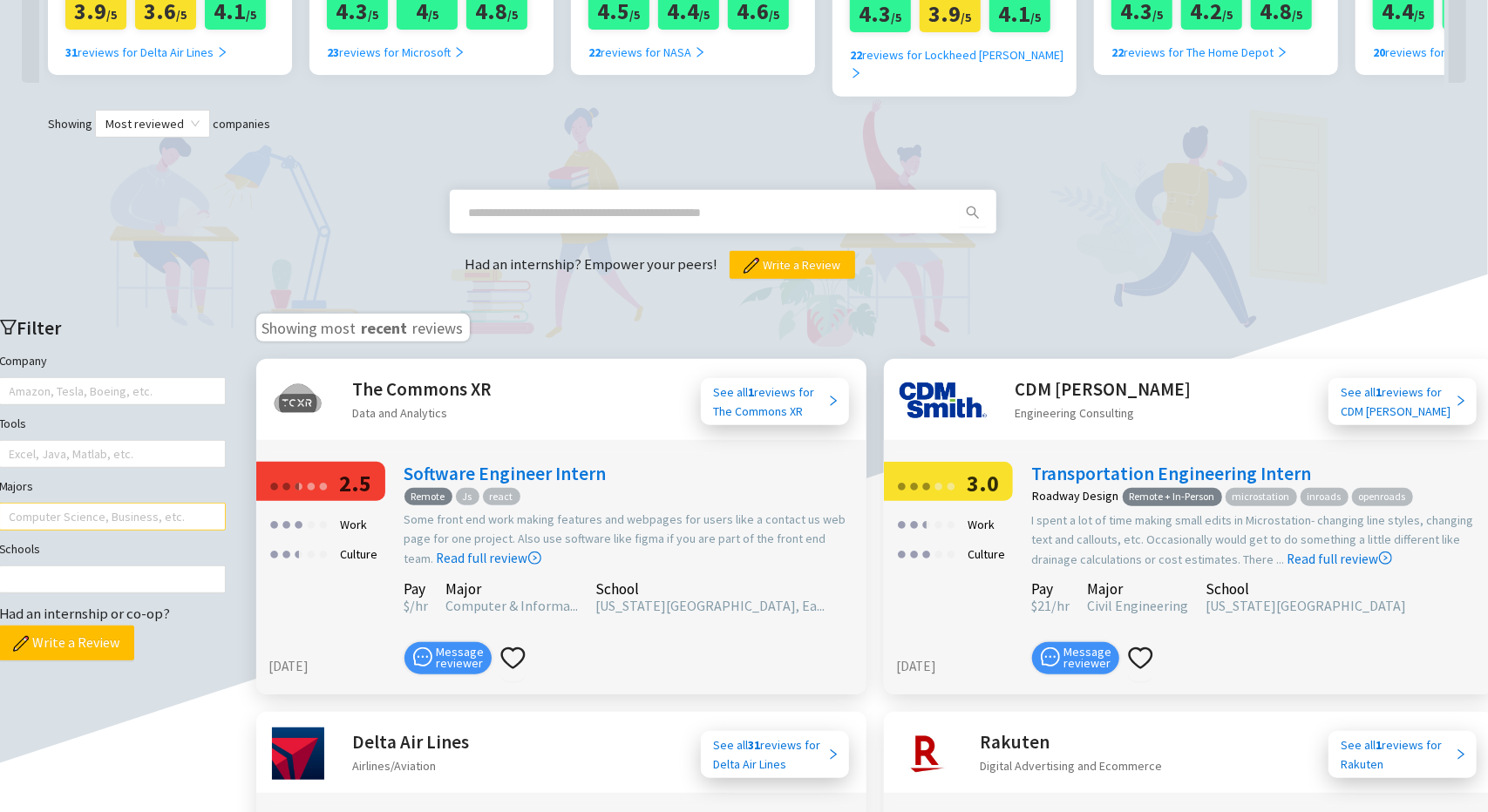
click at [181, 505] on div at bounding box center [104, 516] width 200 height 24
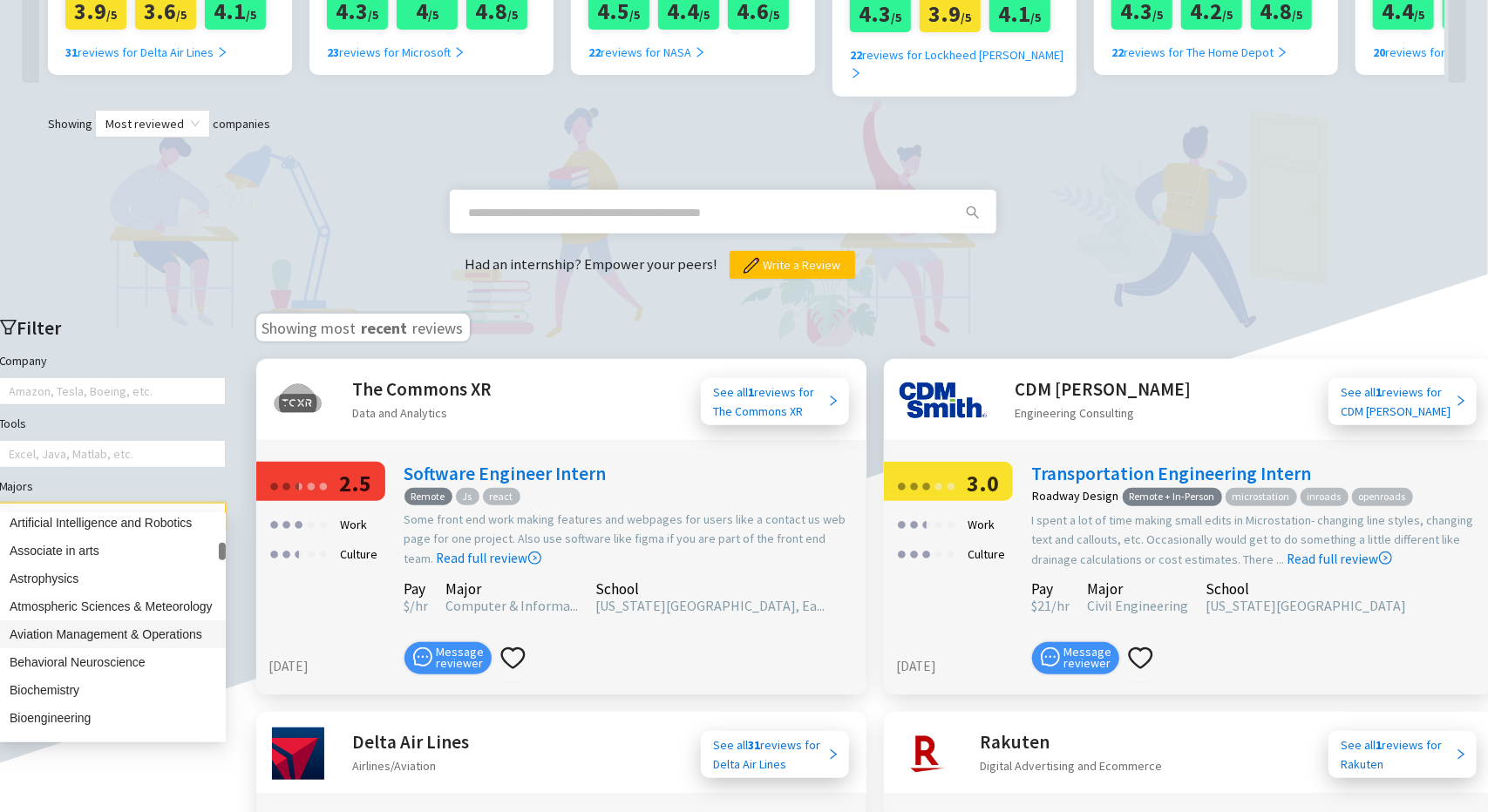
scroll to position [784, 0]
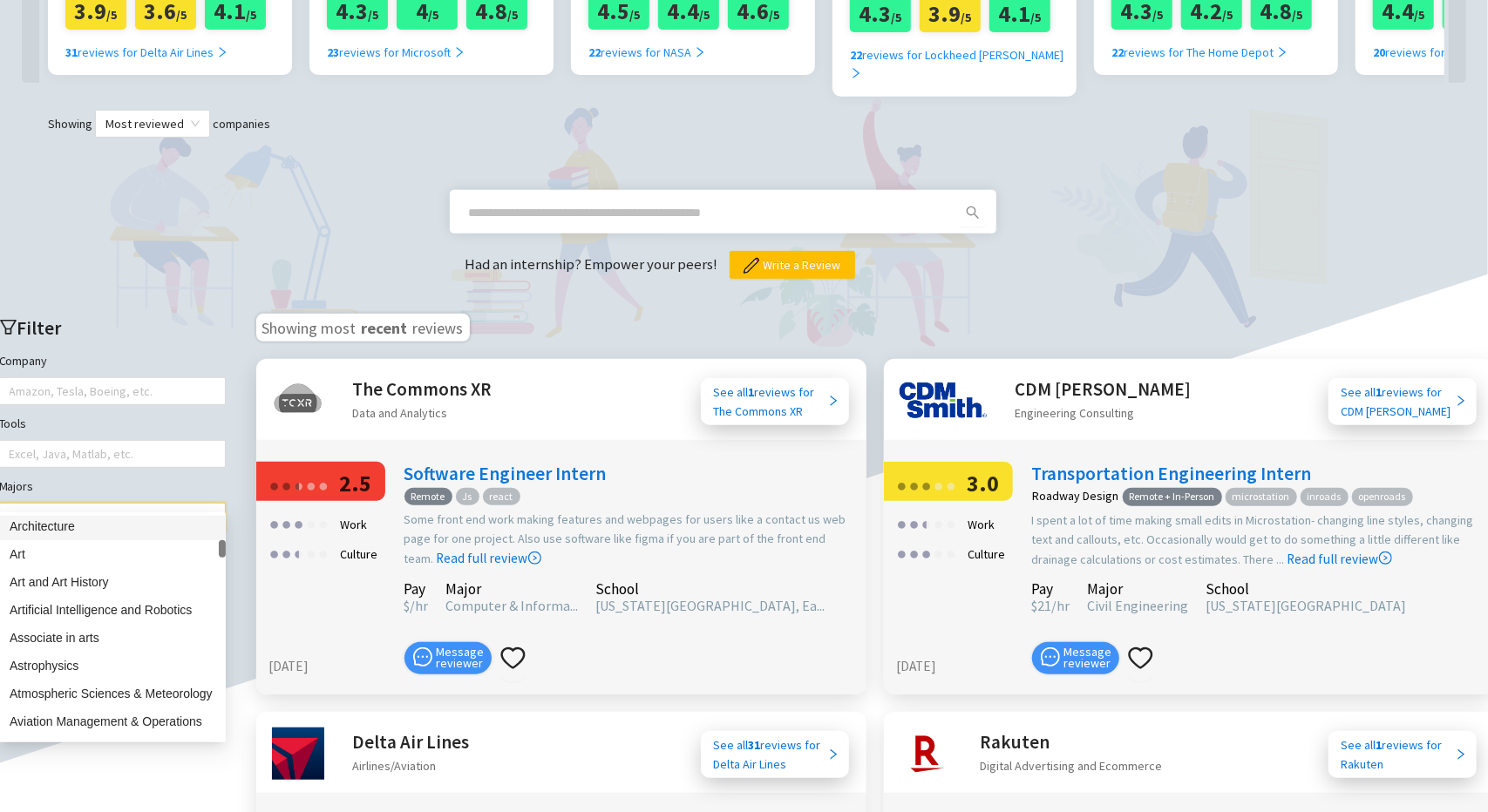
click at [161, 535] on div "Architecture" at bounding box center [113, 527] width 206 height 19
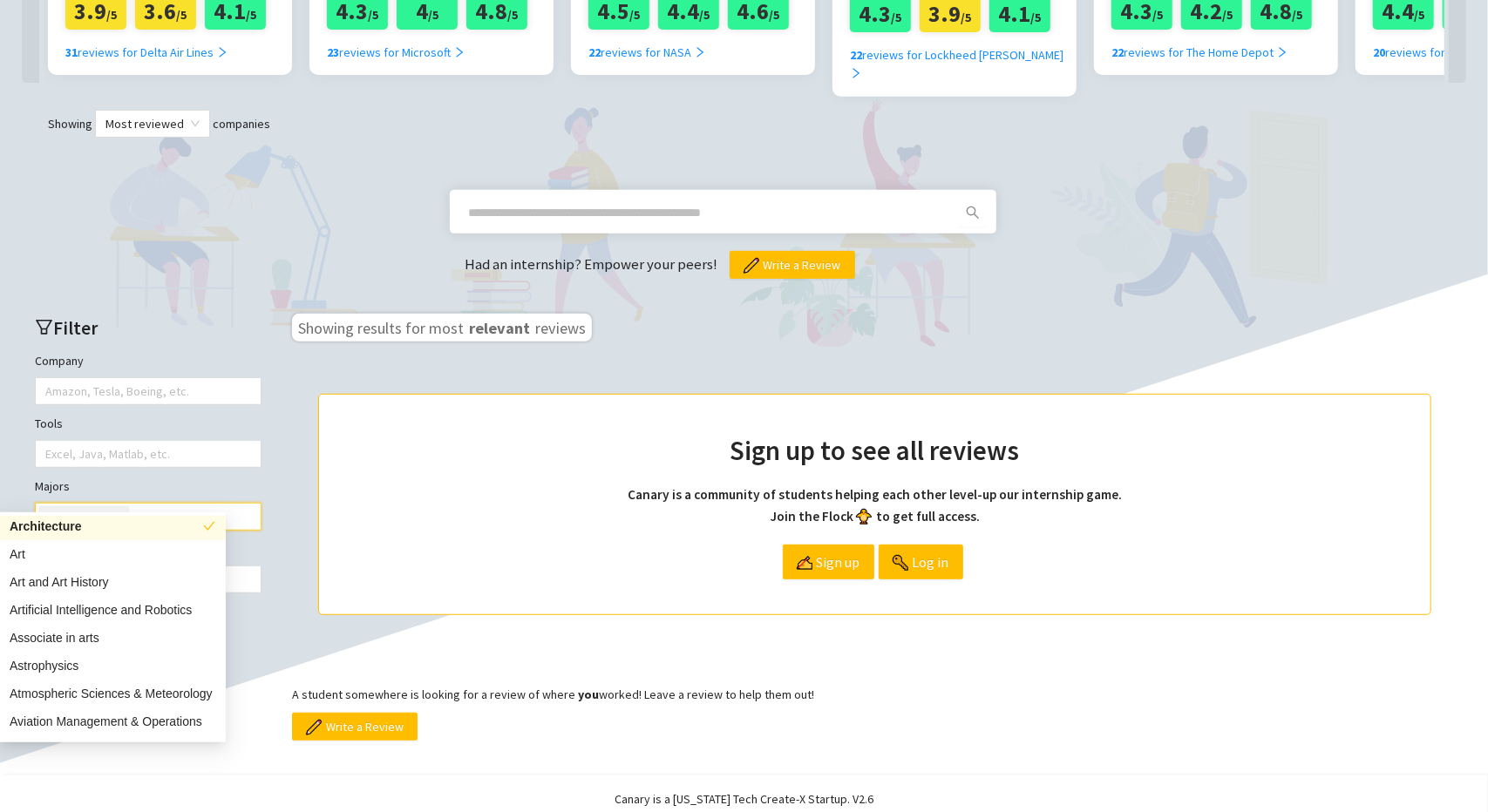
click at [790, 647] on div "Showing results for most relevant reviews Sign up to see all reviews Canary is …" at bounding box center [875, 527] width 1166 height 427
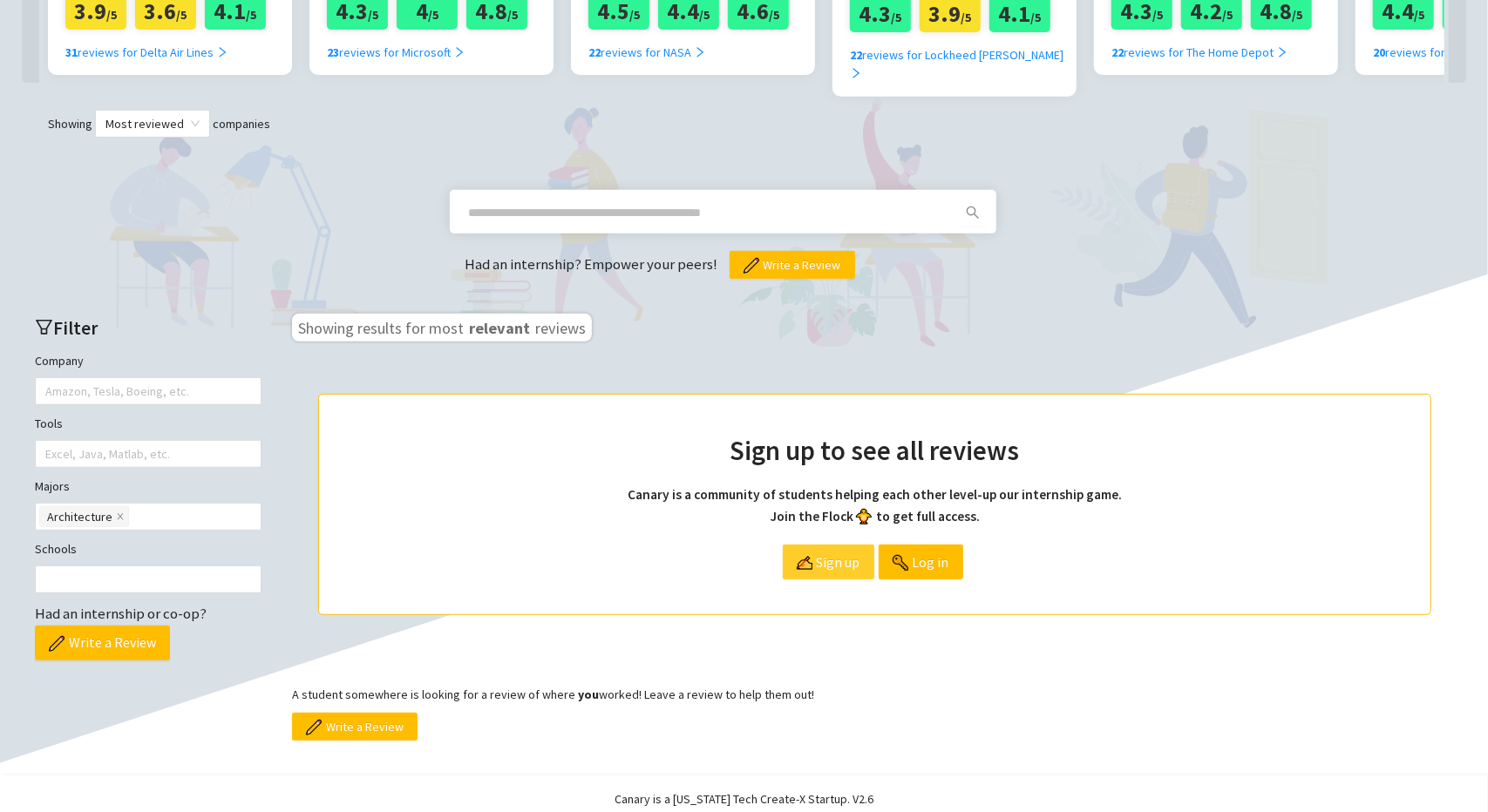
click at [812, 555] on img at bounding box center [805, 563] width 15 height 15
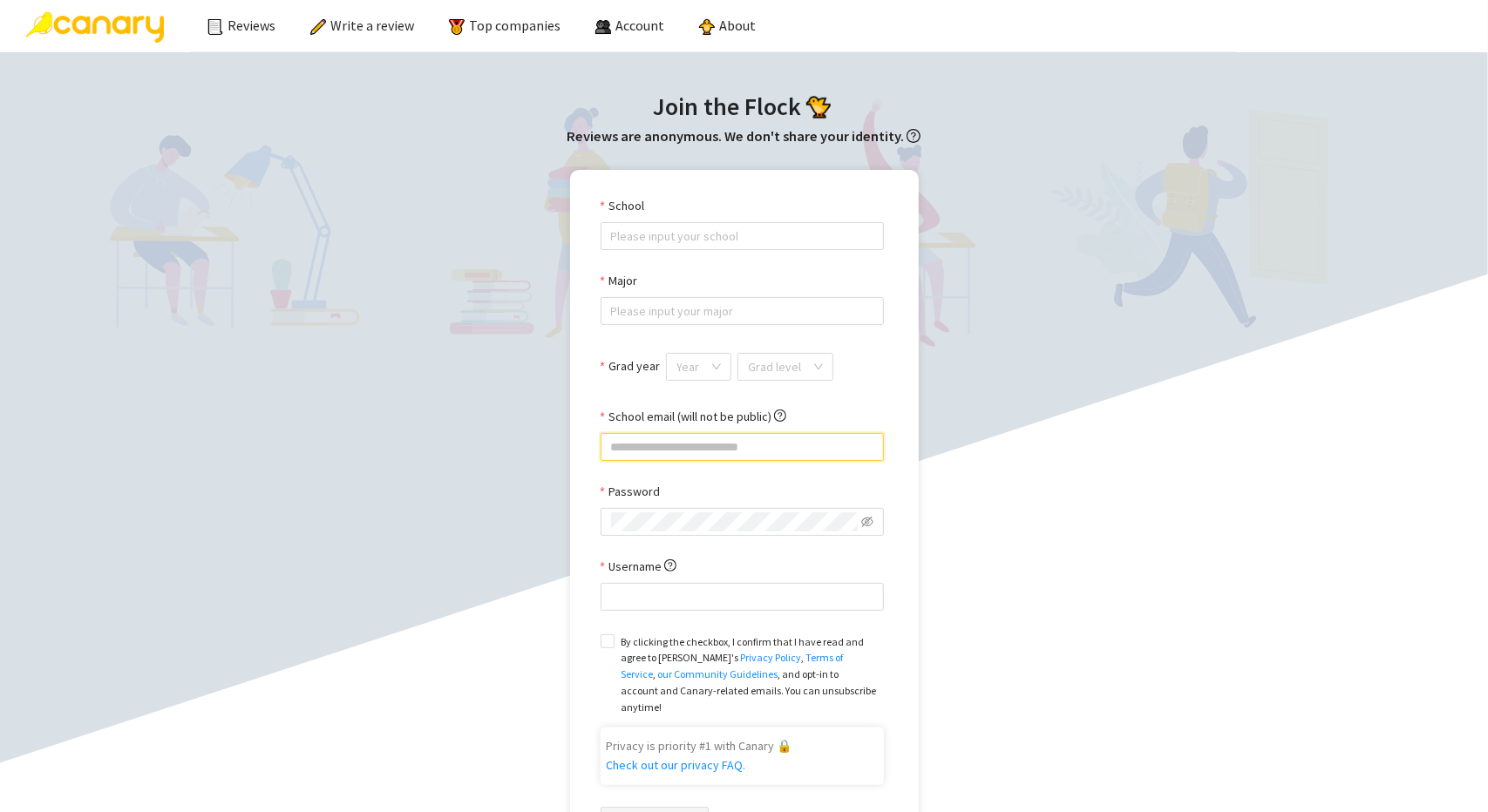
click at [734, 441] on input "School email (will not be public)" at bounding box center [742, 447] width 283 height 28
click at [654, 449] on input "**********" at bounding box center [742, 447] width 283 height 28
type input "**********"
click at [469, 526] on div "**********" at bounding box center [744, 534] width 1453 height 728
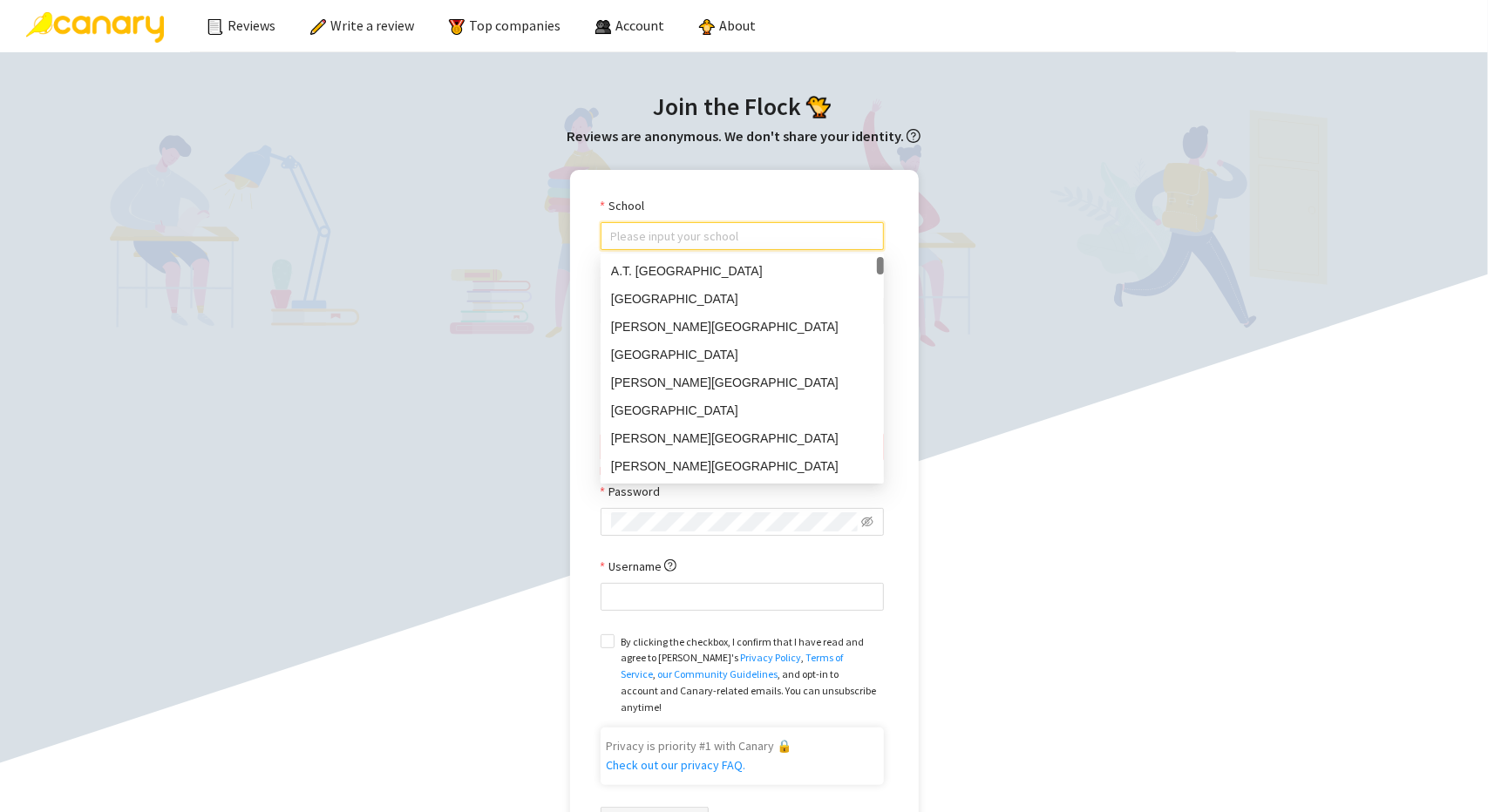
click at [696, 236] on input "School" at bounding box center [742, 236] width 262 height 26
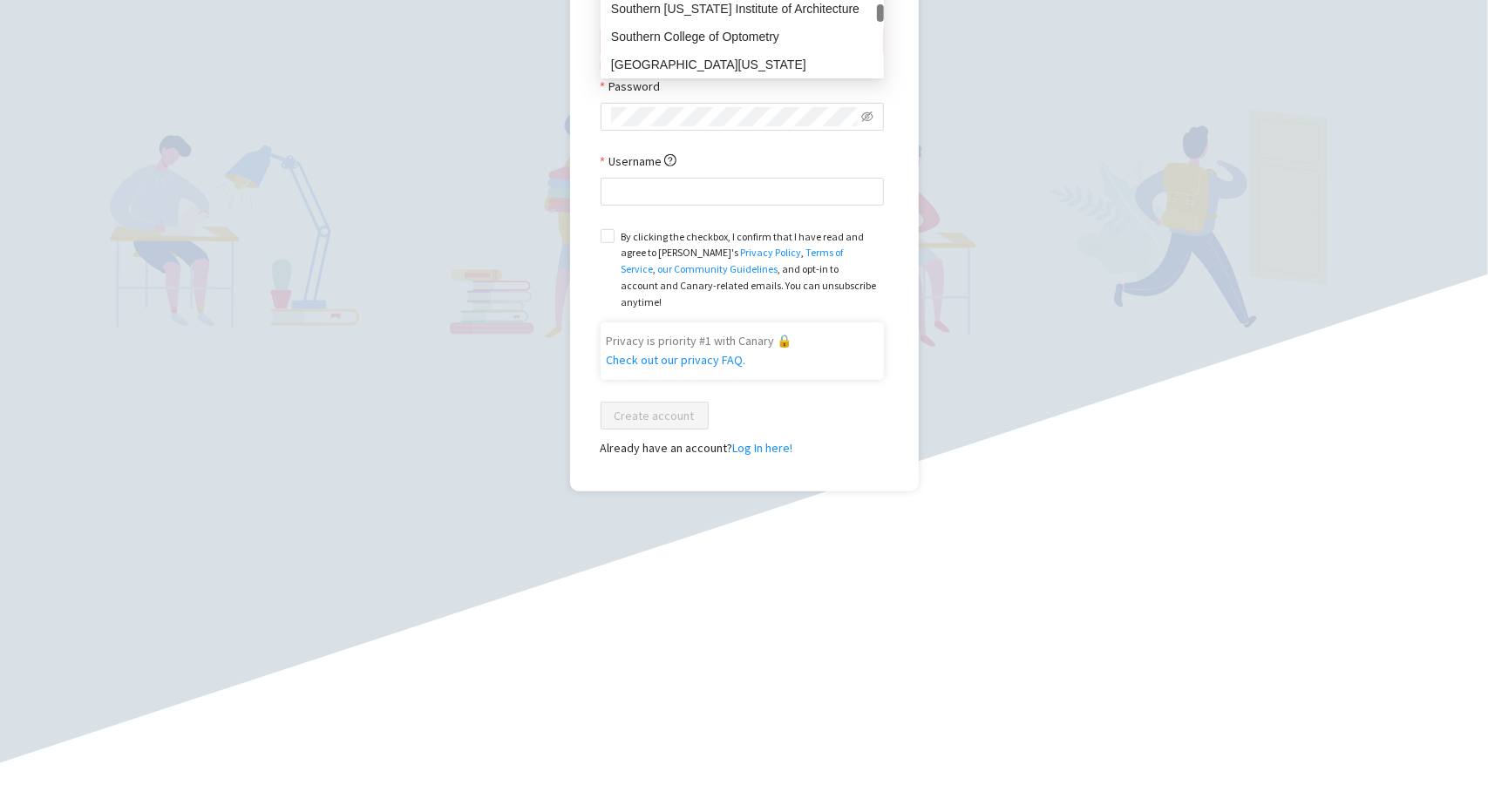
scroll to position [523, 0]
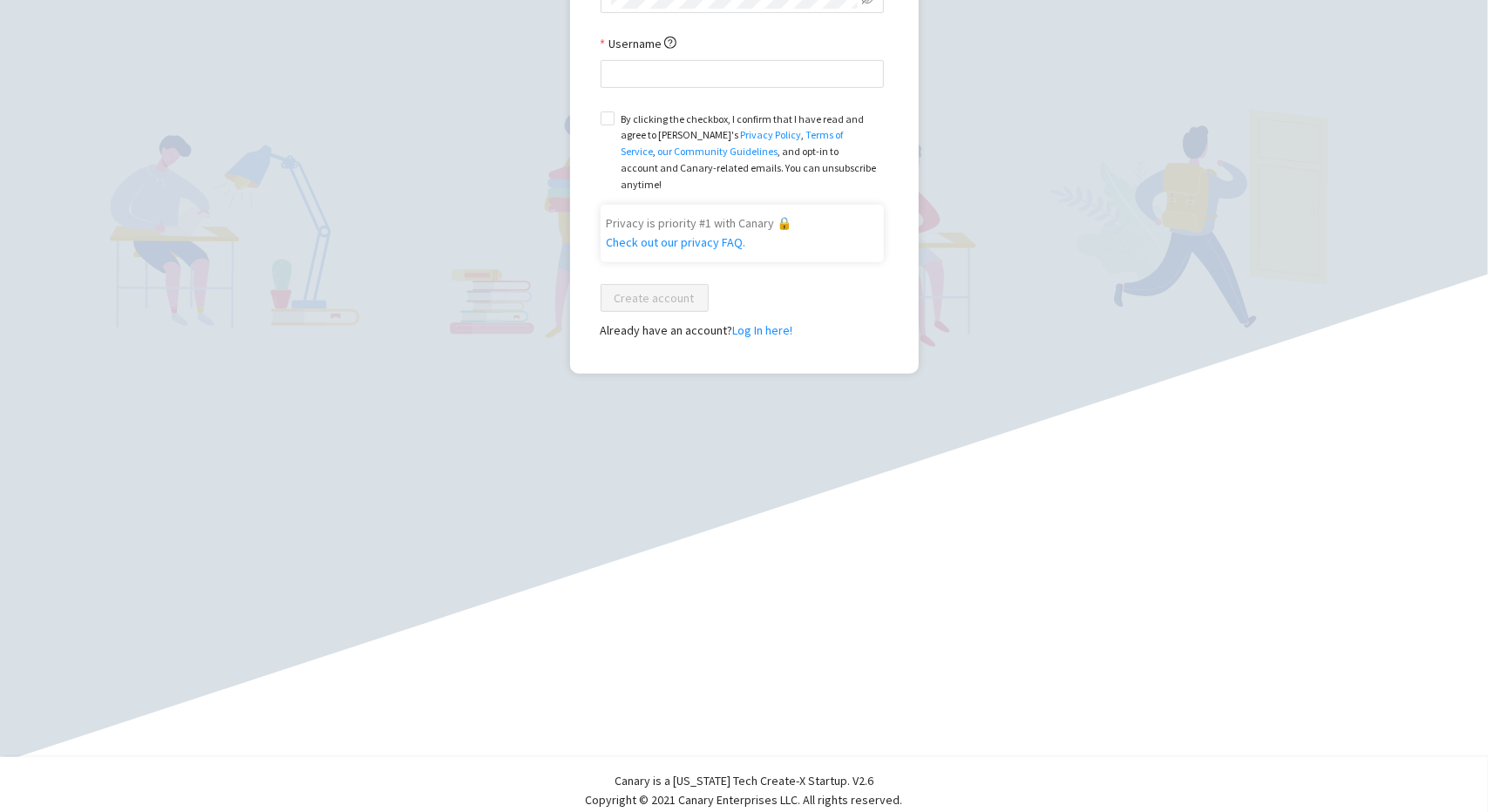
click at [1024, 322] on div "**********" at bounding box center [744, 12] width 1453 height 728
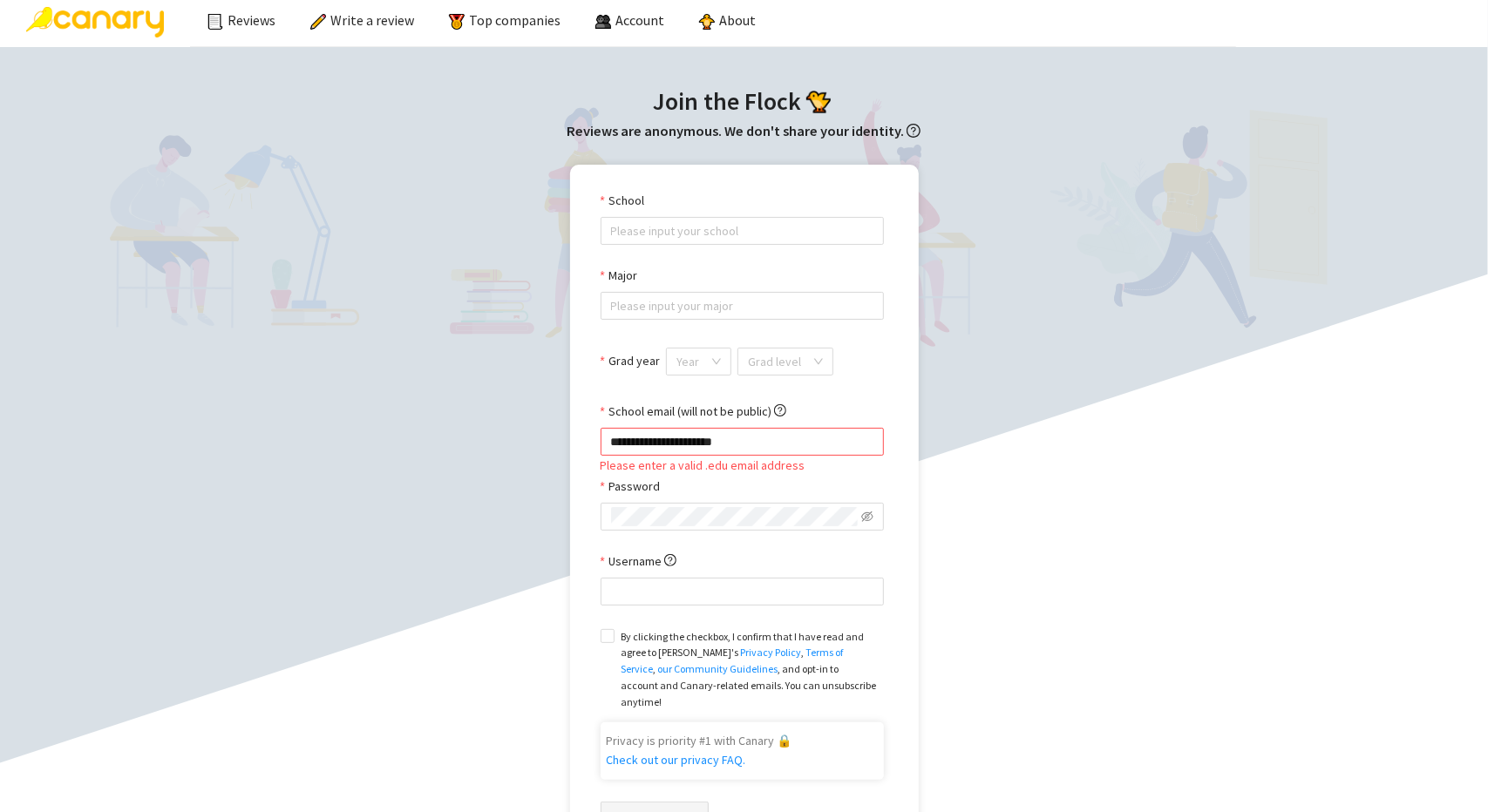
scroll to position [0, 0]
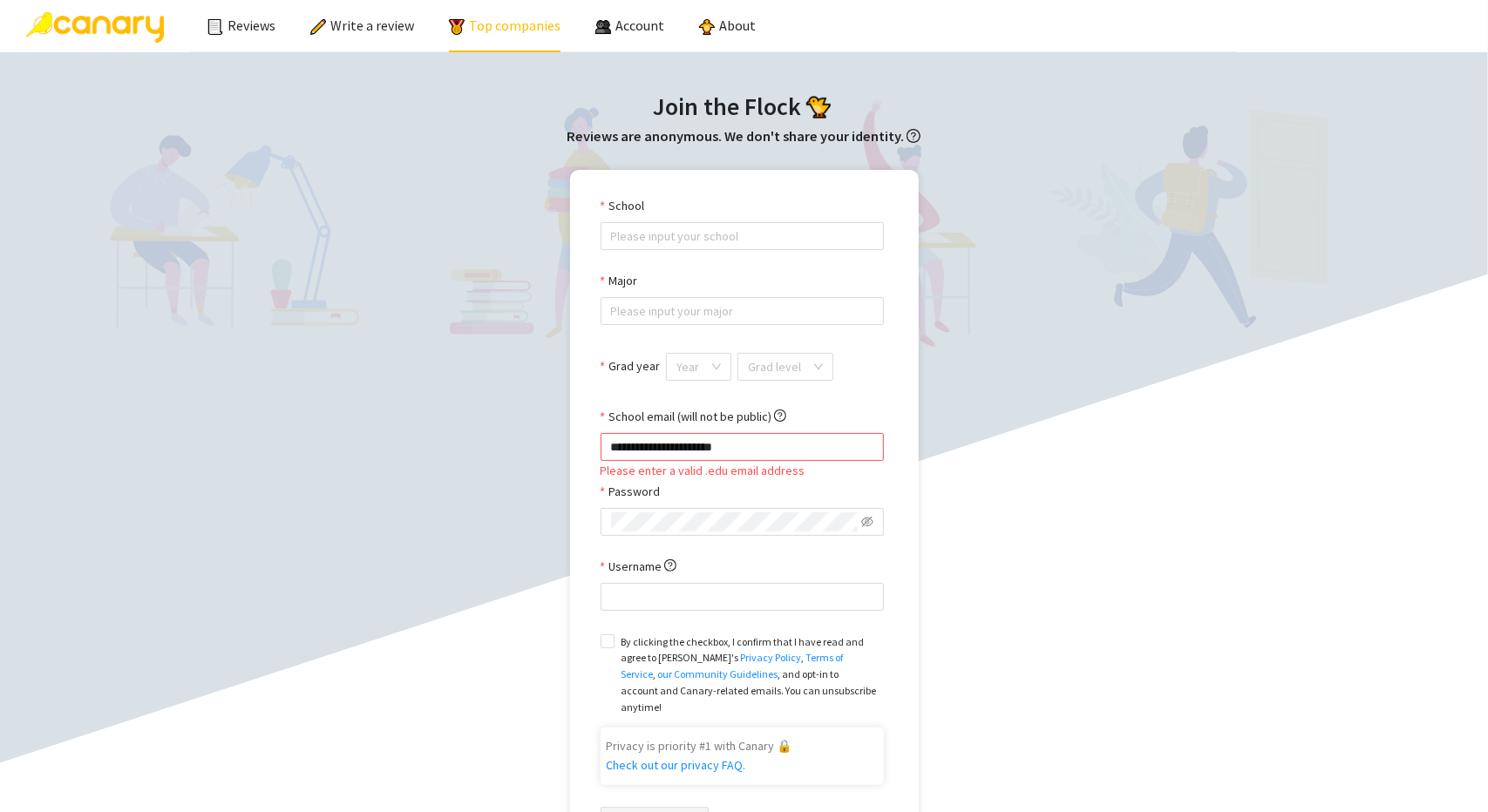
click at [496, 31] on link "Top companies" at bounding box center [505, 25] width 112 height 17
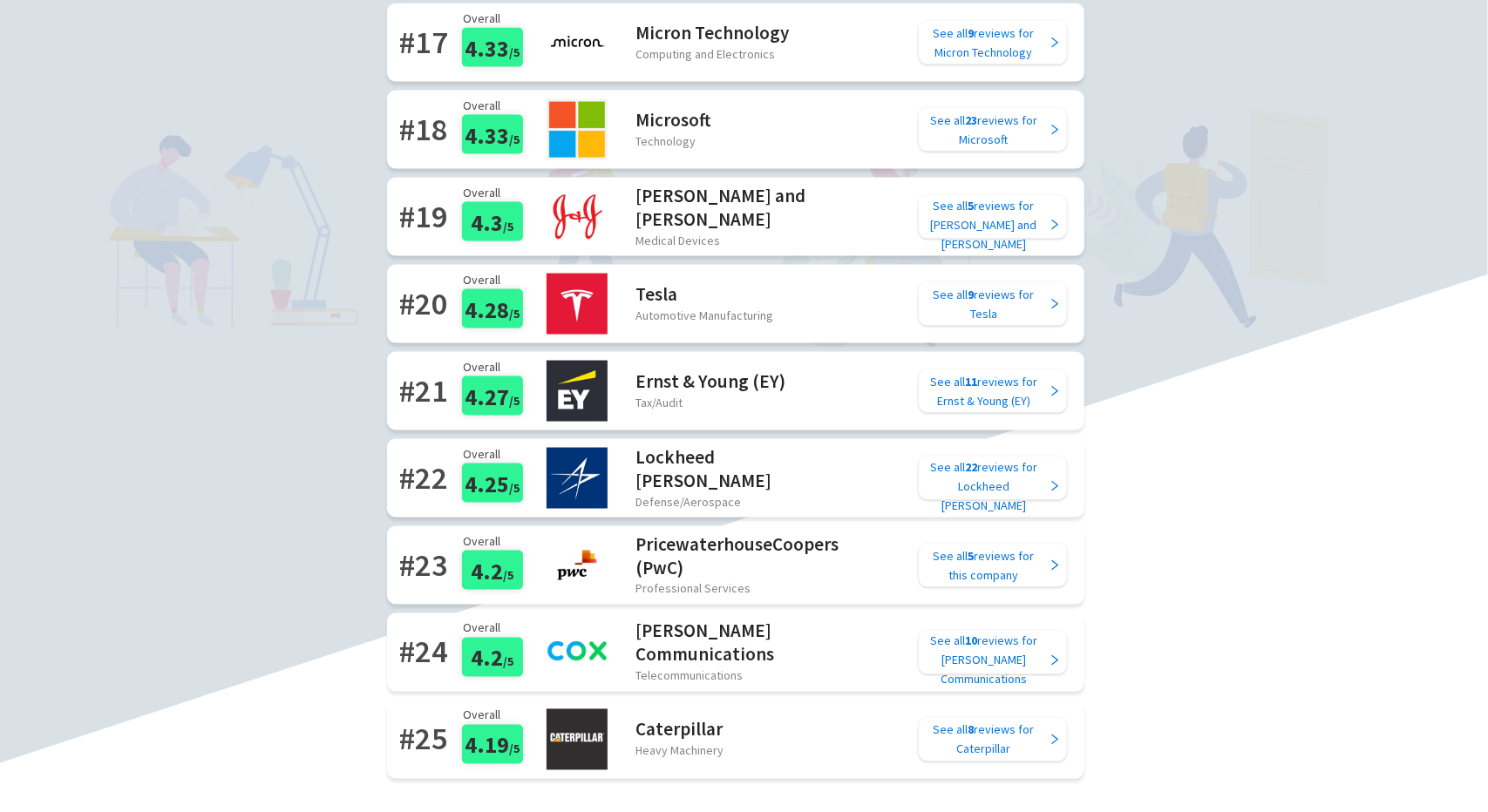
scroll to position [1656, 0]
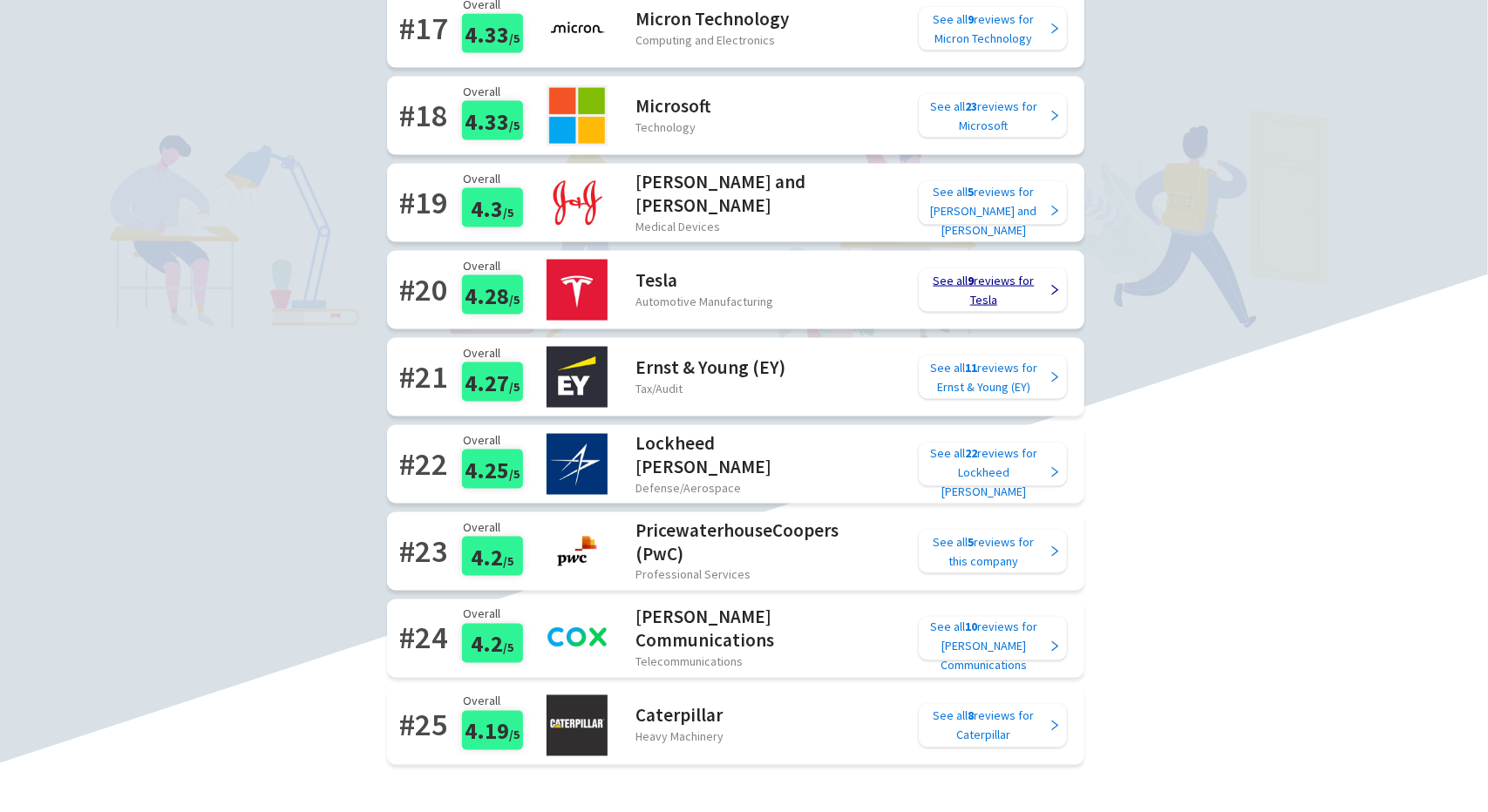
click at [1061, 287] on icon "right" at bounding box center [1054, 290] width 13 height 13
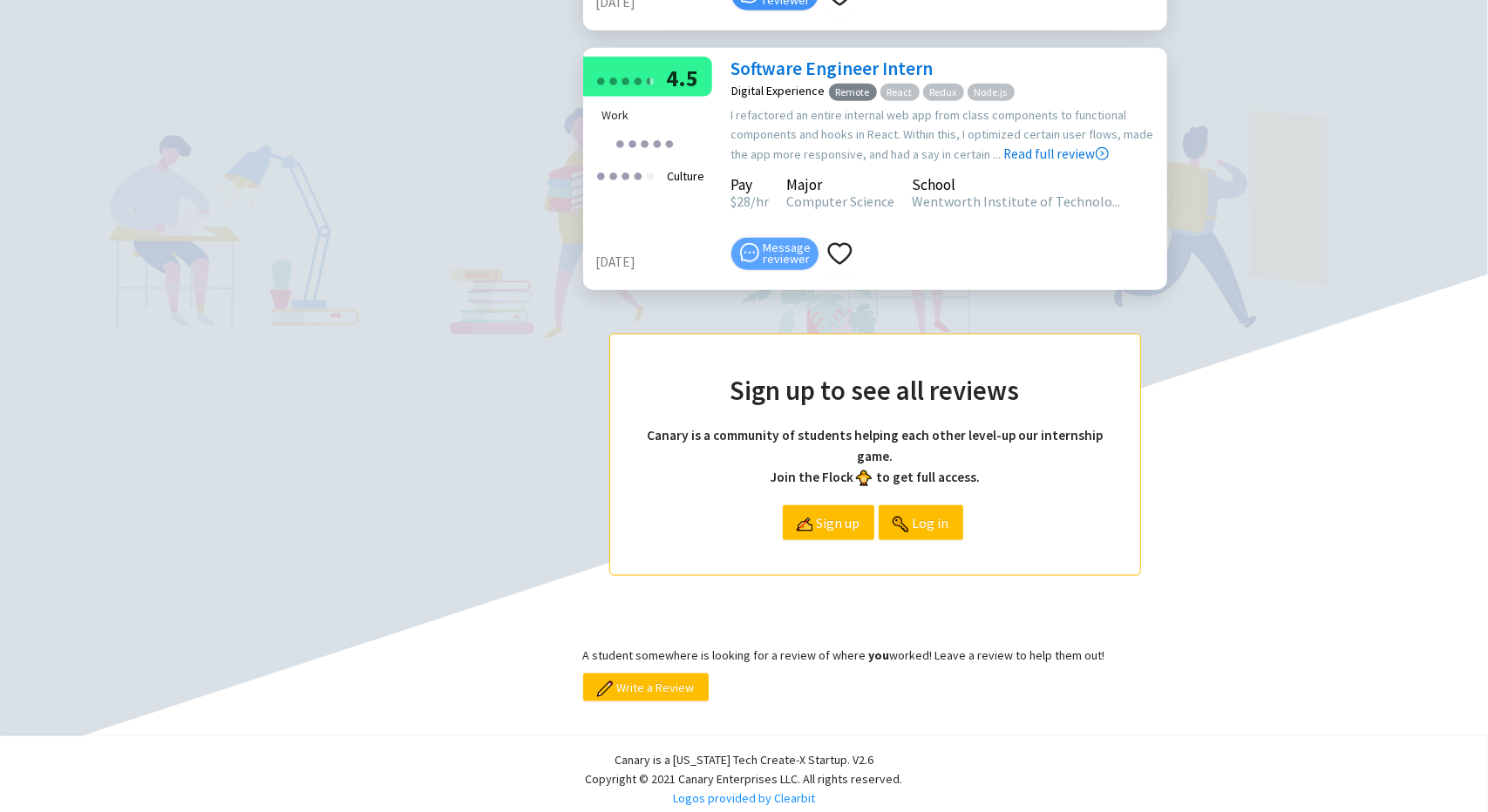
scroll to position [1220, 0]
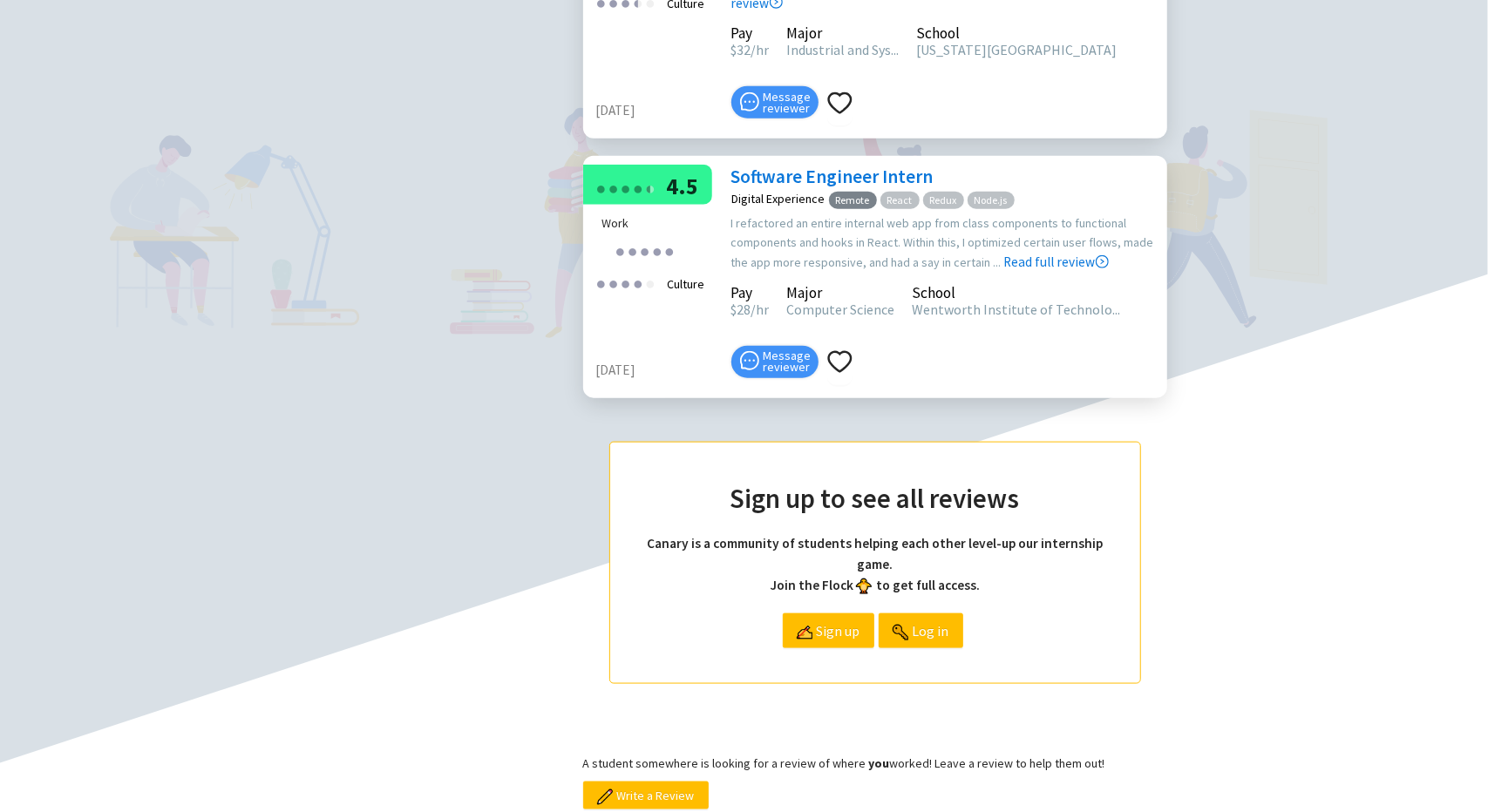
click at [794, 188] on link "Software Engineer Intern" at bounding box center [833, 176] width 202 height 23
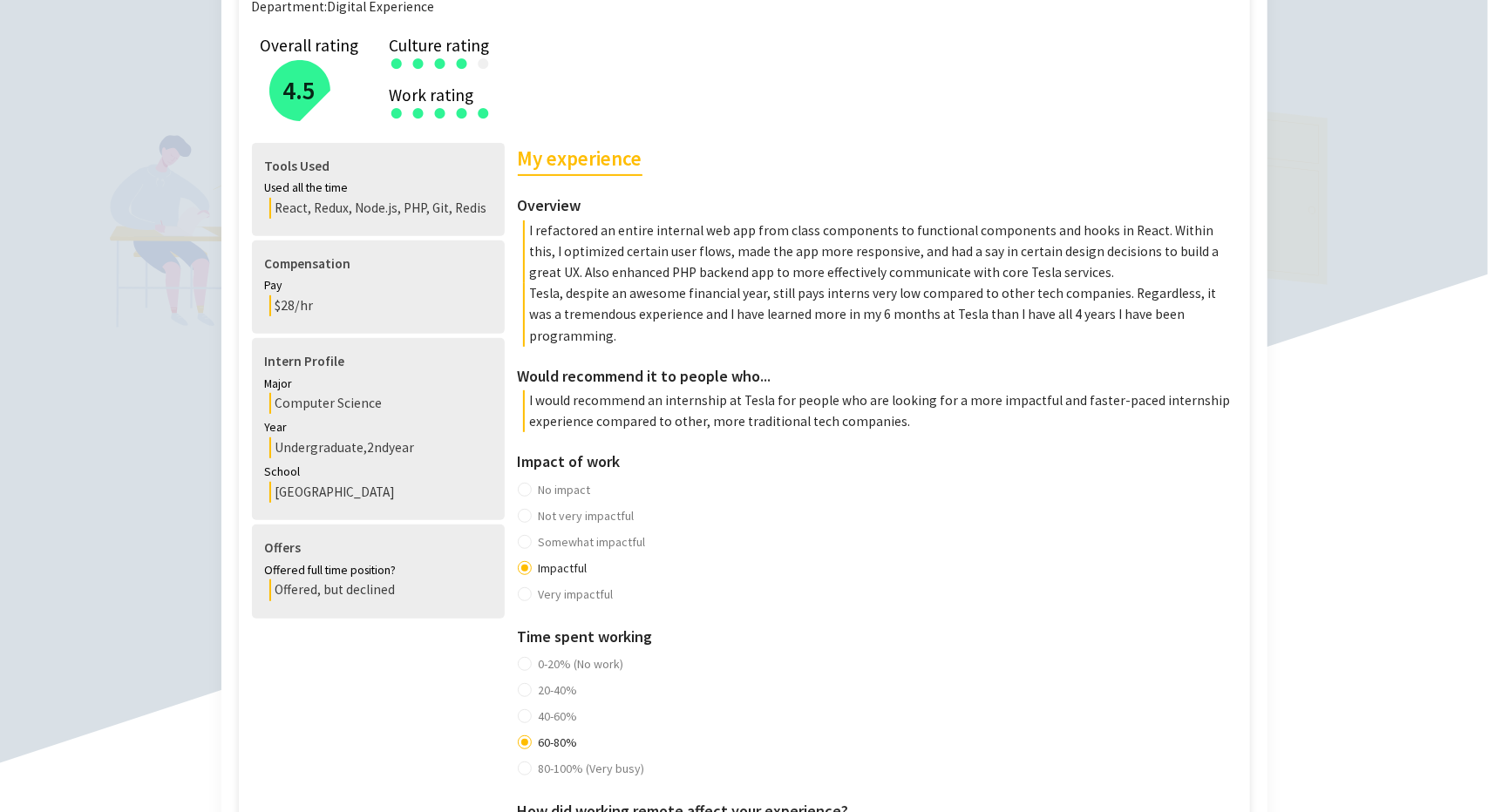
scroll to position [349, 0]
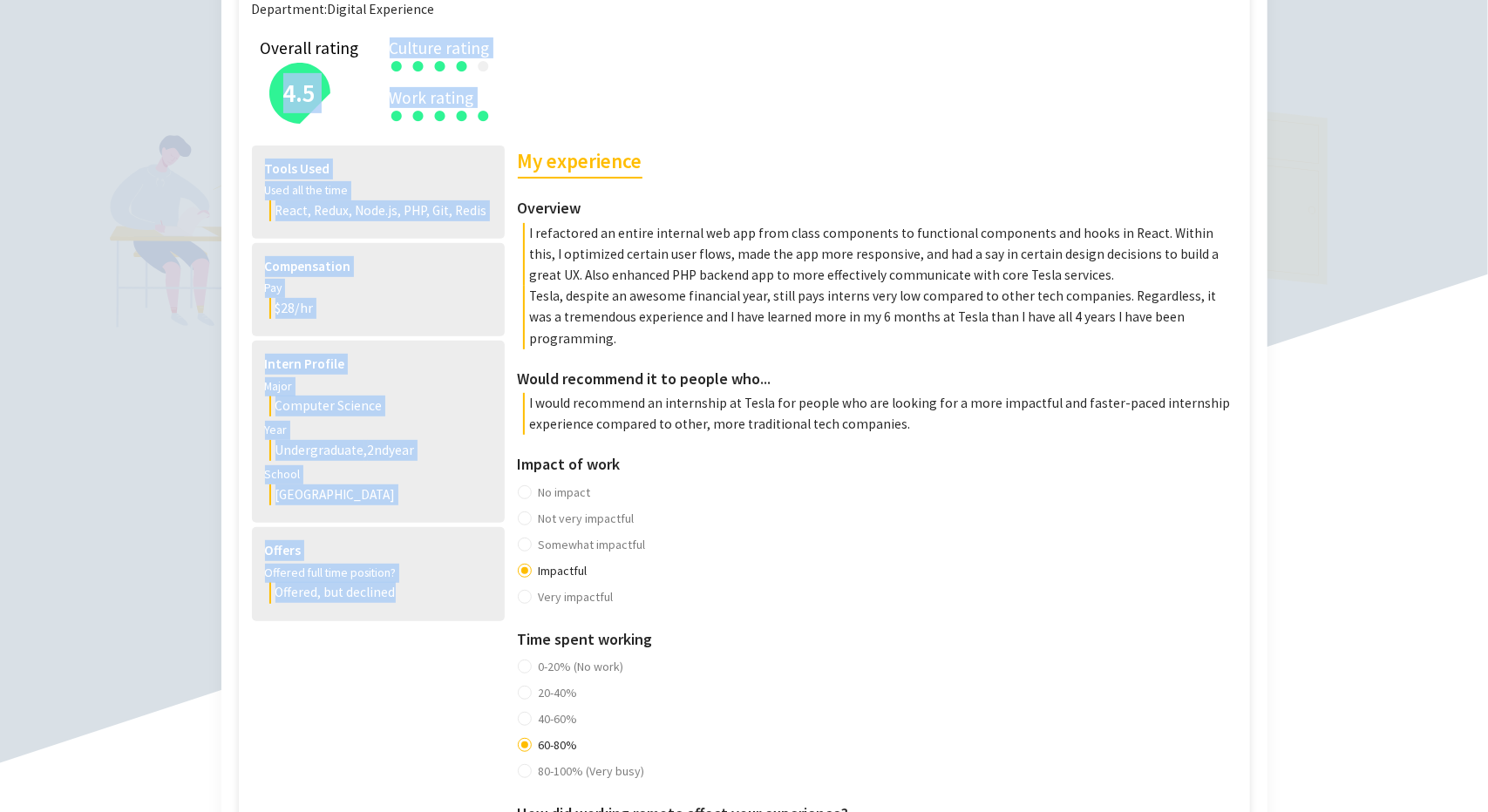
drag, startPoint x: 426, startPoint y: 604, endPoint x: 238, endPoint y: 141, distance: 499.7
click at [235, 130] on div "Tesla Automotive Manufacturing See all reviews for Tesla Software Engineer Inte…" at bounding box center [745, 739] width 1047 height 2037
click at [251, 219] on div "Software Engineer Intern   Message reviewer Unstructured co-op   Remote   Emplo…" at bounding box center [745, 770] width 1012 height 1823
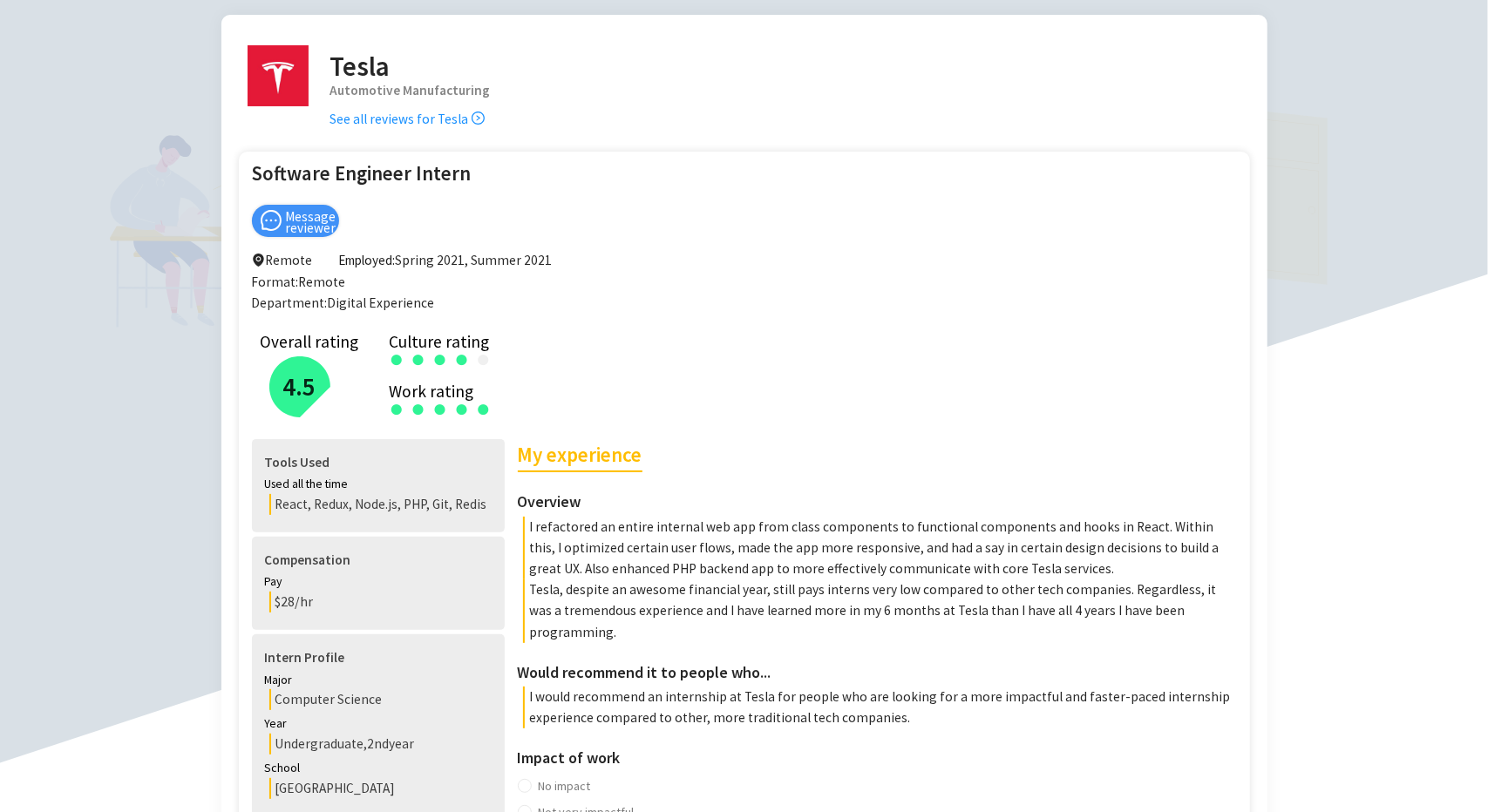
scroll to position [0, 0]
